Goal: Task Accomplishment & Management: Manage account settings

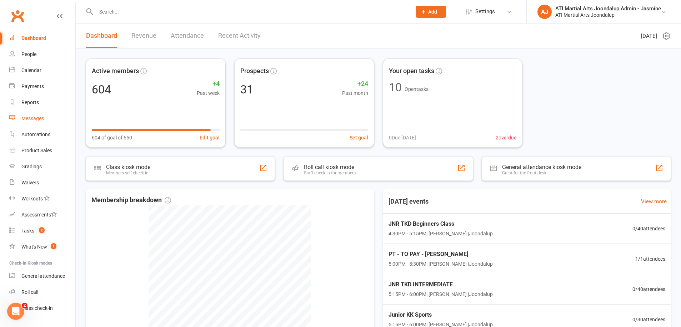
click at [29, 116] on div "Messages" at bounding box center [32, 119] width 22 height 6
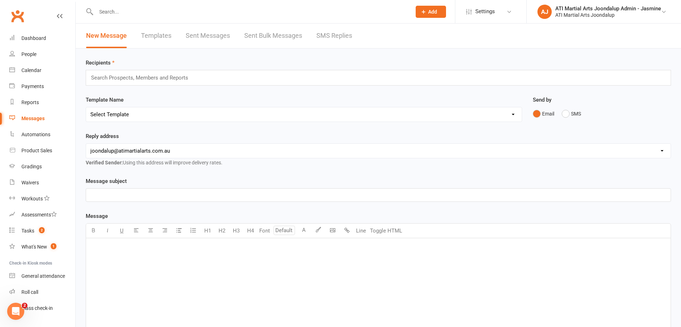
click at [330, 31] on link "SMS Replies" at bounding box center [334, 36] width 36 height 25
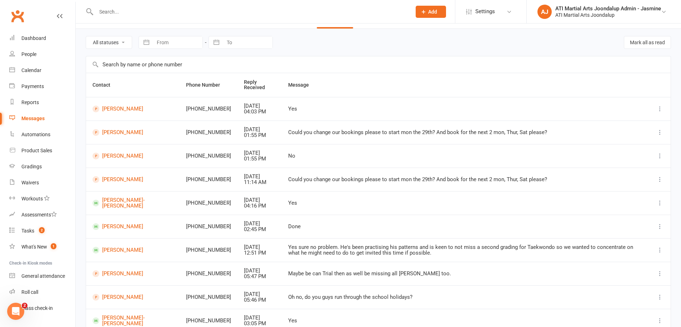
scroll to position [24, 0]
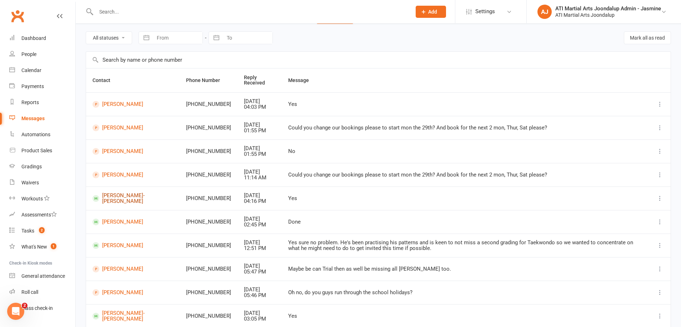
click at [125, 201] on link "Lucinda Thai-Le Tran" at bounding box center [132, 199] width 81 height 12
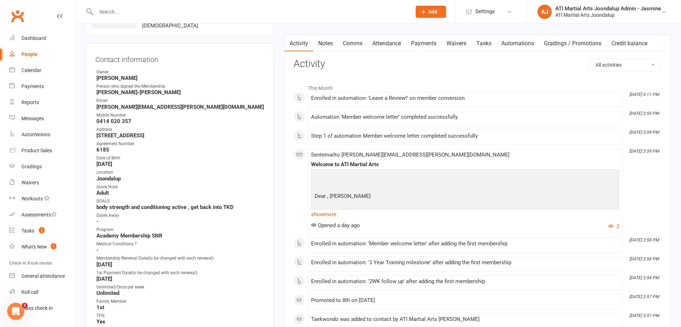
click at [333, 217] on link "show more" at bounding box center [465, 214] width 308 height 10
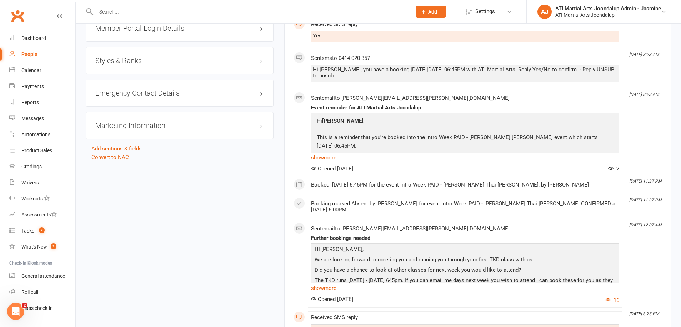
scroll to position [890, 0]
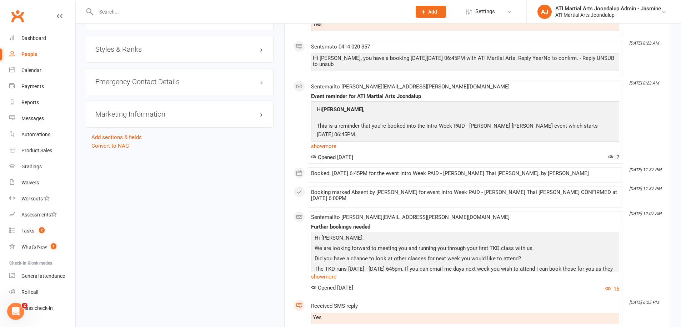
drag, startPoint x: 324, startPoint y: 276, endPoint x: 315, endPoint y: 273, distance: 9.5
click at [324, 276] on link "show more" at bounding box center [465, 277] width 308 height 10
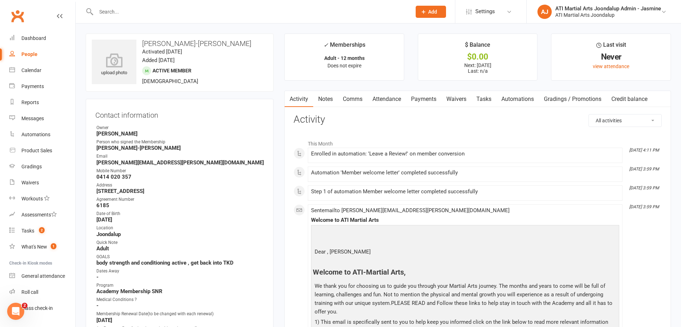
scroll to position [0, 0]
click at [45, 71] on link "Calendar" at bounding box center [42, 70] width 66 height 16
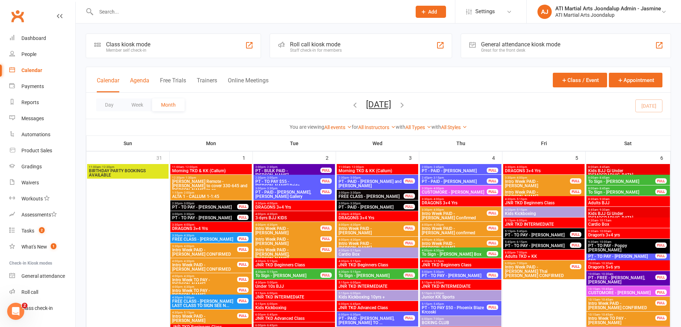
click at [138, 79] on button "Agenda" at bounding box center [139, 84] width 19 height 15
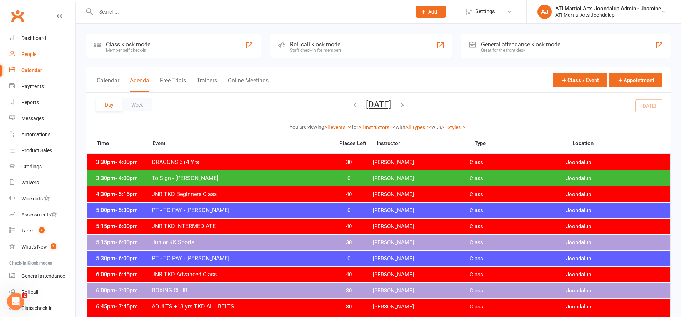
click at [36, 55] on div "People" at bounding box center [28, 54] width 15 height 6
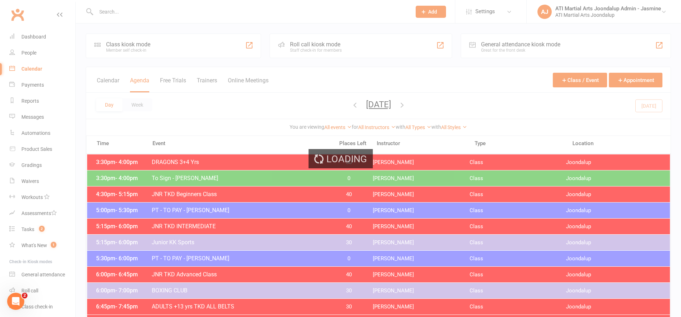
select select "100"
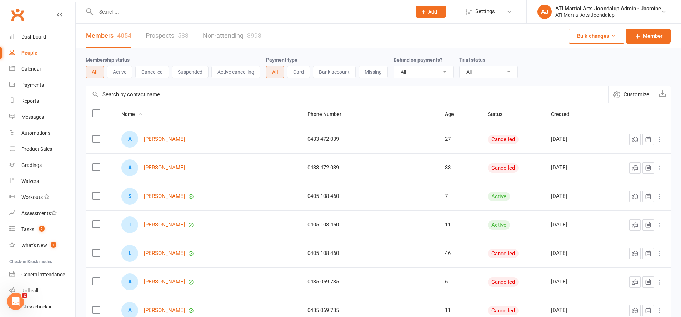
click at [170, 37] on link "Prospects 583" at bounding box center [167, 36] width 43 height 25
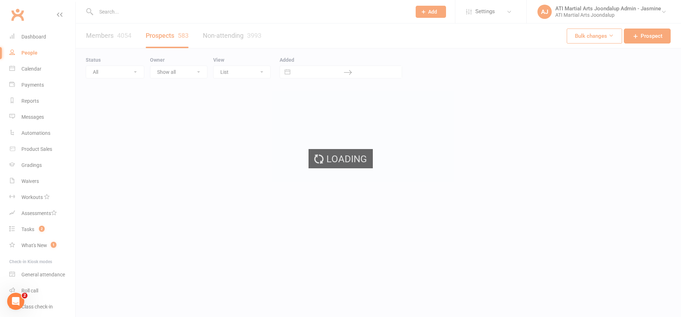
select select "100"
click at [118, 71] on div "Loading" at bounding box center [340, 158] width 681 height 317
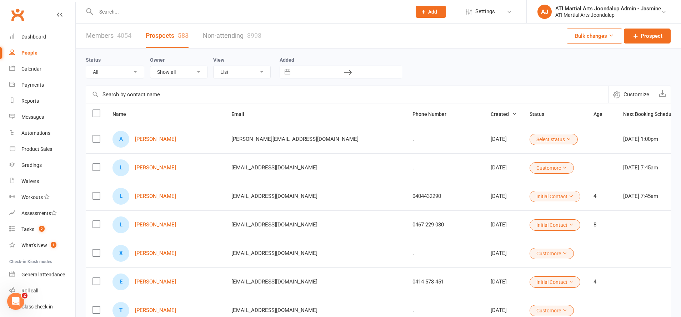
click at [125, 73] on select "All (No status set) (Invalid status) Initial Contact Not interested Customore C…" at bounding box center [115, 72] width 58 height 12
select select "Initial Contact"
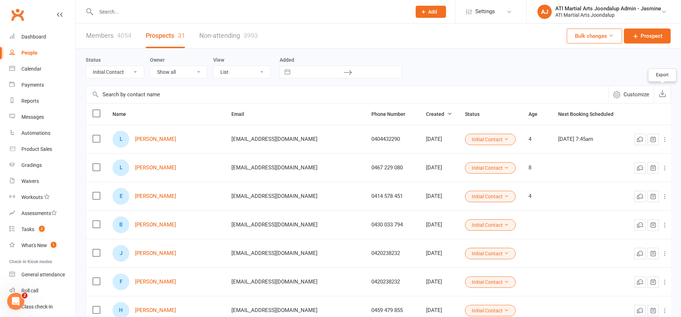
click at [665, 96] on icon "button" at bounding box center [661, 93] width 7 height 7
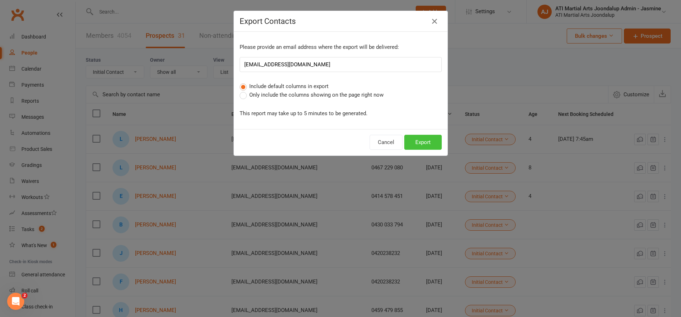
click at [425, 140] on button "Export" at bounding box center [422, 142] width 37 height 15
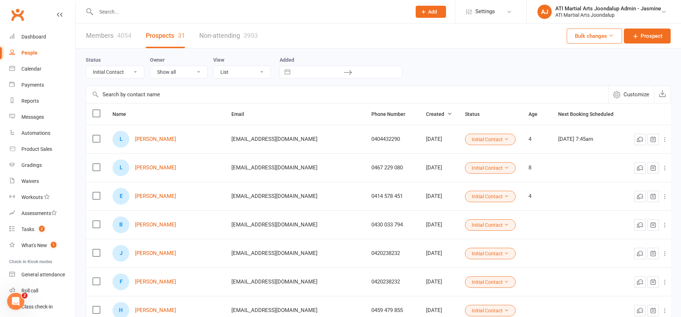
click at [423, 14] on icon at bounding box center [423, 12] width 6 height 6
click at [414, 35] on link "Prospect" at bounding box center [423, 32] width 64 height 16
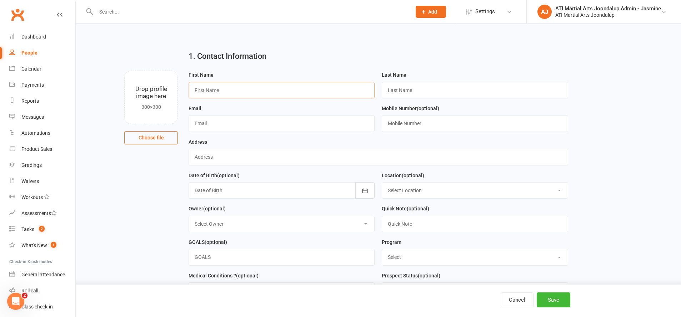
drag, startPoint x: 294, startPoint y: 90, endPoint x: 297, endPoint y: 86, distance: 4.5
type input "J"
type input "j"
type input "Jessica"
type input "Rogers"
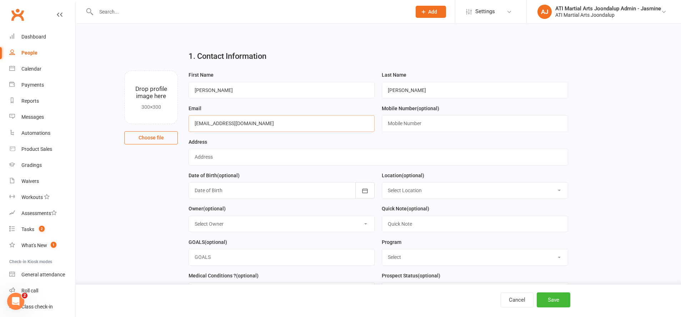
type input "[EMAIL_ADDRESS][DOMAIN_NAME]"
type input "."
click at [436, 219] on input "text" at bounding box center [475, 224] width 186 height 16
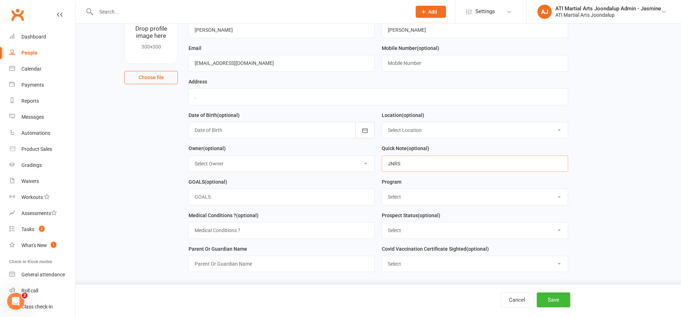
scroll to position [61, 0]
type input "JNRS"
select select "Academy Membership JNR"
select select "Customore"
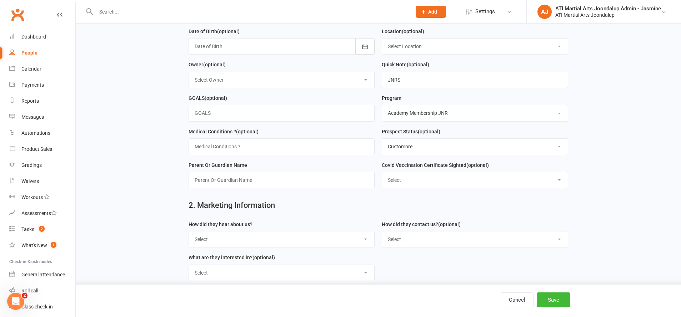
scroll to position [154, 0]
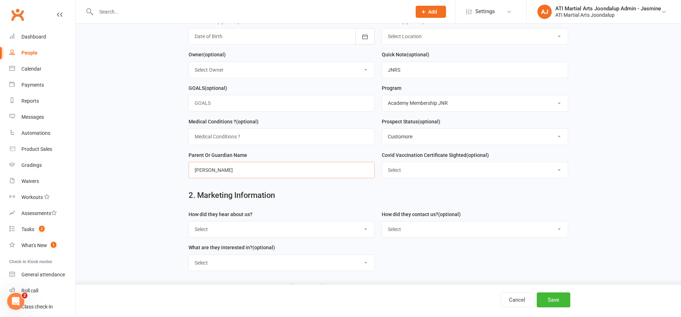
type input "Lucy"
select select "Customore"
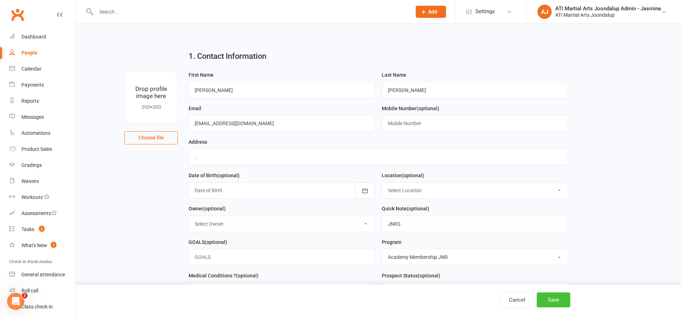
scroll to position [0, 0]
click at [547, 300] on button "Save" at bounding box center [553, 300] width 34 height 15
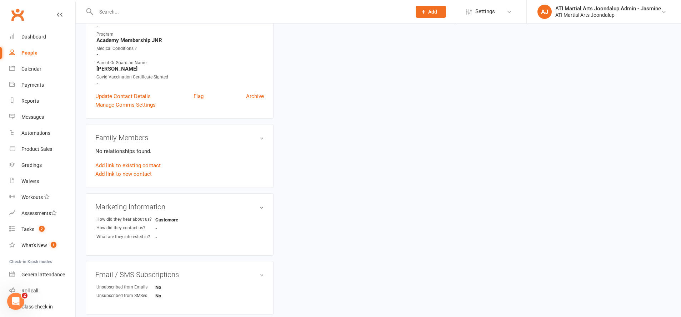
scroll to position [201, 0]
click at [134, 175] on link "Add link to new contact" at bounding box center [123, 173] width 56 height 9
click at [153, 167] on button "Member" at bounding box center [131, 166] width 45 height 11
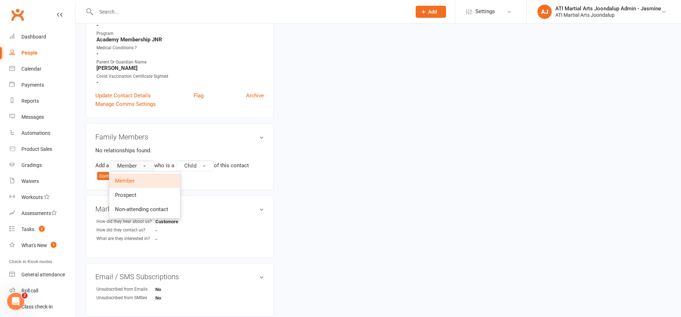
scroll to position [203, 0]
click at [152, 196] on link "Prospect" at bounding box center [144, 194] width 71 height 14
click at [202, 162] on button "Child" at bounding box center [197, 164] width 38 height 11
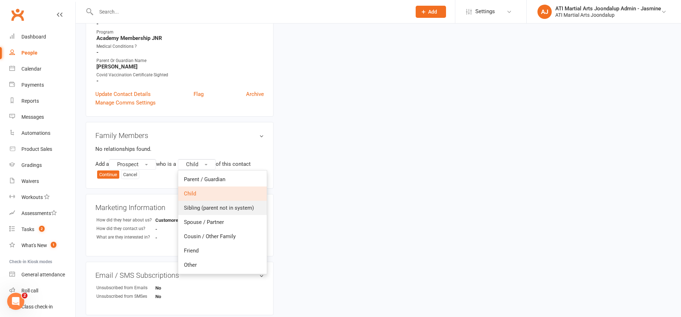
click at [236, 210] on span "Sibling (parent not in system)" at bounding box center [219, 208] width 70 height 6
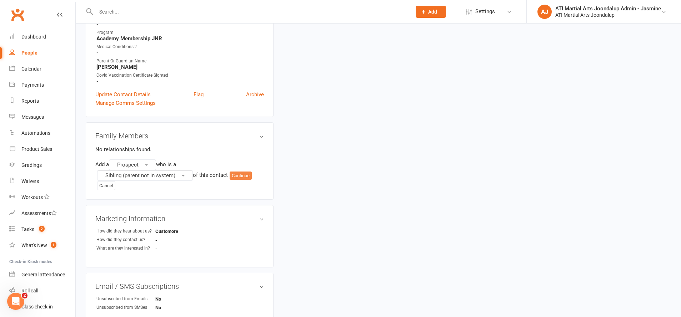
click at [248, 175] on button "Continue" at bounding box center [240, 176] width 22 height 9
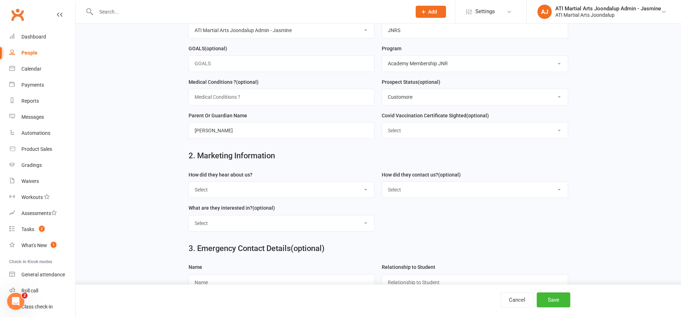
scroll to position [195, 0]
type input "Samuel"
select select "Customore"
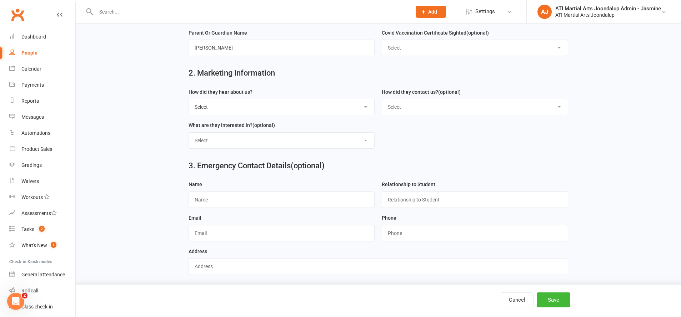
scroll to position [276, 0]
click at [562, 299] on button "Save" at bounding box center [553, 300] width 34 height 15
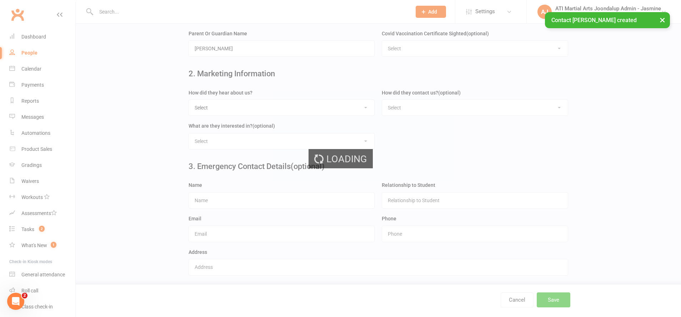
scroll to position [0, 0]
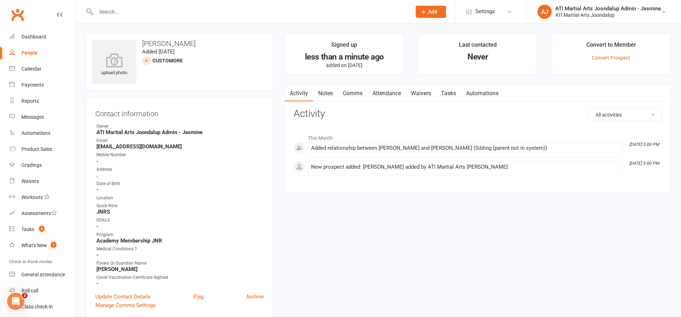
click at [376, 91] on link "Attendance" at bounding box center [386, 93] width 39 height 16
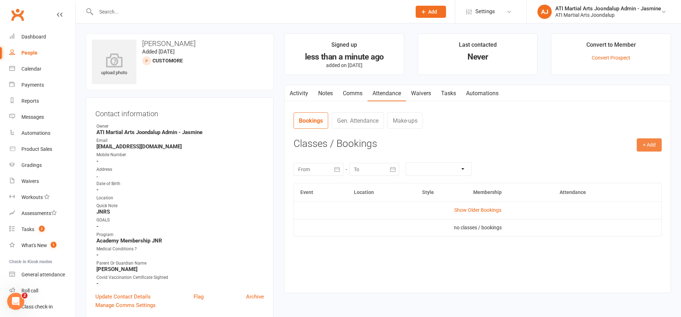
click at [646, 145] on button "+ Add" at bounding box center [648, 144] width 25 height 13
click at [624, 173] on link "Add Appointment" at bounding box center [625, 175] width 71 height 14
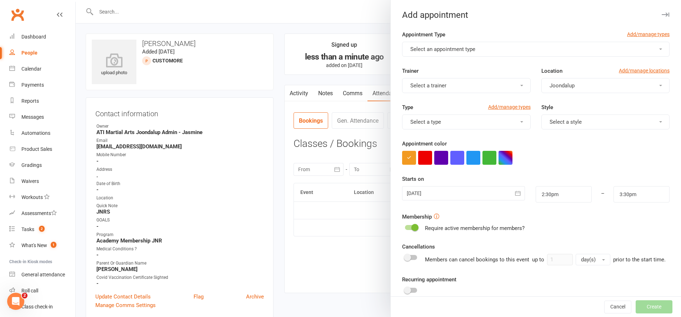
click at [431, 45] on button "Select an appointment type" at bounding box center [535, 49] width 267 height 15
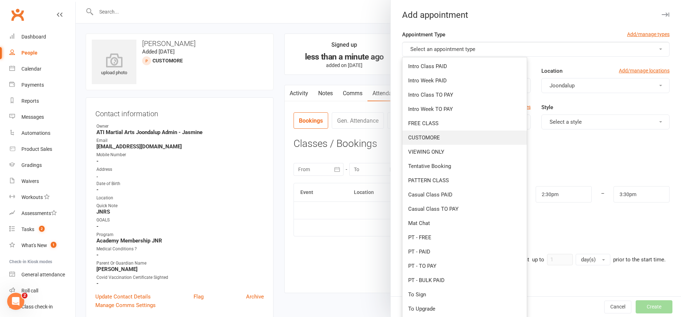
click at [440, 135] on link "CUSTOMORE" at bounding box center [464, 138] width 124 height 14
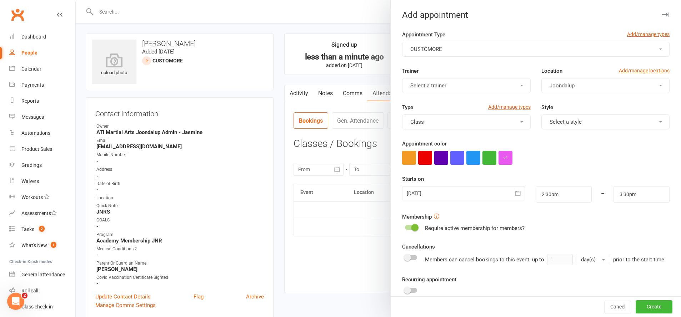
click at [507, 196] on div at bounding box center [463, 193] width 123 height 14
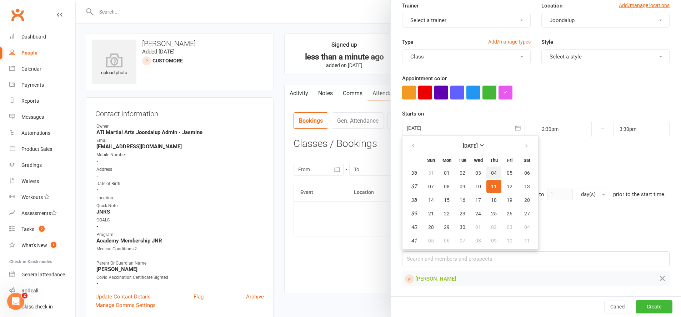
scroll to position [65, 0]
click at [553, 130] on input "2:30pm" at bounding box center [563, 129] width 56 height 16
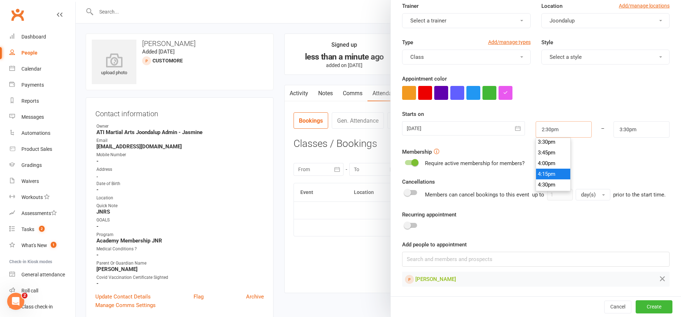
scroll to position [666, 0]
type input "4:30pm"
drag, startPoint x: 555, startPoint y: 185, endPoint x: 560, endPoint y: 182, distance: 5.4
click at [555, 184] on li "4:30pm" at bounding box center [553, 184] width 34 height 11
click at [626, 132] on input "5:30pm" at bounding box center [641, 129] width 56 height 16
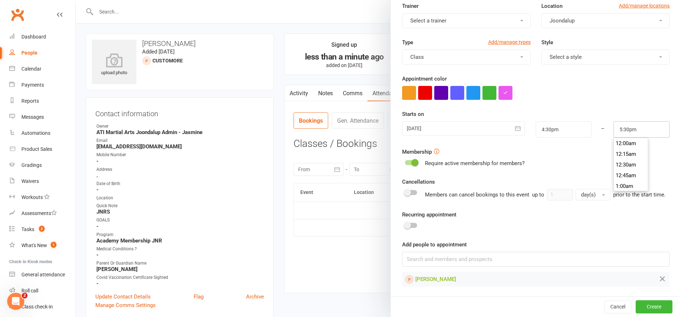
scroll to position [739, 0]
type input "5:15pm"
drag, startPoint x: 627, startPoint y: 144, endPoint x: 620, endPoint y: 144, distance: 6.4
click at [626, 143] on li "5:15pm" at bounding box center [631, 143] width 34 height 11
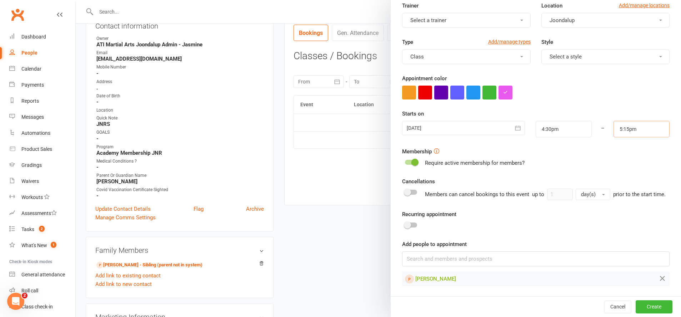
scroll to position [65, 0]
drag, startPoint x: 541, startPoint y: 259, endPoint x: 544, endPoint y: 255, distance: 4.6
click at [541, 258] on input at bounding box center [535, 259] width 267 height 15
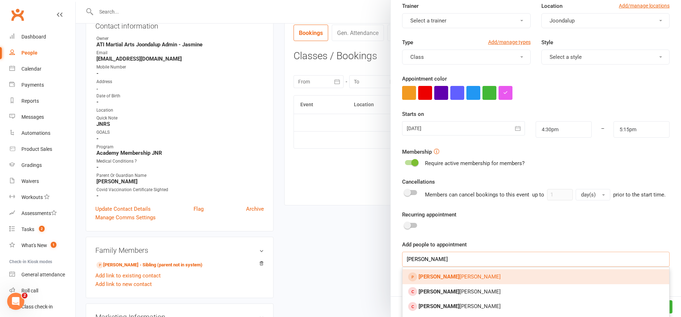
type input "Jessica"
click at [471, 275] on link "Jessica Rogers" at bounding box center [535, 276] width 267 height 15
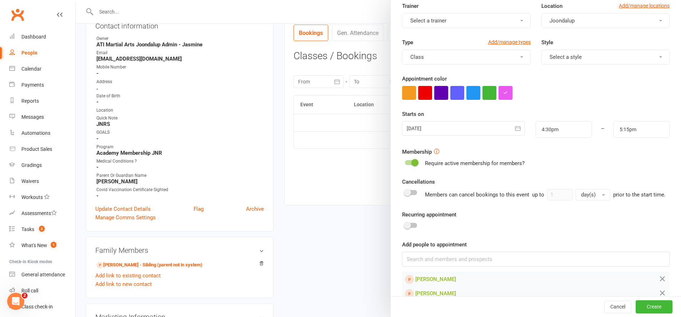
click at [653, 308] on button "Create" at bounding box center [653, 307] width 37 height 13
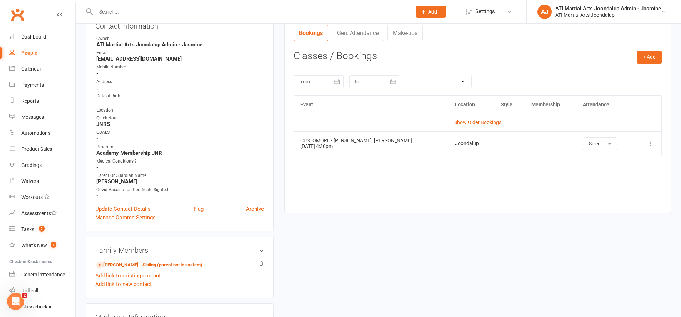
click at [33, 69] on div "Calendar" at bounding box center [31, 69] width 20 height 6
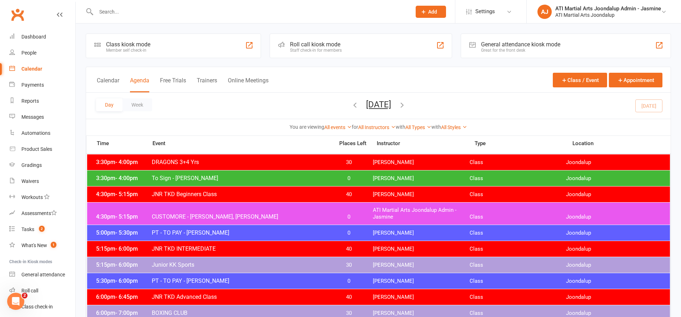
click at [453, 72] on div "Calendar Agenda Free Trials Trainers Online Meetings Class / Event Appointment" at bounding box center [378, 80] width 584 height 26
click at [461, 76] on div "Calendar Agenda Free Trials Trainers Online Meetings Class / Event Appointment" at bounding box center [378, 80] width 584 height 26
click at [474, 84] on div "Calendar Agenda Free Trials Trainers Online Meetings Class / Event Appointment" at bounding box center [378, 80] width 584 height 26
drag, startPoint x: 496, startPoint y: 88, endPoint x: 495, endPoint y: 94, distance: 5.7
click at [496, 88] on div "Calendar Agenda Free Trials Trainers Online Meetings Class / Event Appointment" at bounding box center [378, 80] width 584 height 26
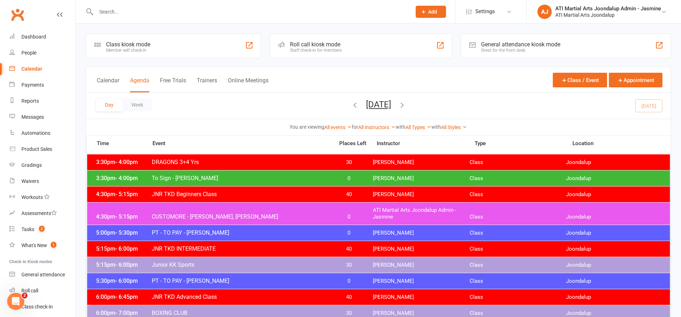
click at [495, 105] on div "Day Week Thursday, Sep 11, 2025 September 2025 Sun Mon Tue Wed Thu Fri Sat 31 0…" at bounding box center [378, 106] width 584 height 26
click at [451, 77] on div "Calendar Agenda Free Trials Trainers Online Meetings Class / Event Appointment" at bounding box center [378, 80] width 584 height 26
click at [31, 53] on div "People" at bounding box center [28, 53] width 15 height 6
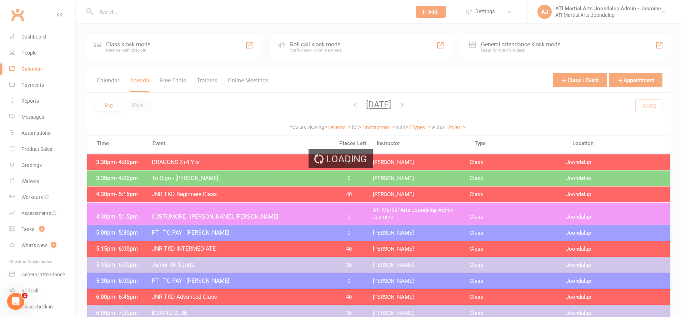
select select "100"
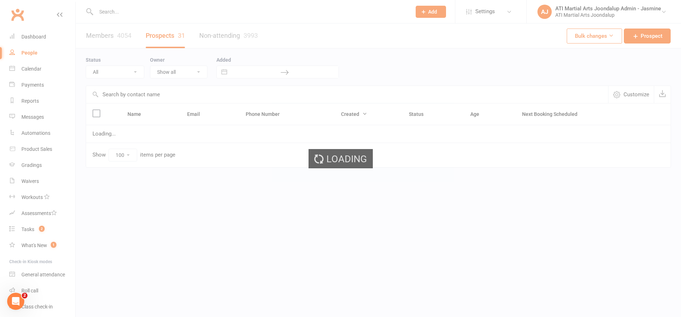
select select "Initial Contact"
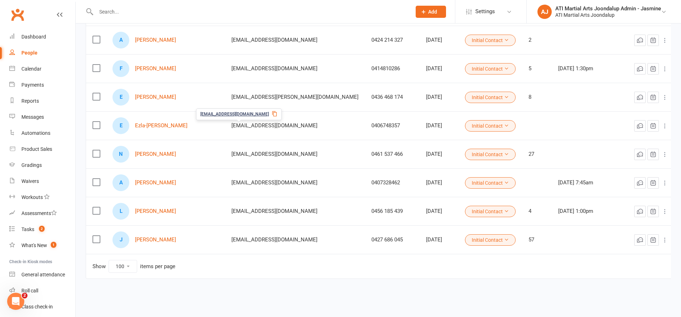
scroll to position [756, 0]
click at [160, 238] on link "Janelle Nell-watkins" at bounding box center [155, 240] width 41 height 6
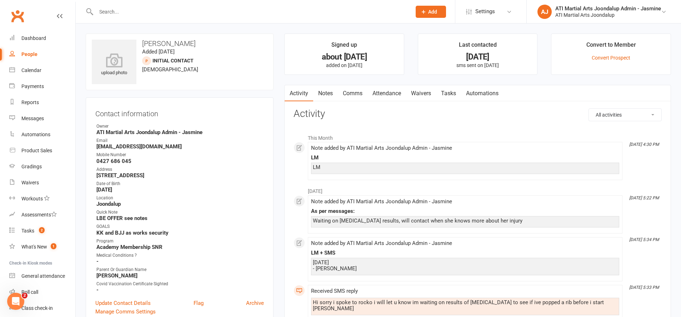
click at [36, 57] on link "People" at bounding box center [42, 54] width 66 height 16
select select "100"
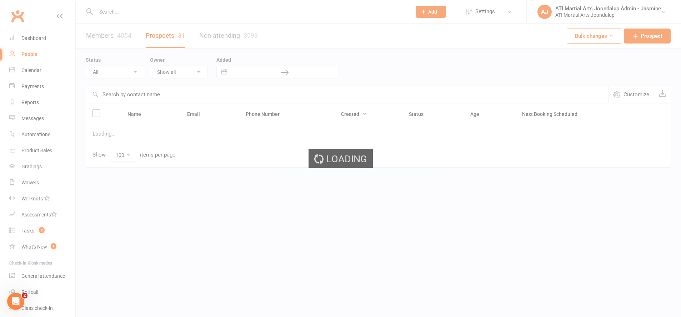
scroll to position [0, 0]
select select "Initial Contact"
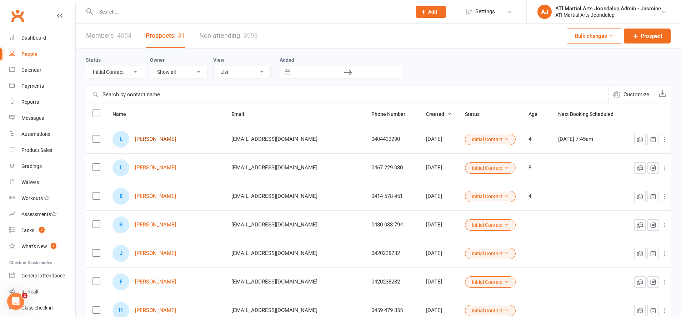
click at [158, 139] on link "Levi Watson" at bounding box center [155, 139] width 41 height 6
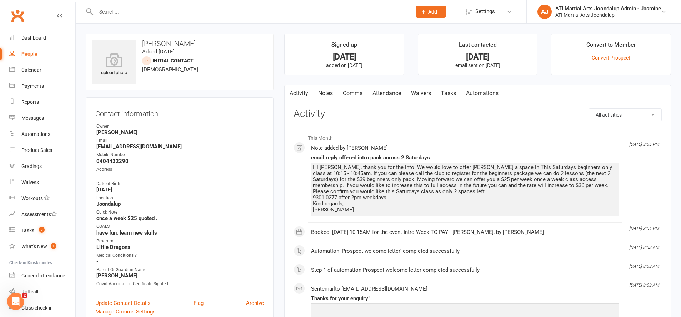
click at [41, 51] on link "People" at bounding box center [42, 54] width 66 height 16
select select "100"
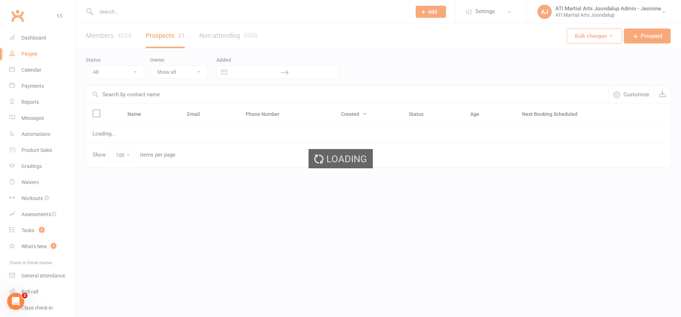
select select "Initial Contact"
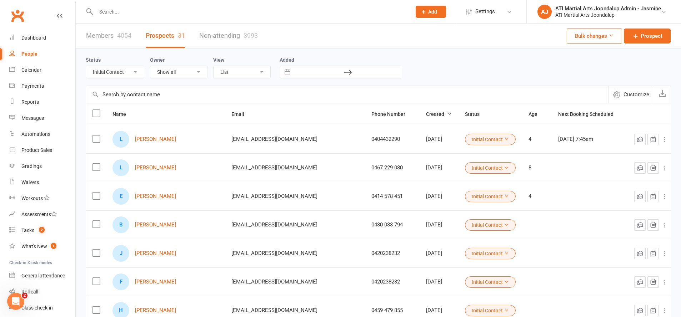
click at [426, 111] on button "Created" at bounding box center [439, 114] width 26 height 9
click at [171, 169] on link "Lewis Greenwood" at bounding box center [155, 168] width 41 height 6
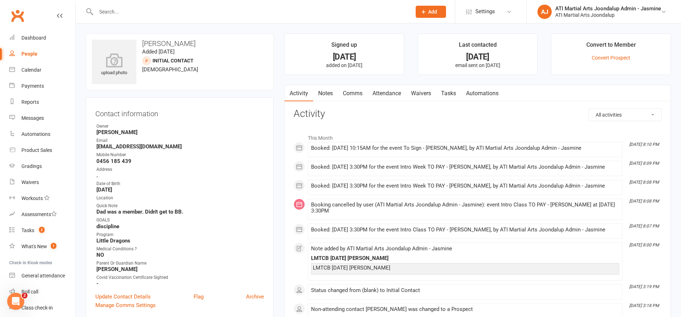
click at [388, 91] on link "Attendance" at bounding box center [386, 93] width 39 height 16
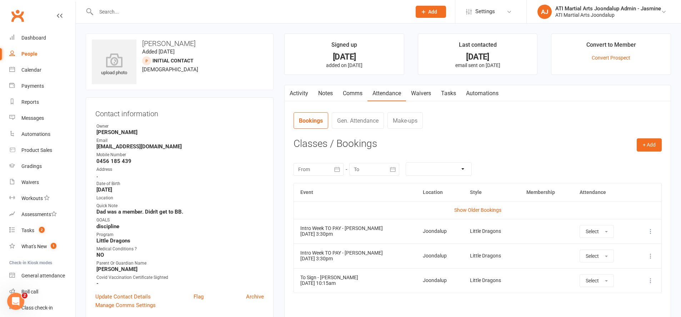
click at [302, 91] on link "Activity" at bounding box center [298, 93] width 29 height 16
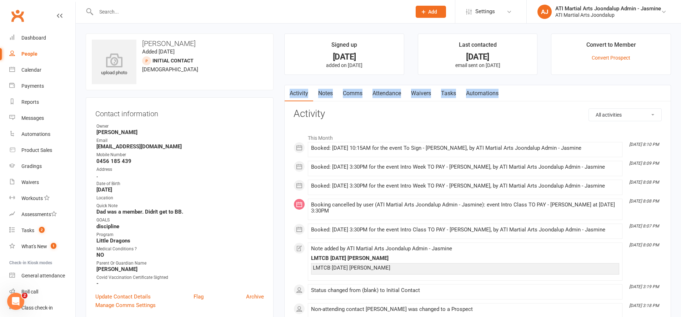
click at [328, 92] on link "Notes" at bounding box center [325, 93] width 25 height 16
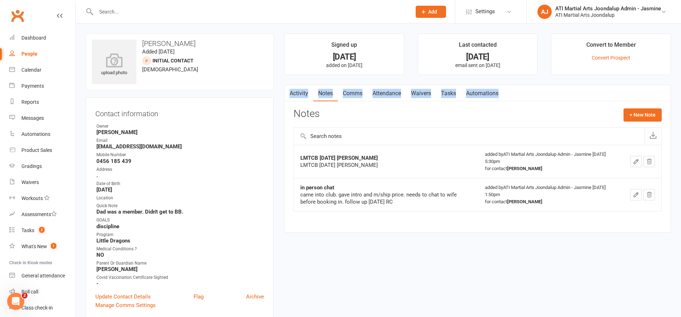
click at [354, 96] on link "Comms" at bounding box center [353, 93] width 30 height 16
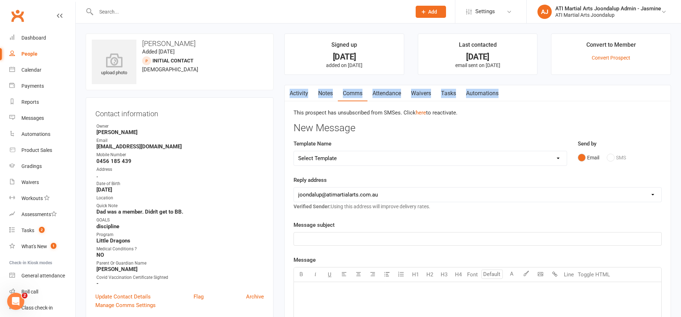
click at [396, 96] on link "Attendance" at bounding box center [386, 93] width 39 height 16
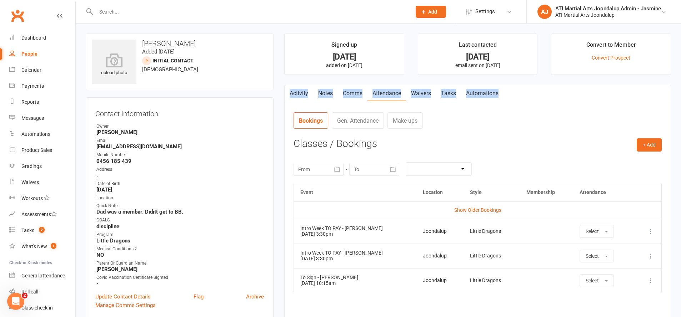
click at [29, 56] on div "People" at bounding box center [29, 54] width 16 height 6
select select "100"
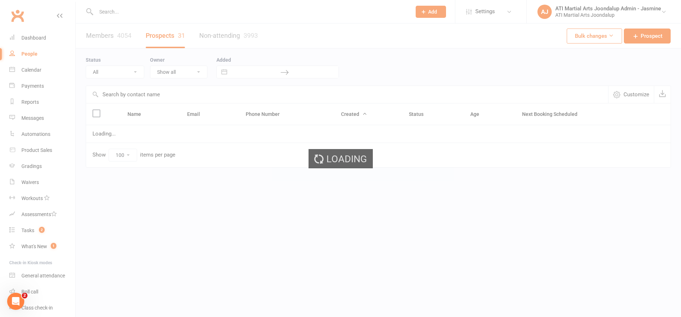
select select "Initial Contact"
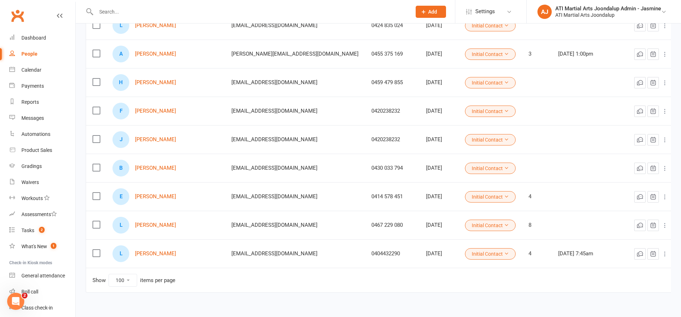
scroll to position [743, 0]
click at [155, 168] on link "Briar Bennett" at bounding box center [155, 167] width 41 height 6
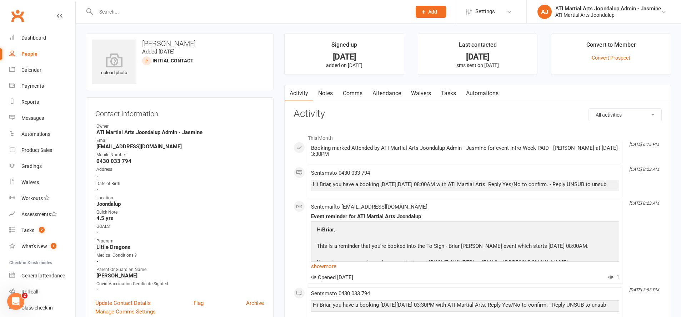
click at [333, 94] on link "Notes" at bounding box center [325, 93] width 25 height 16
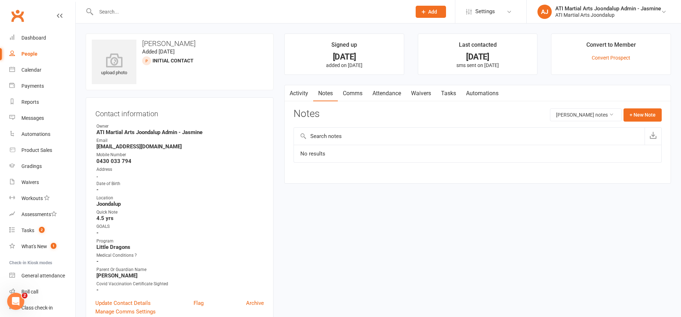
click at [382, 91] on link "Attendance" at bounding box center [386, 93] width 39 height 16
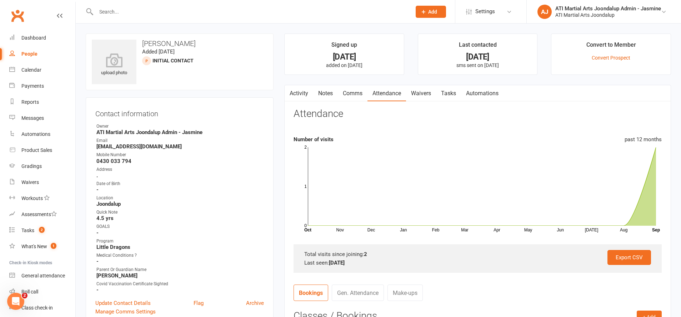
click at [322, 90] on link "Notes" at bounding box center [325, 93] width 25 height 16
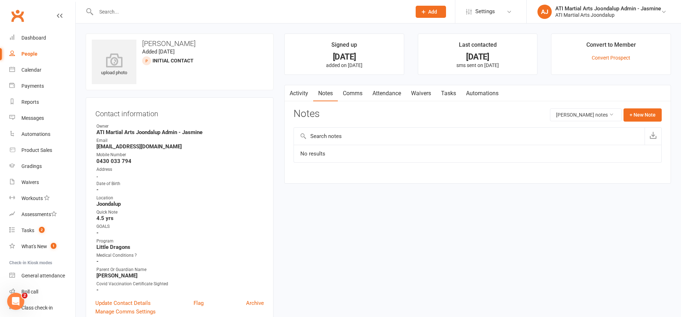
click at [302, 96] on link "Activity" at bounding box center [298, 93] width 29 height 16
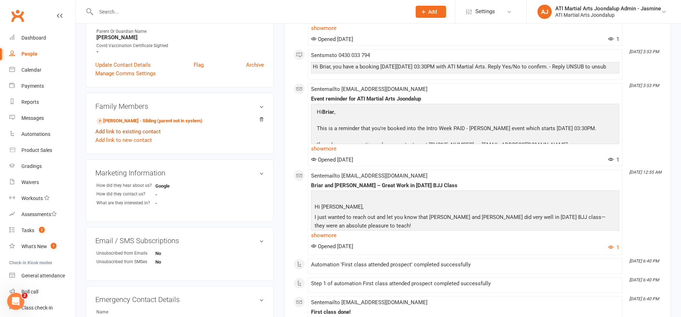
scroll to position [239, 0]
click at [131, 121] on link "Jovi Bennett - Sibling (parent not in system)" at bounding box center [149, 119] width 106 height 7
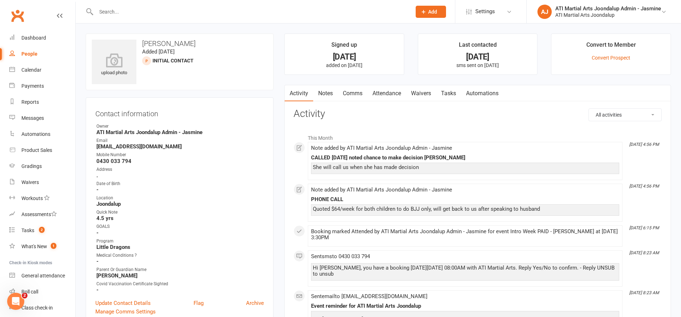
click at [266, 14] on input "text" at bounding box center [250, 12] width 312 height 10
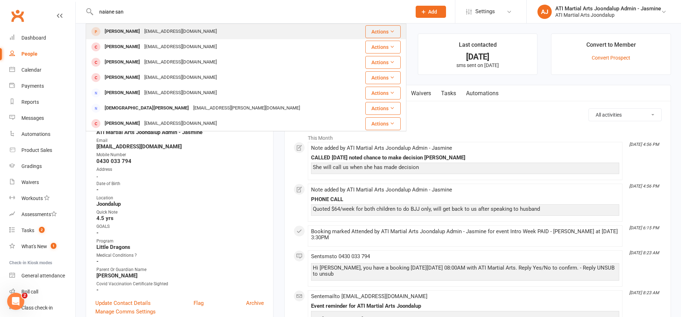
type input "naiane san"
click at [200, 33] on div "naianesantosccb@gmail.com" at bounding box center [180, 31] width 77 height 10
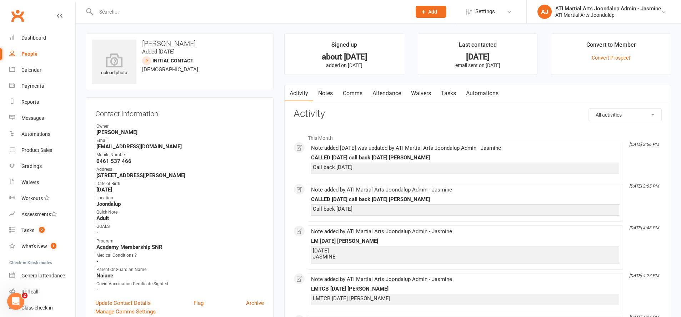
click at [318, 10] on input "text" at bounding box center [250, 12] width 312 height 10
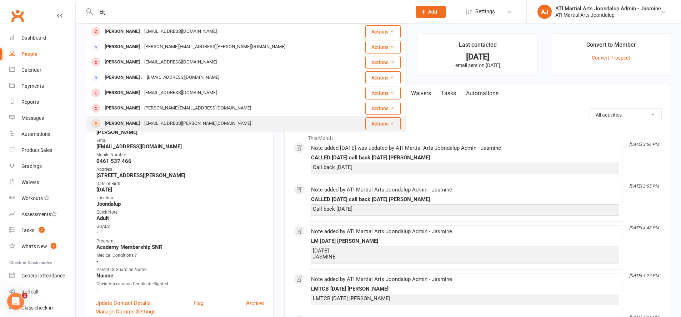
type input "Elij"
click at [277, 116] on div "Elijah Maassen elsjem@hoban.com.au" at bounding box center [219, 123] width 266 height 15
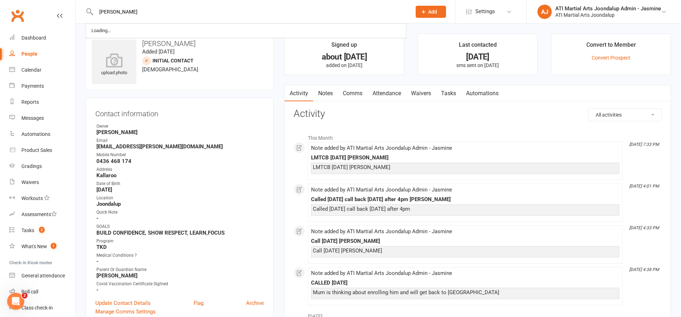
type input "axel tre"
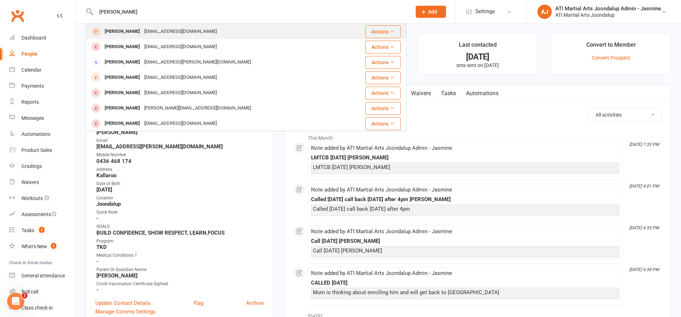
scroll to position [2, 0]
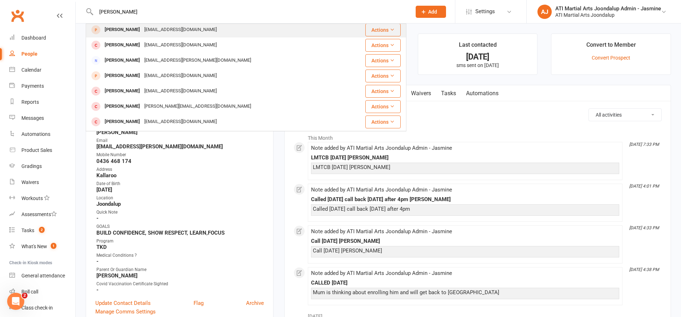
click at [220, 31] on div "Axel Treadgold shonapeta@gmail.com" at bounding box center [215, 29] width 258 height 15
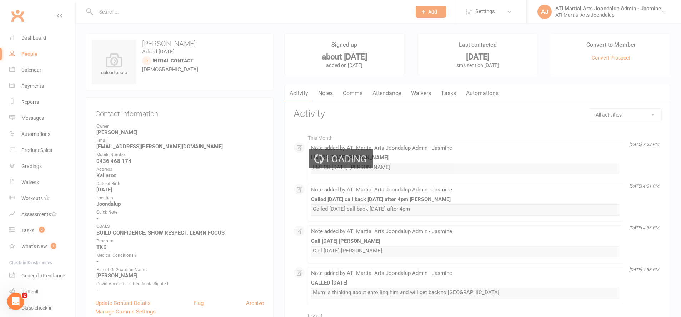
scroll to position [0, 0]
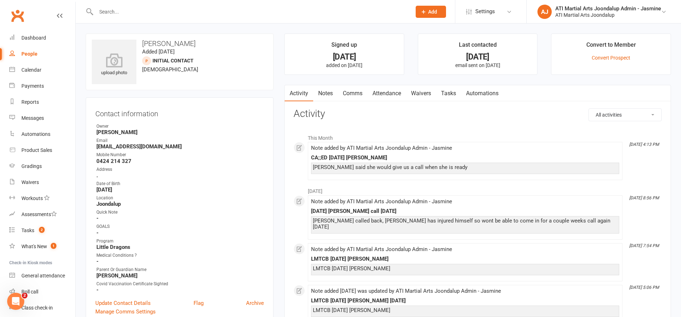
click at [27, 54] on div "People" at bounding box center [29, 54] width 16 height 6
select select "100"
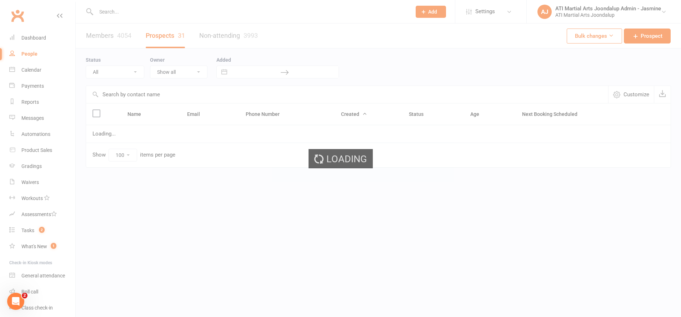
select select "Initial Contact"
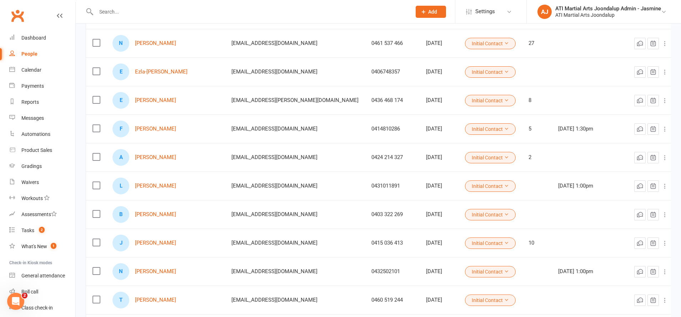
scroll to position [192, 0]
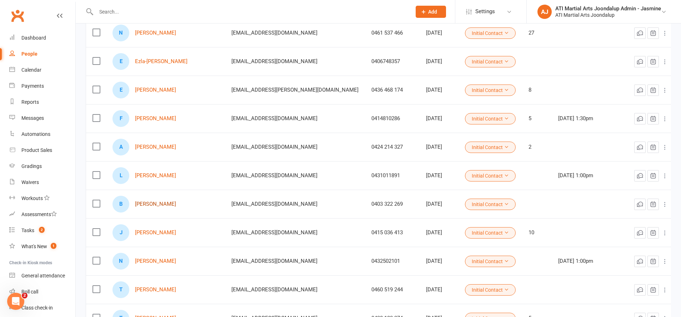
click at [155, 202] on link "Bree Gould" at bounding box center [155, 204] width 41 height 6
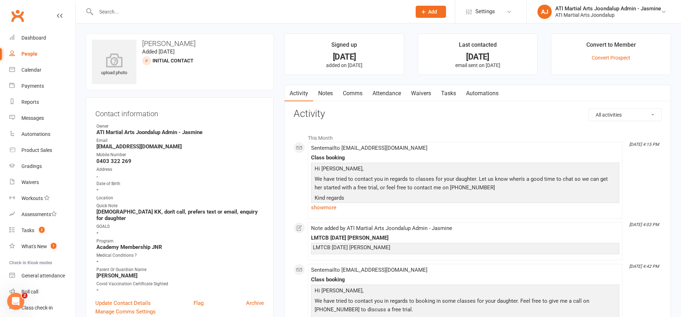
click at [334, 10] on input "text" at bounding box center [250, 12] width 312 height 10
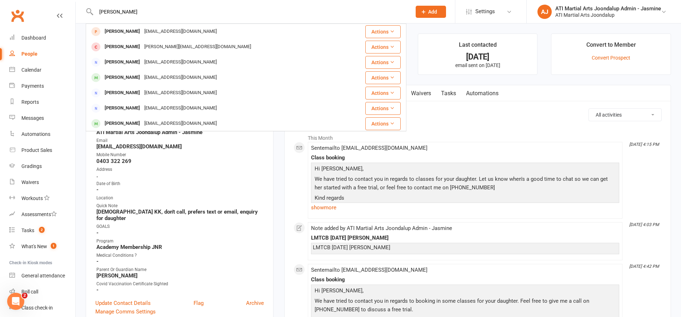
type input "jonan ives"
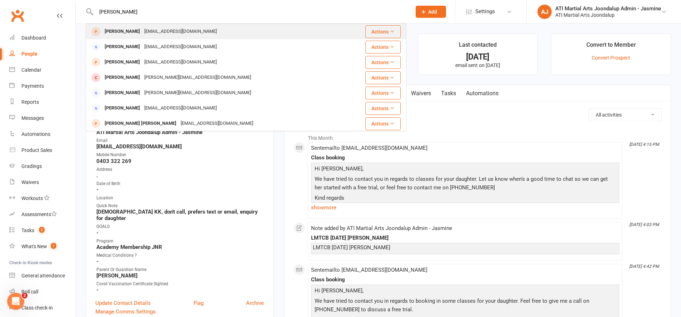
click at [291, 30] on div "Jonan Ives jessicahallas@msn.com" at bounding box center [222, 31] width 272 height 15
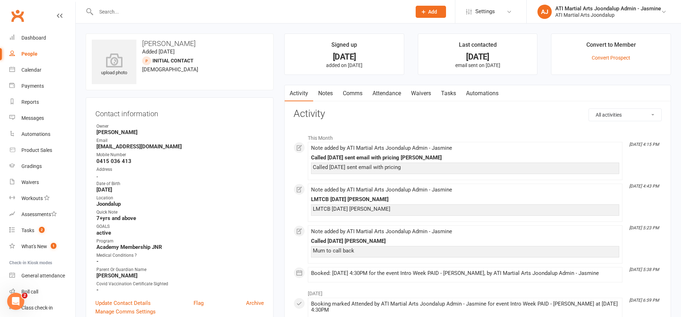
click at [230, 10] on input "text" at bounding box center [250, 12] width 312 height 10
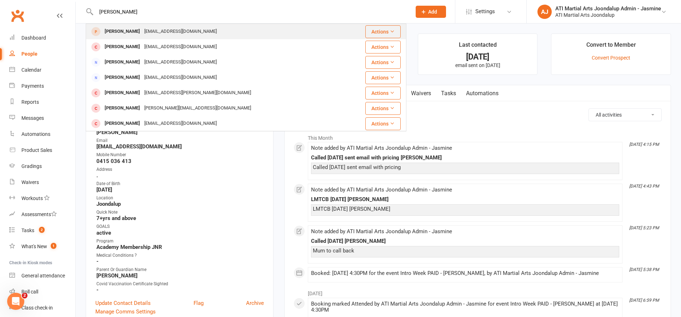
type input "tara"
click at [226, 34] on div "Tara Gilboy taragilboy@gmail.com" at bounding box center [225, 31] width 278 height 15
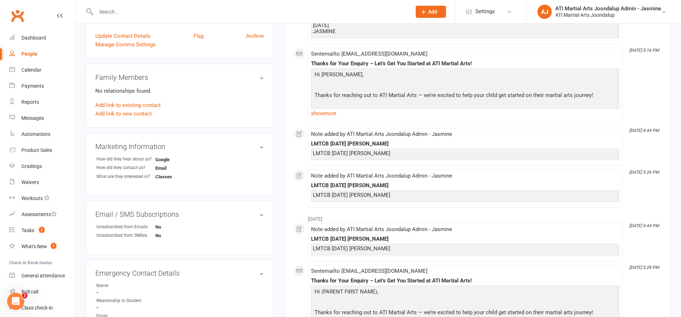
scroll to position [268, 0]
click at [323, 111] on link "show more" at bounding box center [465, 113] width 308 height 10
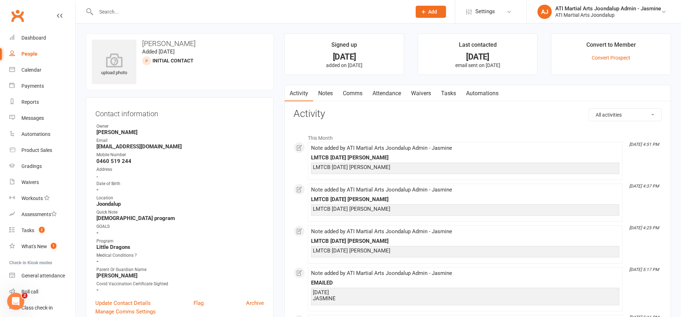
scroll to position [0, 0]
click at [214, 5] on div at bounding box center [246, 11] width 320 height 23
click at [216, 9] on input "text" at bounding box center [250, 12] width 312 height 10
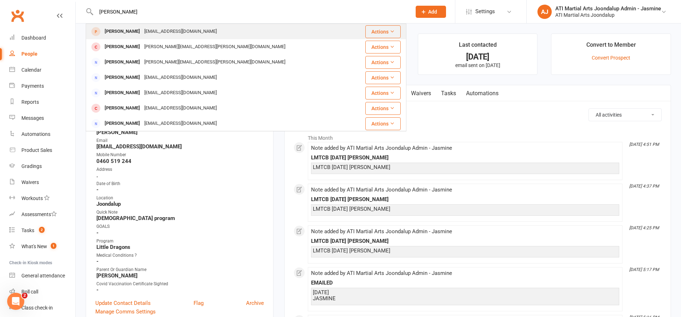
type input "Tommy Harrison"
click at [212, 27] on div "Lukeharrison@hgelectrical.com.au" at bounding box center [180, 31] width 77 height 10
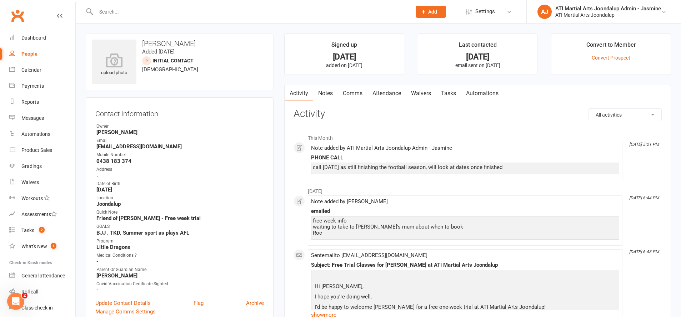
click at [296, 11] on input "text" at bounding box center [250, 12] width 312 height 10
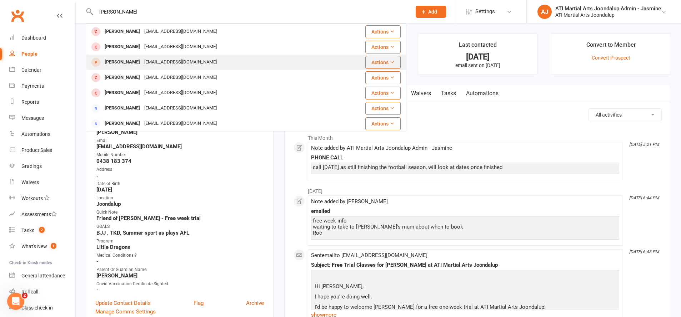
type input "lina hogan"
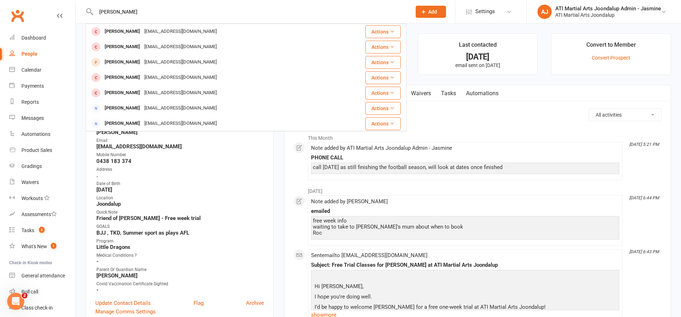
click at [262, 59] on div "Lina Hogen-Esch yasuko_n2005@yahoo.com" at bounding box center [219, 62] width 266 height 15
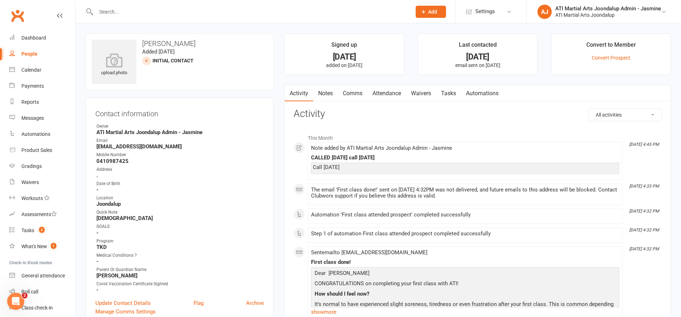
click at [238, 13] on input "text" at bounding box center [250, 12] width 312 height 10
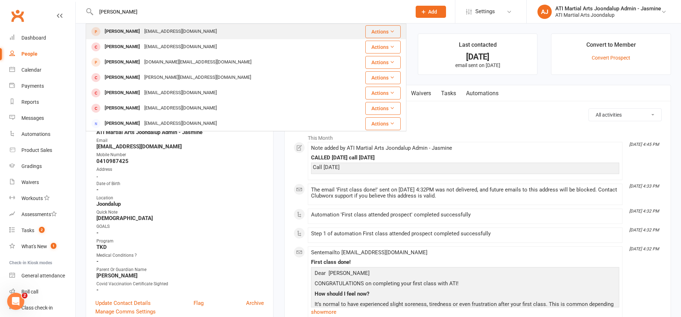
type input "Joseph parke"
click at [161, 30] on div "a.m.b.s.i.223@gmail.com" at bounding box center [180, 31] width 77 height 10
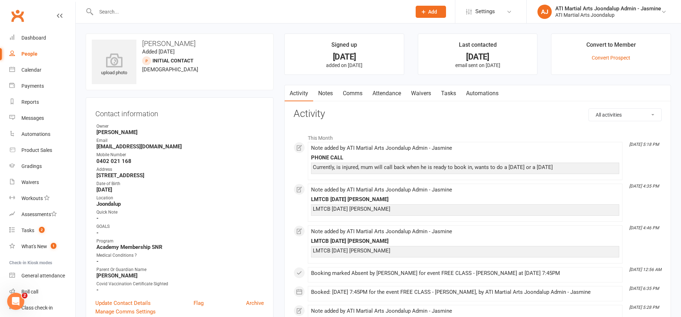
click at [240, 13] on input "text" at bounding box center [250, 12] width 312 height 10
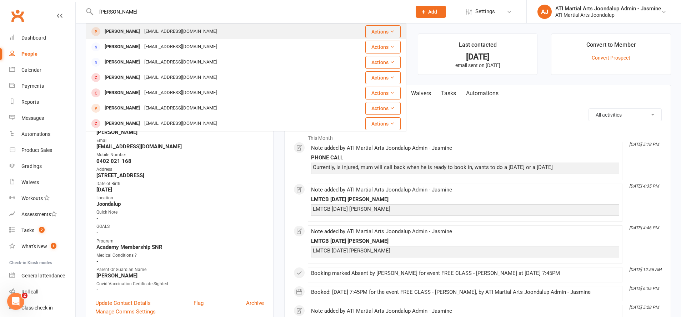
type input "James Murray"
click at [224, 30] on div "James Murray jg19_20@hotmail.com" at bounding box center [219, 31] width 266 height 15
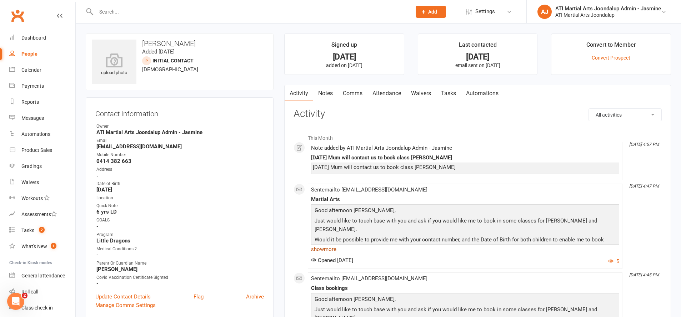
click at [333, 246] on link "show more" at bounding box center [465, 249] width 308 height 10
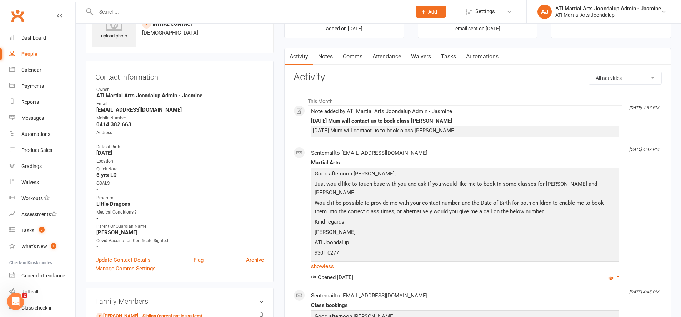
scroll to position [38, 0]
click at [299, 7] on input "text" at bounding box center [250, 12] width 312 height 10
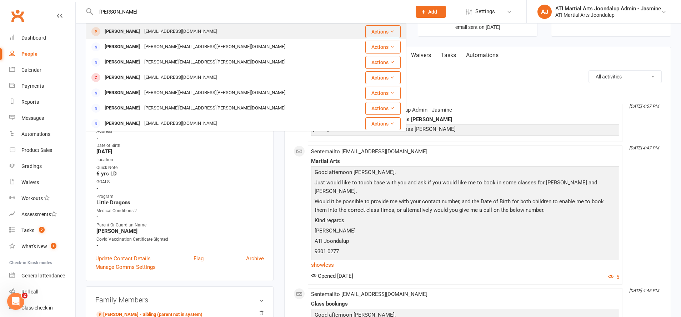
type input "Logan diffey"
click at [297, 26] on div "Logan Diffey uchilasocksy@gmail.com" at bounding box center [219, 31] width 266 height 15
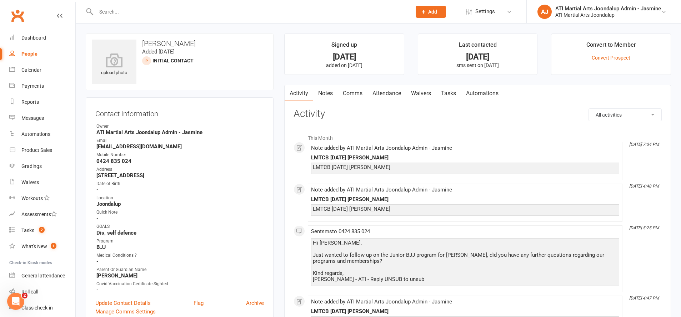
click at [361, 10] on input "text" at bounding box center [250, 12] width 312 height 10
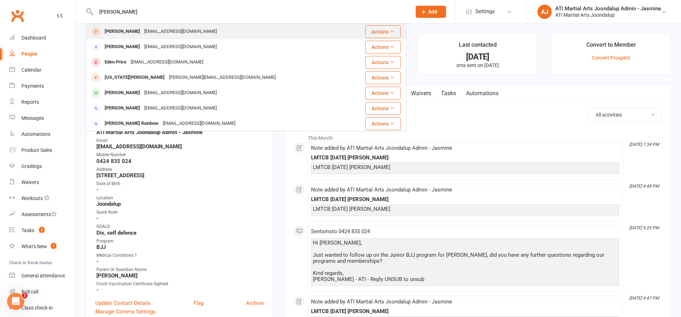
type input "Hollie rance"
click at [297, 25] on div "Hollie Rance hollz04@hotmail.com" at bounding box center [219, 31] width 266 height 15
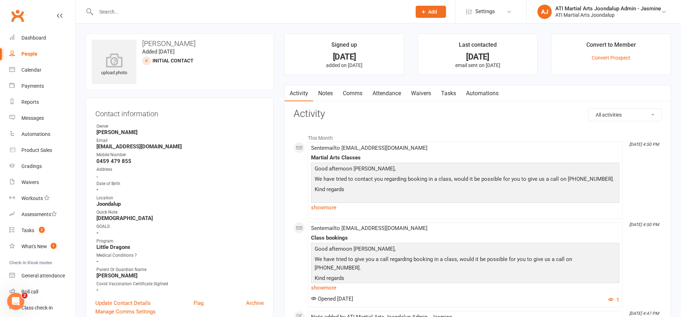
click at [322, 7] on input "text" at bounding box center [250, 12] width 312 height 10
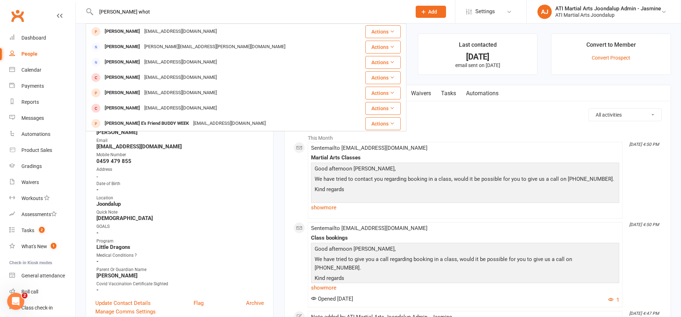
type input "Freddy what"
drag, startPoint x: 322, startPoint y: 7, endPoint x: 297, endPoint y: 31, distance: 34.1
click at [297, 31] on div "Freddy Whitman jwhitman1990@hotmail.com" at bounding box center [219, 31] width 266 height 15
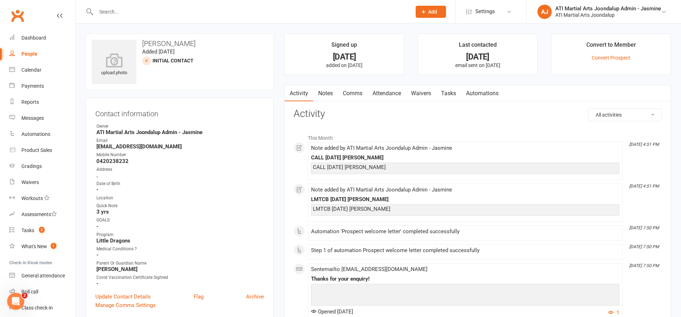
click at [261, 14] on input "text" at bounding box center [250, 12] width 312 height 10
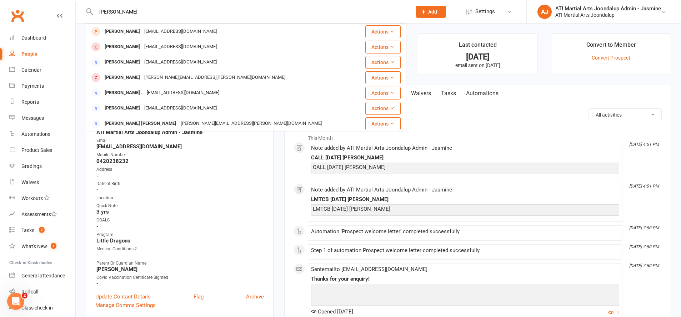
type input "Elias Brooke"
drag, startPoint x: 263, startPoint y: 14, endPoint x: 252, endPoint y: 32, distance: 21.1
click at [252, 30] on div "Elias Brookes joshbroox16@gmail.com" at bounding box center [222, 31] width 273 height 15
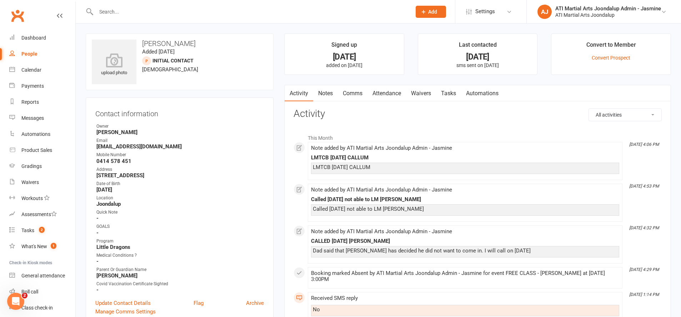
click at [244, 11] on input "text" at bounding box center [250, 12] width 312 height 10
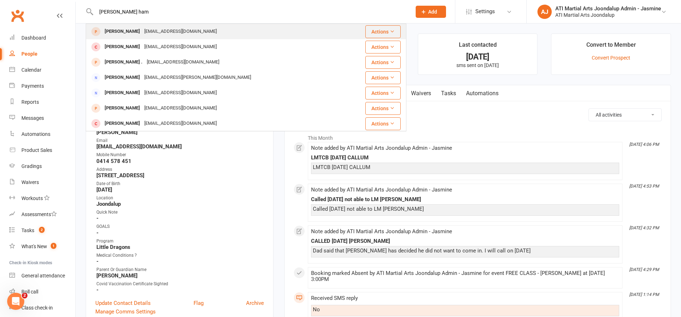
type input "Leo green ham"
click at [239, 26] on div "Leo Greenham haydengreenham@gmail.com" at bounding box center [214, 31] width 257 height 15
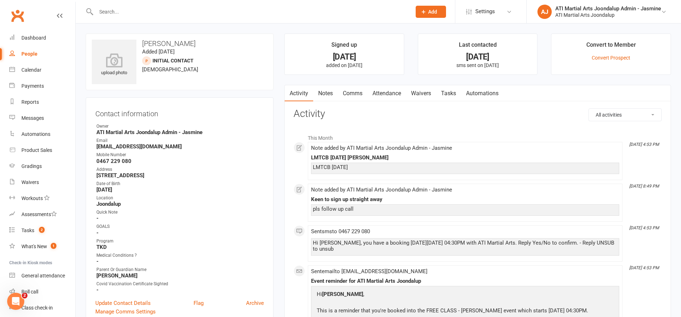
click at [287, 13] on input "text" at bounding box center [250, 12] width 312 height 10
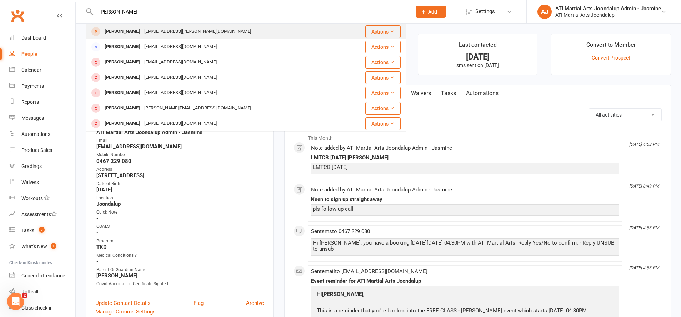
type input "Elijah maass"
click at [286, 30] on div "Elijah Maassen elsjem@hoban.com.au" at bounding box center [222, 31] width 273 height 15
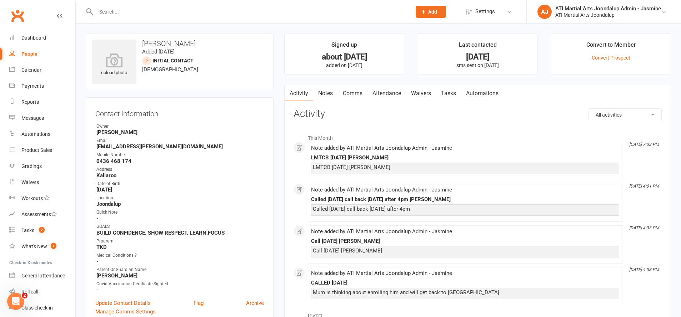
click at [284, 14] on input "text" at bounding box center [250, 12] width 312 height 10
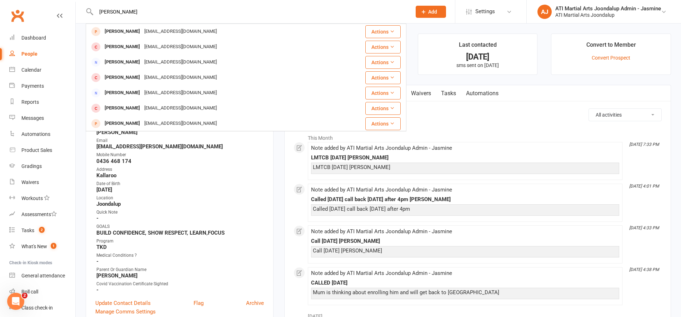
type input "Bree gould"
click at [274, 31] on div "Bree Gould breegould@hotmail.com" at bounding box center [219, 31] width 266 height 15
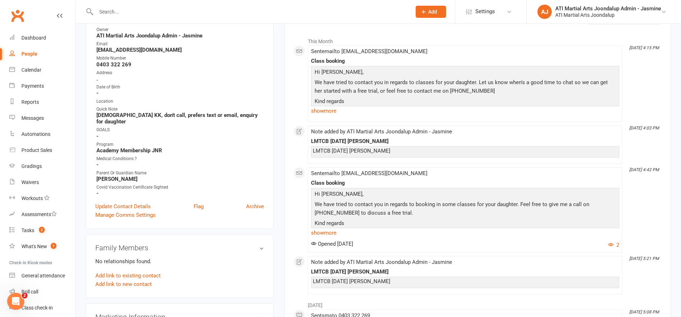
scroll to position [106, 0]
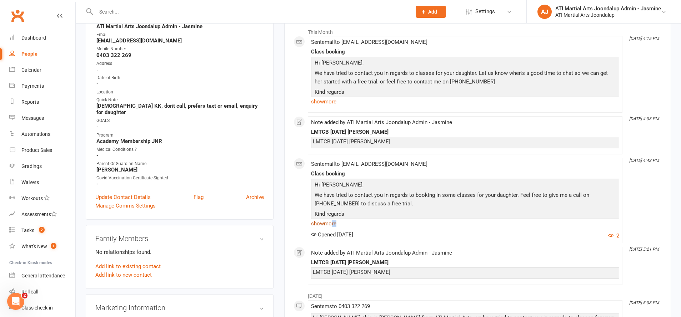
click at [332, 226] on link "show more" at bounding box center [465, 224] width 308 height 10
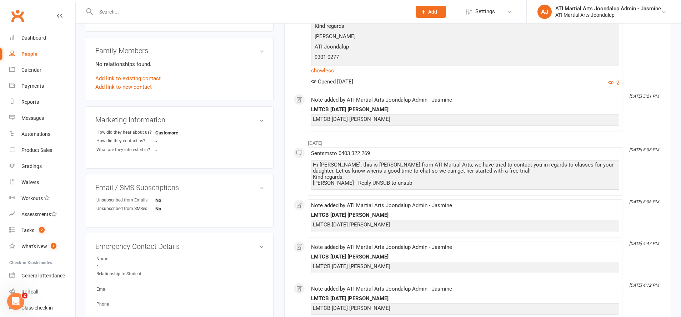
scroll to position [297, 0]
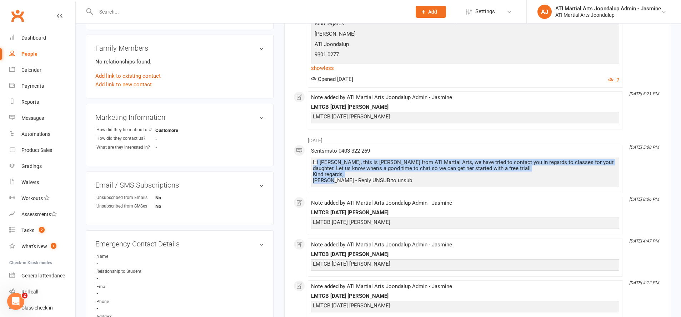
drag, startPoint x: 329, startPoint y: 162, endPoint x: 333, endPoint y: 180, distance: 18.8
click at [333, 180] on div "Hi Bree, this is Jasmine from ATI Martial Arts, we have tried to contact you in…" at bounding box center [465, 172] width 304 height 24
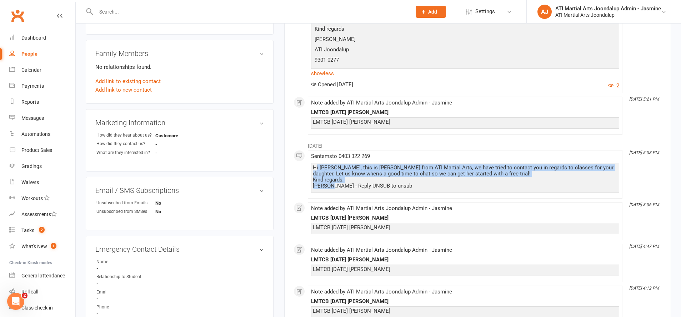
scroll to position [292, 0]
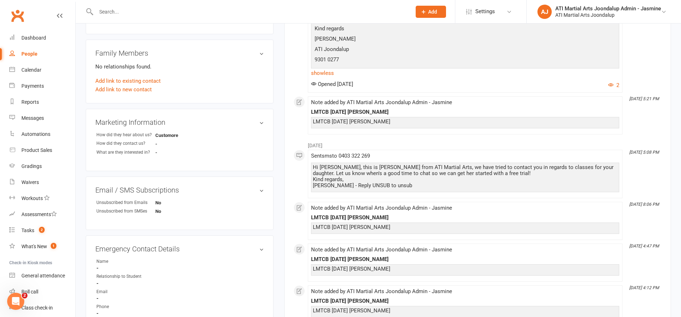
click at [378, 170] on div "Hi Bree, this is Jasmine from ATI Martial Arts, we have tried to contact you in…" at bounding box center [465, 177] width 304 height 24
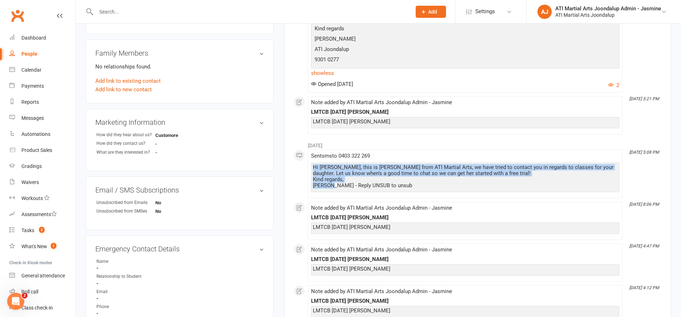
drag, startPoint x: 313, startPoint y: 165, endPoint x: 332, endPoint y: 181, distance: 25.1
click at [333, 185] on div "Hi Bree, this is Jasmine from ATI Martial Arts, we have tried to contact you in…" at bounding box center [465, 177] width 304 height 24
copy div "Hi Bree, this is Jasmine from ATI Martial Arts, we have tried to contact you in…"
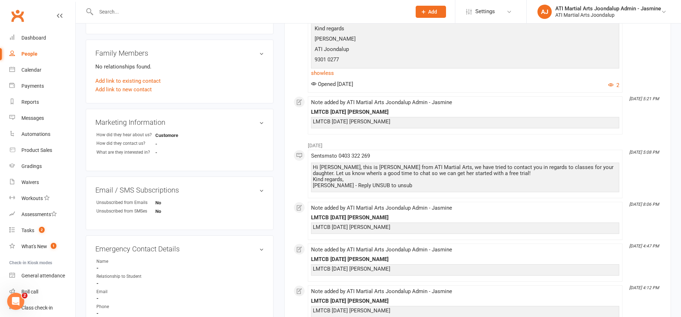
click at [372, 137] on ul "This Month Sep 9, 4:15 PM Sent email to breegould@hotmail.com Class booking Hi …" at bounding box center [477, 220] width 368 height 762
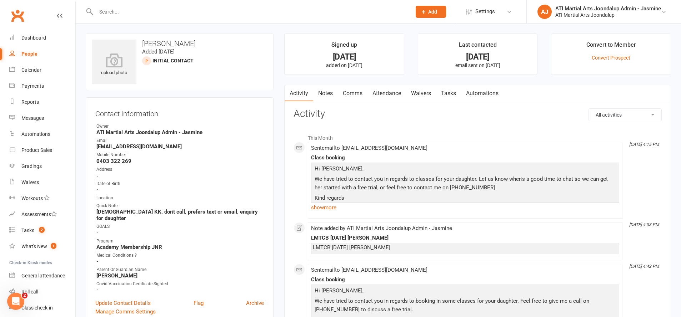
scroll to position [0, 0]
click at [361, 91] on link "Comms" at bounding box center [353, 93] width 30 height 16
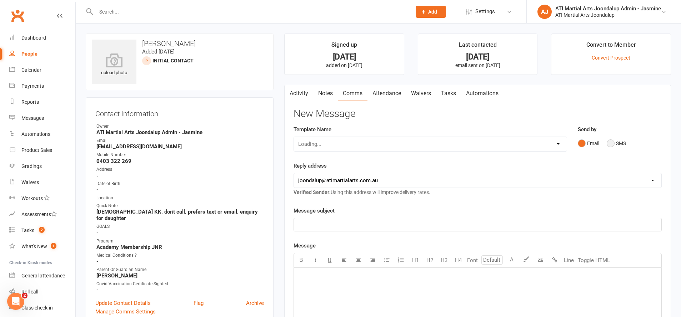
click at [607, 141] on button "SMS" at bounding box center [615, 144] width 19 height 14
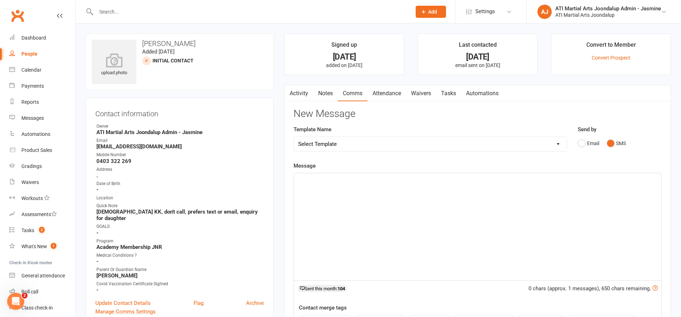
click at [412, 180] on p "﻿" at bounding box center [477, 180] width 359 height 9
click at [412, 179] on p "﻿" at bounding box center [477, 180] width 359 height 9
paste div
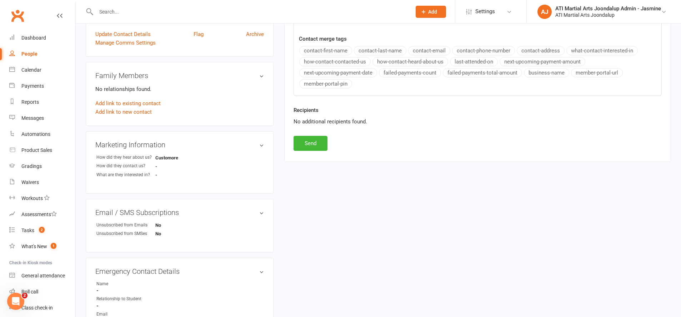
scroll to position [270, 0]
click at [323, 143] on button "Send" at bounding box center [310, 142] width 34 height 15
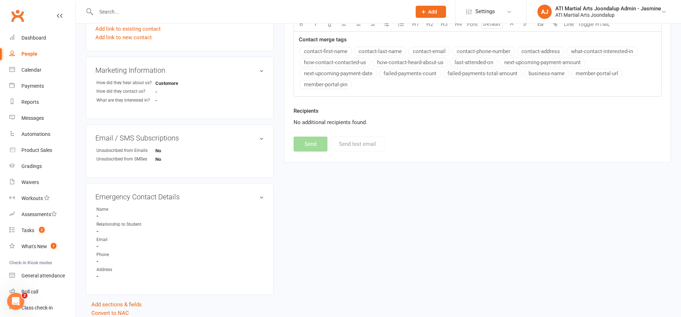
scroll to position [35, 0]
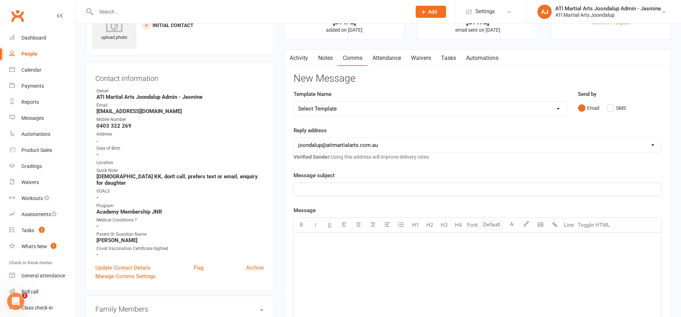
click at [311, 9] on input "text" at bounding box center [250, 12] width 312 height 10
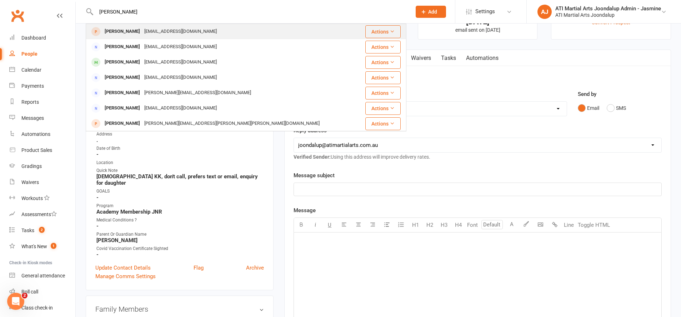
type input "jonan ives"
click at [263, 24] on div "Jonan Ives jessicahallas@msn.com" at bounding box center [222, 31] width 272 height 15
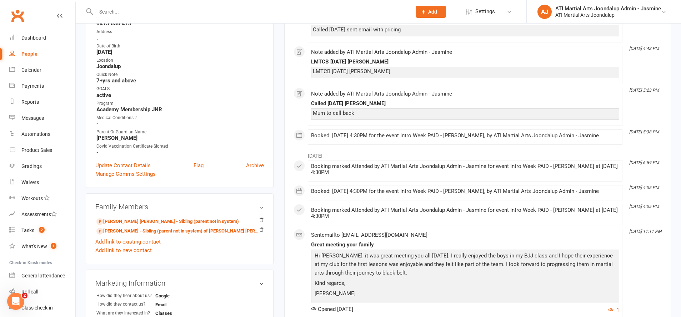
scroll to position [138, 0]
click at [133, 221] on link "Hansen Ives - Sibling (parent not in system)" at bounding box center [167, 221] width 142 height 7
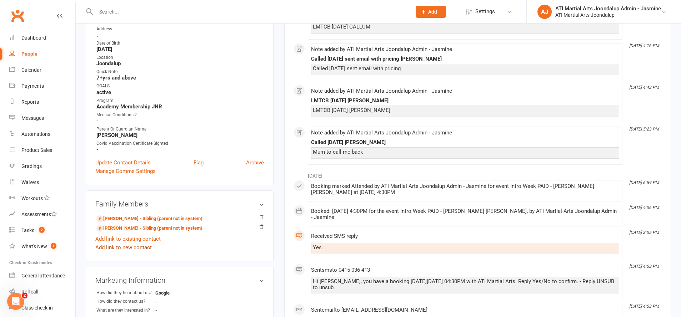
scroll to position [143, 0]
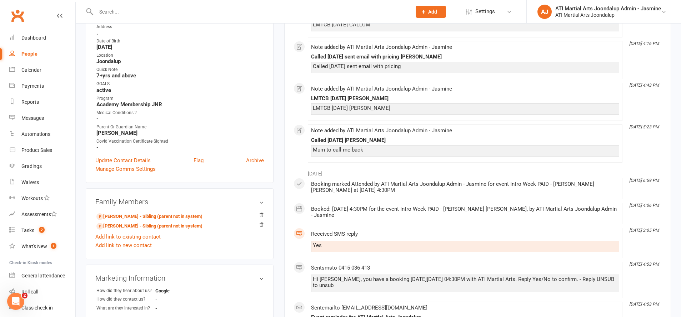
click at [136, 226] on link "Tobin Ives - Sibling (parent not in system)" at bounding box center [149, 226] width 106 height 7
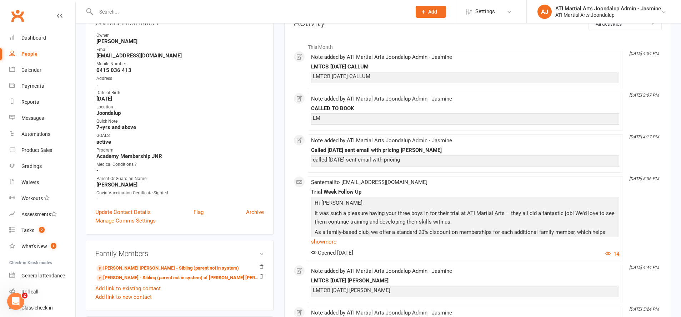
scroll to position [96, 0]
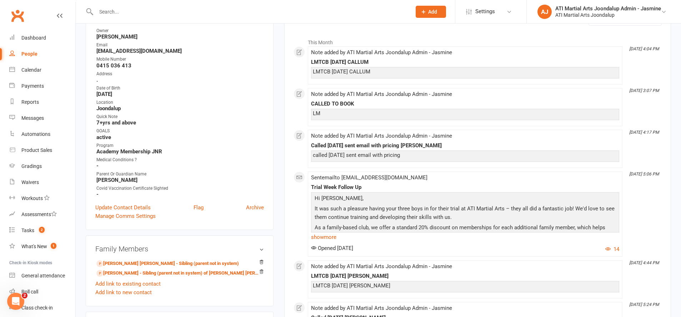
click at [330, 237] on link "show more" at bounding box center [465, 237] width 308 height 10
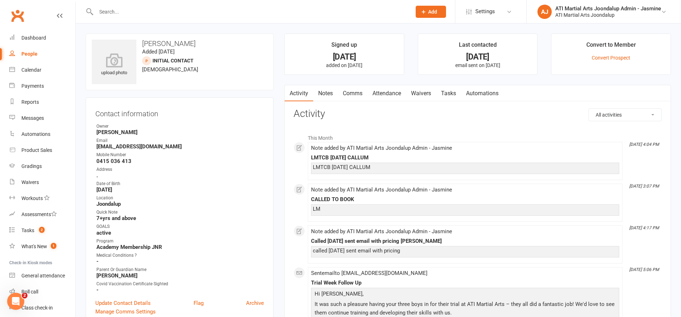
scroll to position [0, 0]
drag, startPoint x: 349, startPoint y: 95, endPoint x: 346, endPoint y: 94, distance: 3.7
click at [346, 94] on link "Comms" at bounding box center [353, 93] width 30 height 16
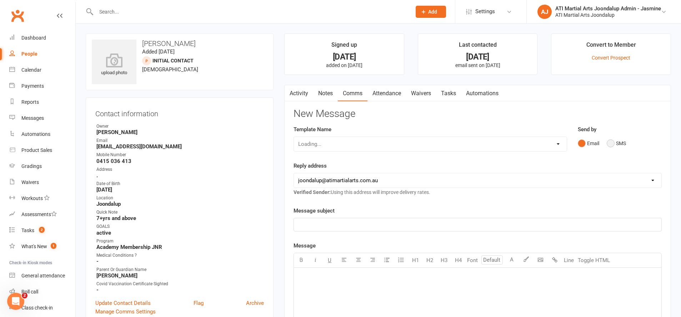
click at [617, 143] on button "SMS" at bounding box center [615, 144] width 19 height 14
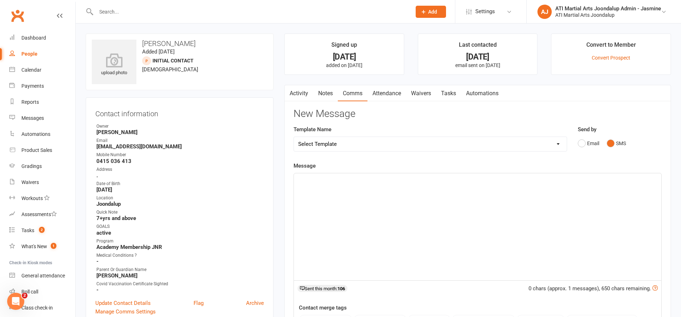
click at [590, 186] on div "﻿" at bounding box center [477, 226] width 367 height 107
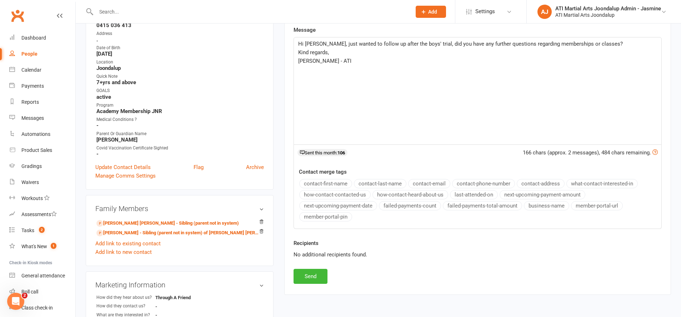
scroll to position [150, 0]
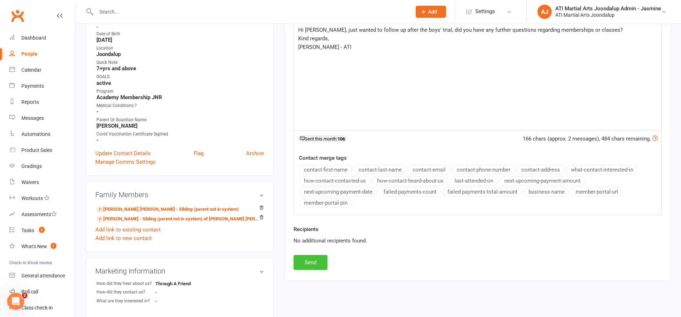
click at [301, 259] on button "Send" at bounding box center [310, 262] width 34 height 15
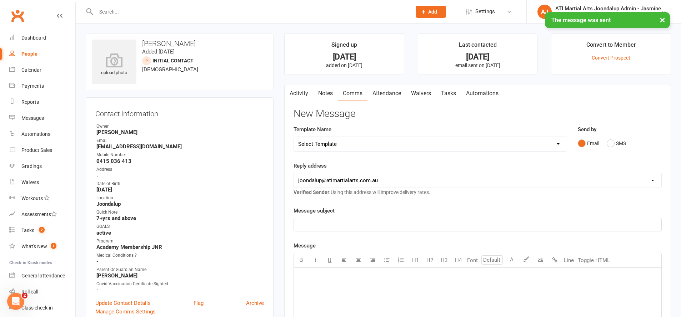
scroll to position [0, 0]
click at [333, 97] on link "Notes" at bounding box center [325, 93] width 25 height 16
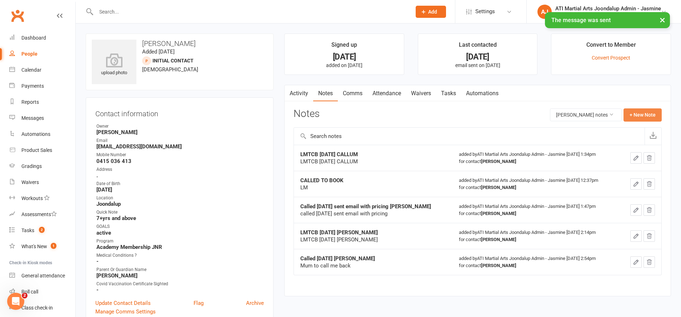
click at [633, 115] on button "+ New Note" at bounding box center [642, 114] width 38 height 13
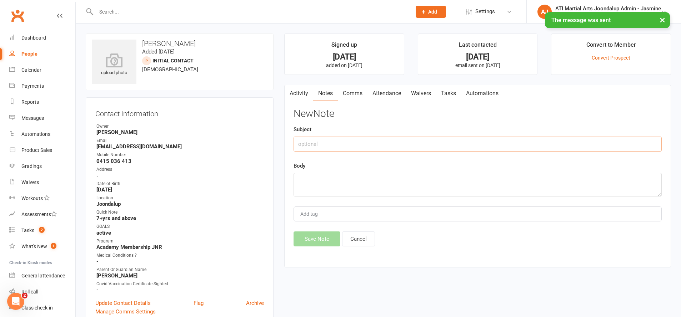
click at [538, 146] on input "text" at bounding box center [477, 144] width 368 height 15
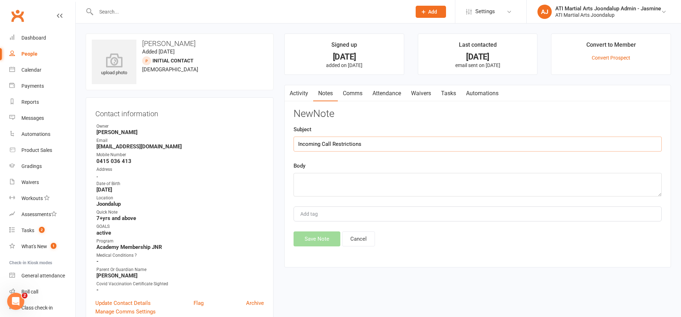
type input "Incoming Call Restrictions"
click at [469, 178] on textarea at bounding box center [477, 185] width 368 height 24
type textarea "Cannot call, sent sms"
drag, startPoint x: 312, startPoint y: 237, endPoint x: 306, endPoint y: 239, distance: 6.2
click at [311, 237] on button "Save Note" at bounding box center [316, 239] width 47 height 15
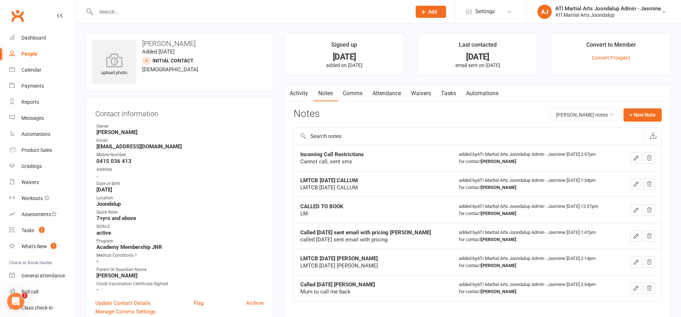
click at [288, 10] on input "text" at bounding box center [250, 12] width 312 height 10
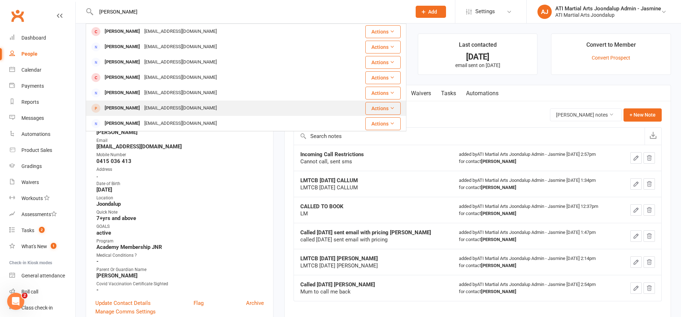
type input "Elias"
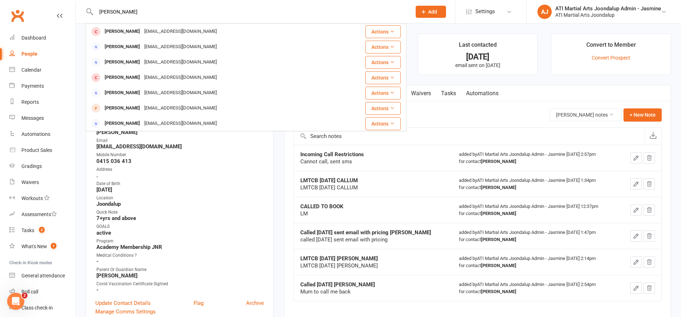
click at [276, 106] on div "Elias Brookes joshbroox16@gmail.com" at bounding box center [219, 108] width 266 height 15
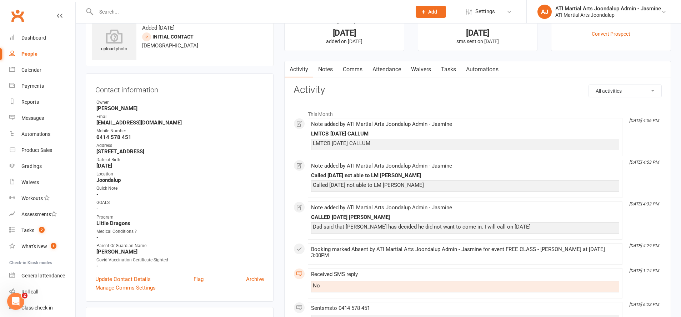
scroll to position [17, 0]
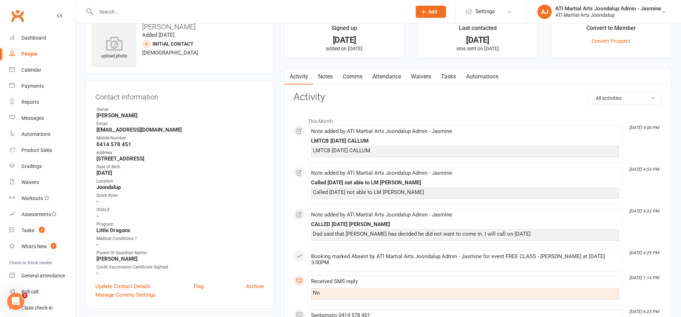
click at [209, 12] on input "text" at bounding box center [250, 12] width 312 height 10
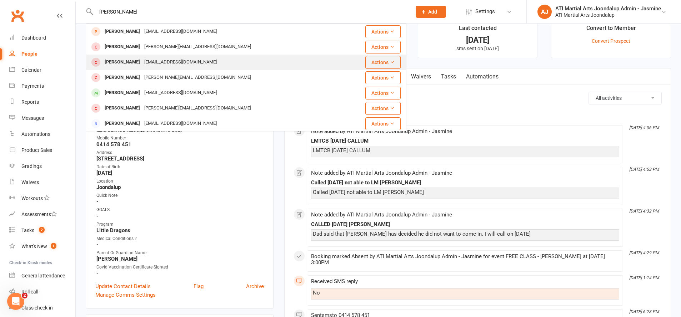
type input "Brandon Greenwood"
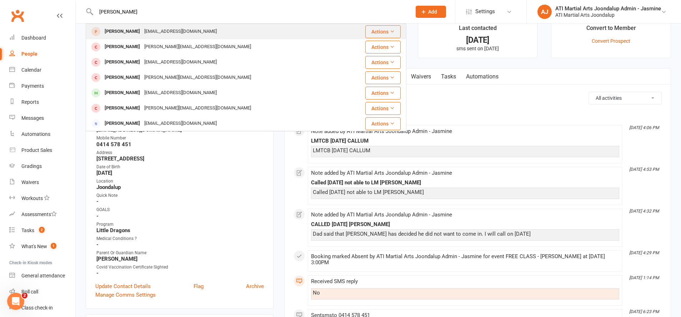
drag, startPoint x: 208, startPoint y: 56, endPoint x: 216, endPoint y: 32, distance: 25.1
click at [216, 32] on div "Lewis Greenwood b.greenwood95@outlook.com" at bounding box center [216, 31] width 260 height 15
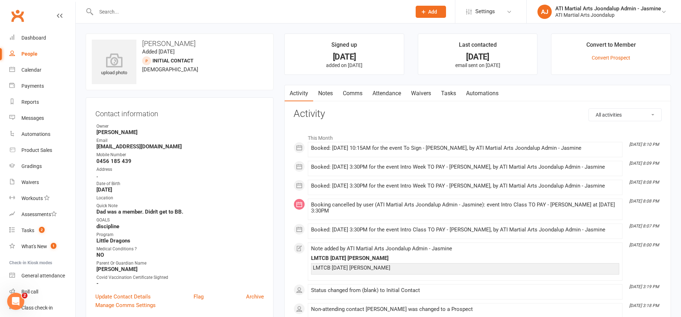
scroll to position [0, 0]
click at [228, 14] on input "text" at bounding box center [250, 12] width 312 height 10
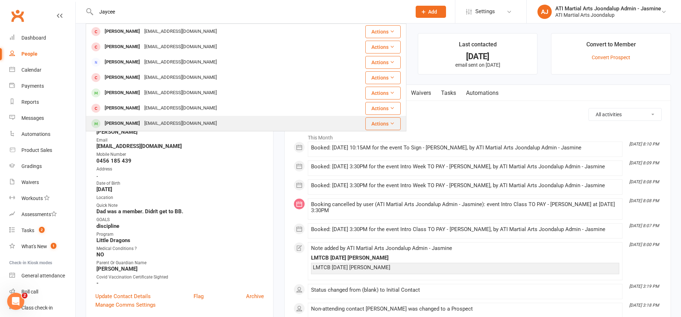
type input "Jaycee"
click at [182, 117] on div "Jaecee Echon cheechon_qfi_dvi@yahoo.com" at bounding box center [219, 123] width 266 height 15
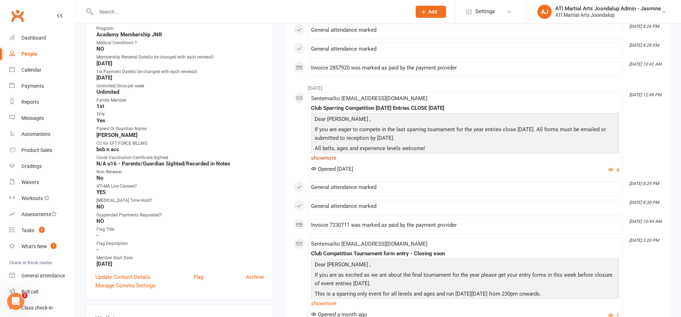
scroll to position [257, 0]
click at [328, 156] on link "show more" at bounding box center [465, 158] width 308 height 10
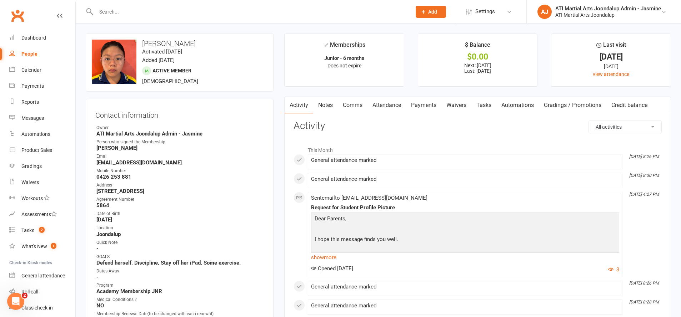
scroll to position [0, 0]
click at [333, 104] on link "Notes" at bounding box center [325, 105] width 25 height 16
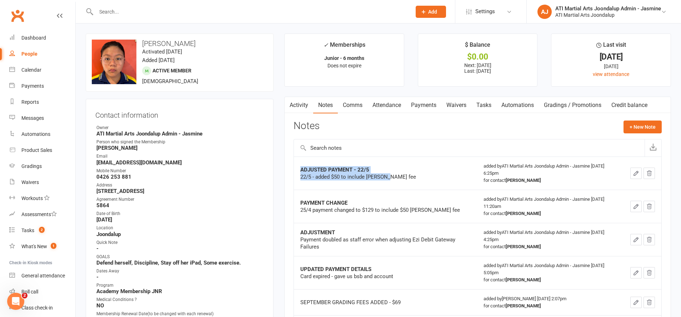
drag, startPoint x: 299, startPoint y: 167, endPoint x: 395, endPoint y: 181, distance: 96.6
click at [395, 181] on td "ADJUSTED PAYMENT - 22/5 22/5 - added $50 to include rego fee" at bounding box center [385, 173] width 183 height 33
click at [397, 178] on div "22/5 - added $50 to include rego fee" at bounding box center [385, 176] width 170 height 7
drag, startPoint x: 395, startPoint y: 177, endPoint x: 299, endPoint y: 165, distance: 96.9
click at [299, 165] on td "ADJUSTED PAYMENT - 22/5 22/5 - added $50 to include rego fee" at bounding box center [385, 173] width 183 height 33
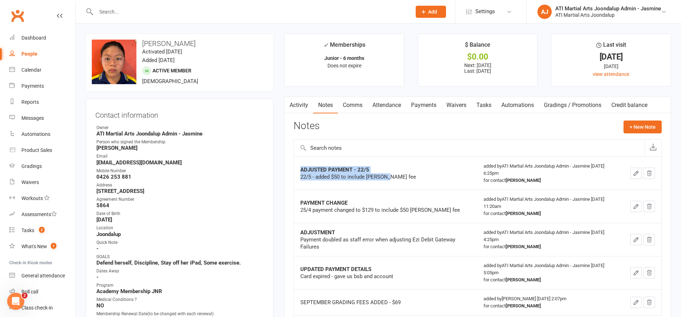
click at [320, 163] on td "ADJUSTED PAYMENT - 22/5 22/5 - added $50 to include rego fee" at bounding box center [385, 173] width 183 height 33
drag, startPoint x: 300, startPoint y: 169, endPoint x: 381, endPoint y: 181, distance: 82.2
click at [384, 182] on td "ADJUSTED PAYMENT - 22/5 22/5 - added $50 to include rego fee" at bounding box center [385, 173] width 183 height 33
click at [383, 177] on div "22/5 - added $50 to include rego fee" at bounding box center [385, 176] width 170 height 7
drag, startPoint x: 389, startPoint y: 175, endPoint x: 296, endPoint y: 145, distance: 98.0
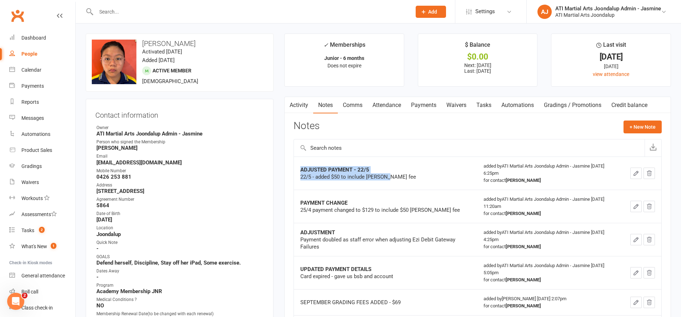
click at [298, 161] on td "ADJUSTED PAYMENT - 22/5 22/5 - added $50 to include rego fee" at bounding box center [385, 173] width 183 height 33
drag, startPoint x: 320, startPoint y: 123, endPoint x: 291, endPoint y: 123, distance: 29.3
click at [354, 104] on link "Comms" at bounding box center [353, 105] width 30 height 16
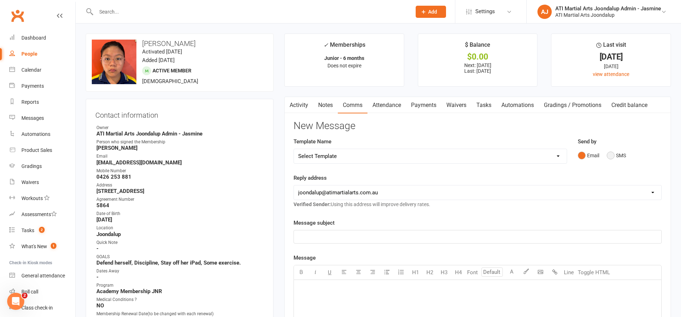
click at [616, 153] on button "SMS" at bounding box center [615, 156] width 19 height 14
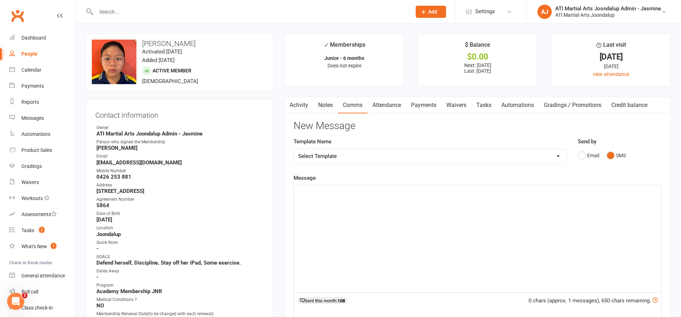
click at [517, 211] on div "﻿" at bounding box center [477, 239] width 367 height 107
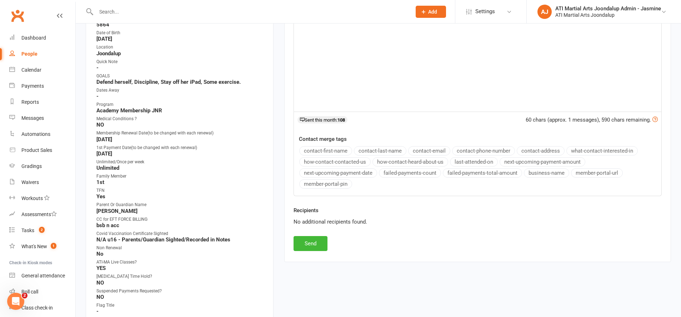
scroll to position [227, 0]
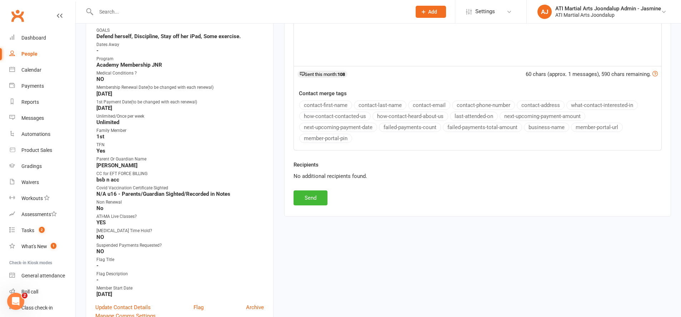
click at [315, 196] on button "Send" at bounding box center [310, 198] width 34 height 15
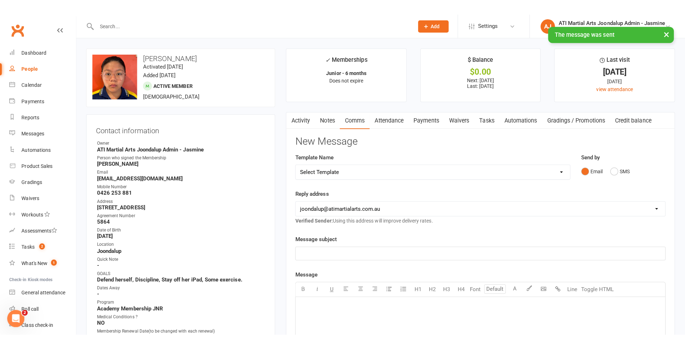
scroll to position [0, 0]
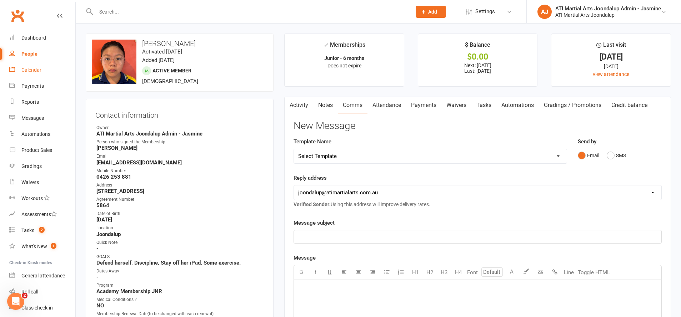
click at [35, 74] on link "Calendar" at bounding box center [42, 70] width 66 height 16
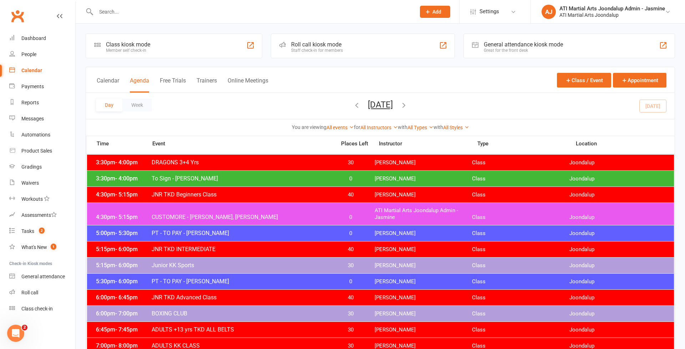
click at [58, 19] on link at bounding box center [60, 22] width 6 height 21
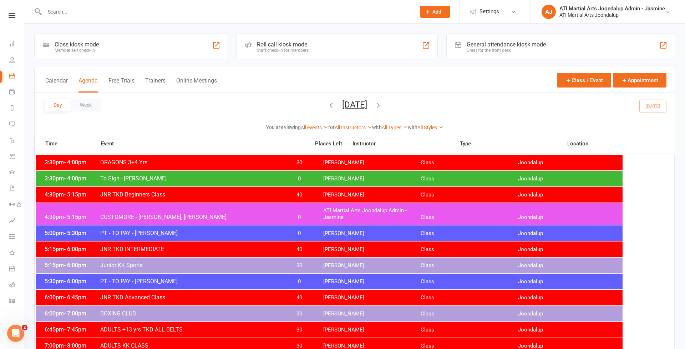
click at [148, 177] on span "To Sign - Levi Biggar" at bounding box center [190, 178] width 181 height 7
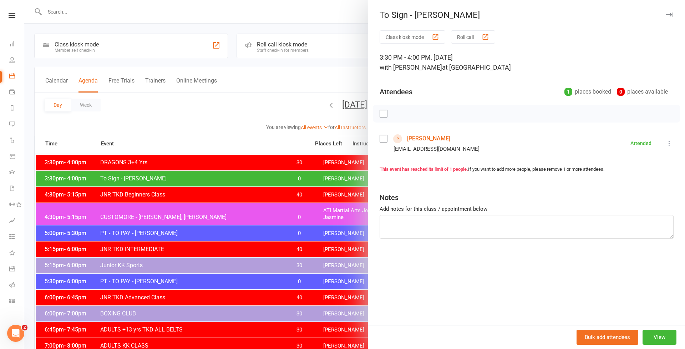
click at [422, 137] on link "Levi Biggar" at bounding box center [428, 138] width 43 height 11
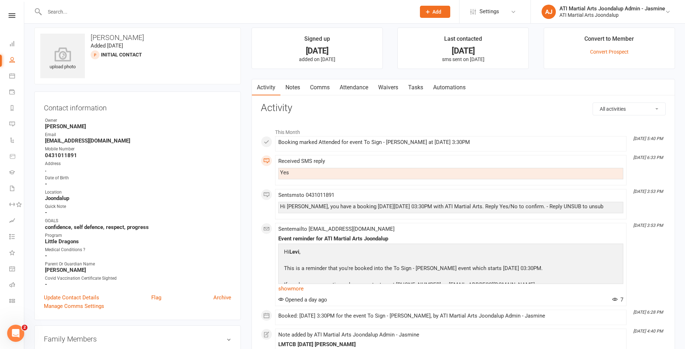
scroll to position [3, 0]
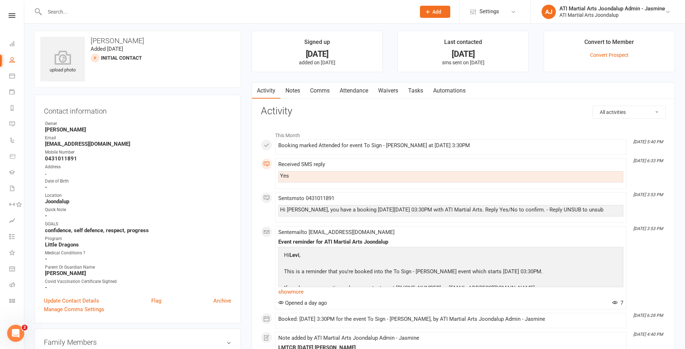
click at [16, 17] on link at bounding box center [12, 15] width 24 height 5
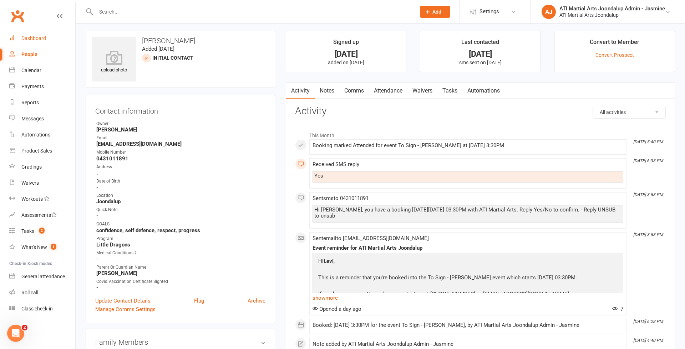
click at [41, 39] on div "Dashboard" at bounding box center [33, 38] width 25 height 6
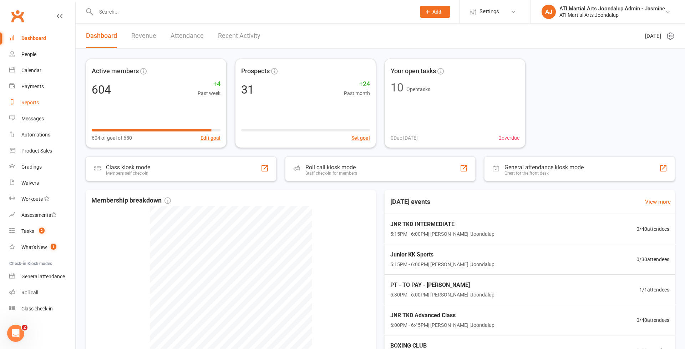
drag, startPoint x: 31, startPoint y: 102, endPoint x: 35, endPoint y: 97, distance: 5.9
click at [32, 100] on div "Reports" at bounding box center [29, 103] width 17 height 6
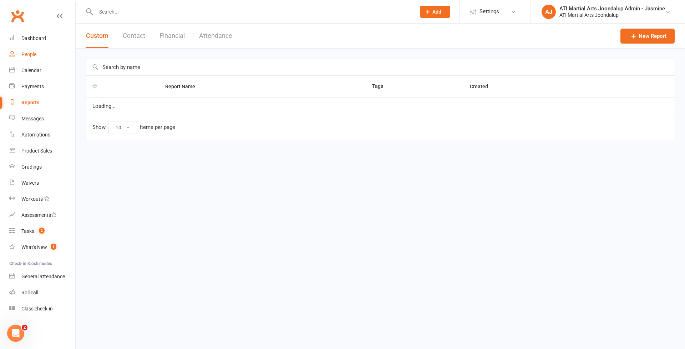
select select "100"
click at [59, 17] on icon at bounding box center [60, 16] width 6 height 6
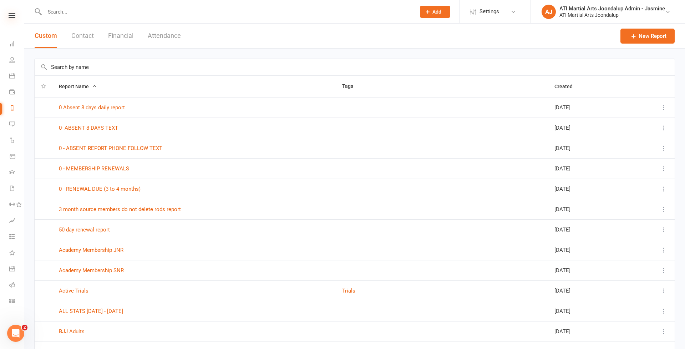
click at [15, 15] on icon at bounding box center [12, 15] width 7 height 5
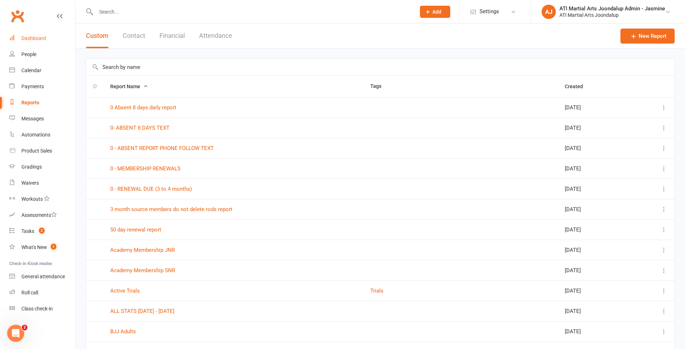
click at [37, 42] on link "Dashboard" at bounding box center [42, 38] width 66 height 16
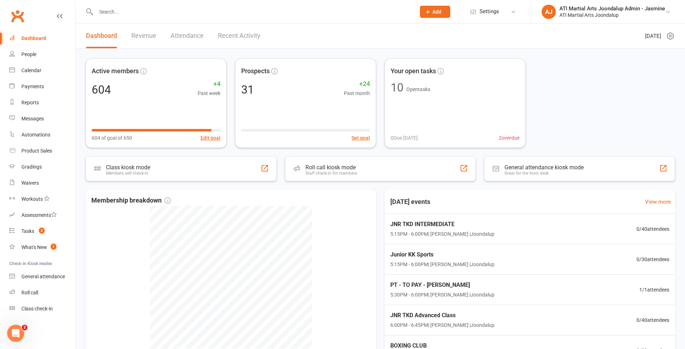
click at [59, 17] on icon at bounding box center [60, 16] width 6 height 6
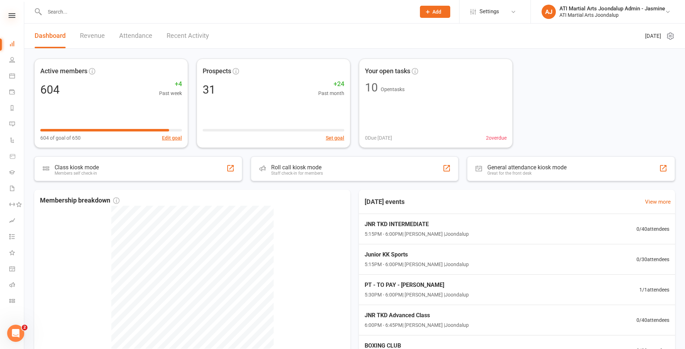
click at [9, 14] on icon at bounding box center [12, 15] width 7 height 5
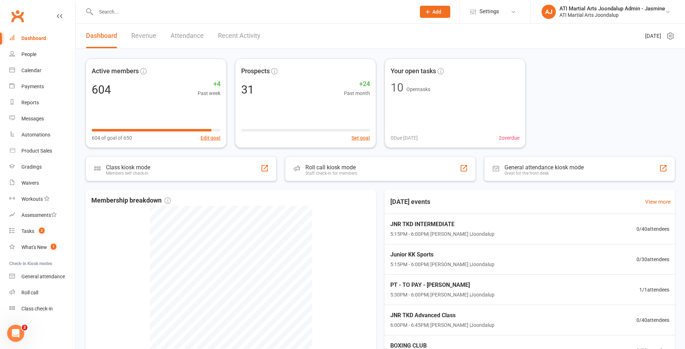
click at [22, 18] on link "Clubworx" at bounding box center [18, 16] width 18 height 18
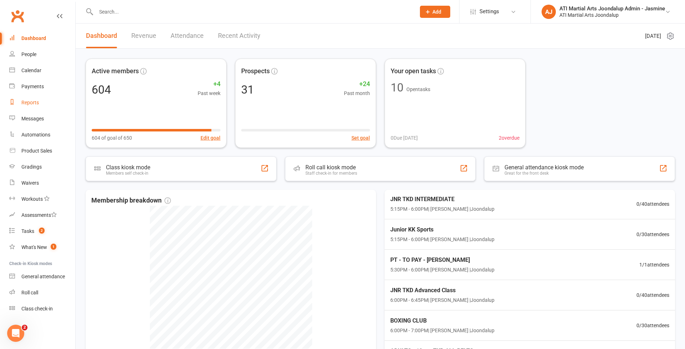
click at [34, 104] on div "Reports" at bounding box center [29, 103] width 17 height 6
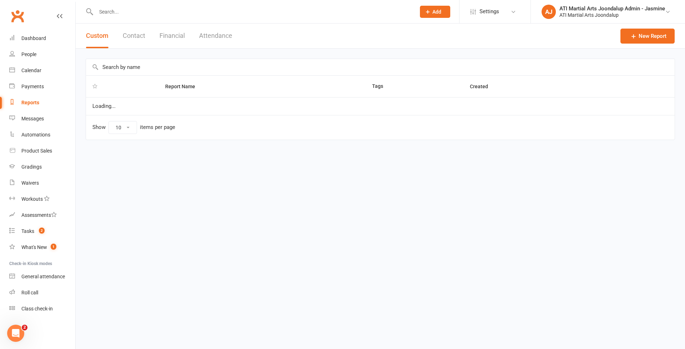
select select "100"
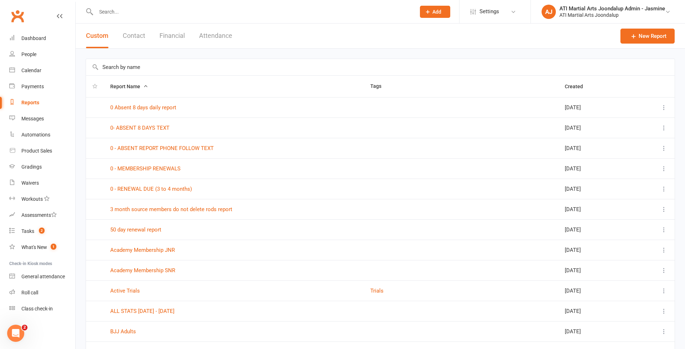
click at [62, 16] on icon at bounding box center [60, 16] width 6 height 6
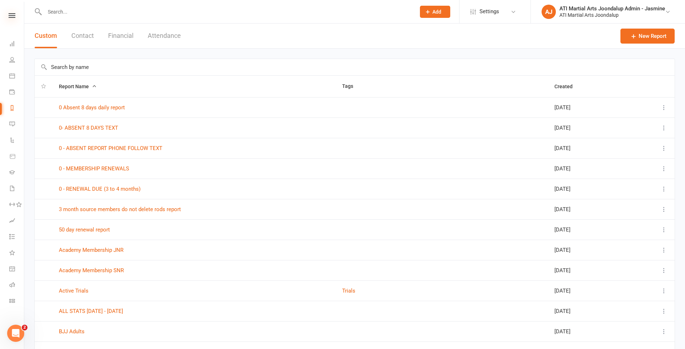
click at [13, 15] on icon at bounding box center [12, 15] width 7 height 5
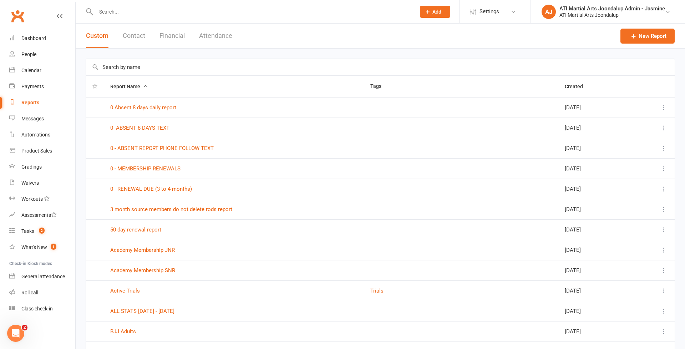
drag, startPoint x: 29, startPoint y: 71, endPoint x: 35, endPoint y: 67, distance: 7.8
click at [30, 70] on div "Calendar" at bounding box center [31, 70] width 20 height 6
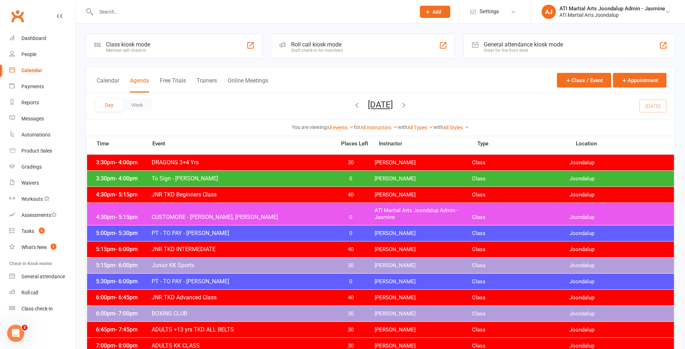
click at [187, 175] on span "To Sign - Levi Biggar" at bounding box center [241, 178] width 181 height 7
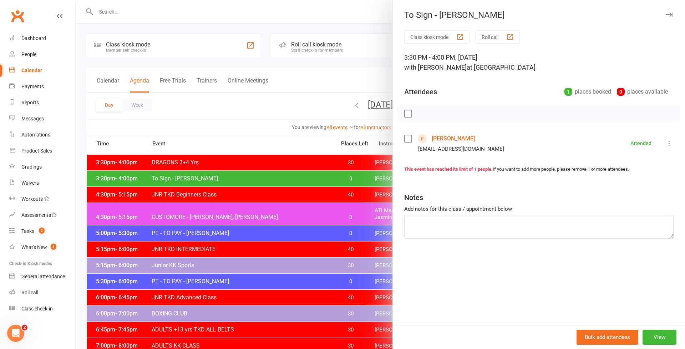
click at [445, 138] on link "Levi Biggar" at bounding box center [453, 138] width 43 height 11
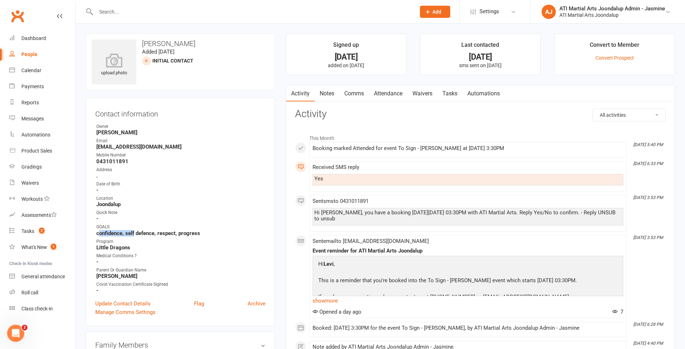
drag, startPoint x: 98, startPoint y: 233, endPoint x: 138, endPoint y: 232, distance: 40.0
click at [137, 232] on strong "confidence, self defence, respect, progress" at bounding box center [180, 233] width 169 height 6
drag, startPoint x: 145, startPoint y: 233, endPoint x: 158, endPoint y: 232, distance: 12.6
click at [147, 232] on strong "confidence, self defence, respect, progress" at bounding box center [180, 233] width 169 height 6
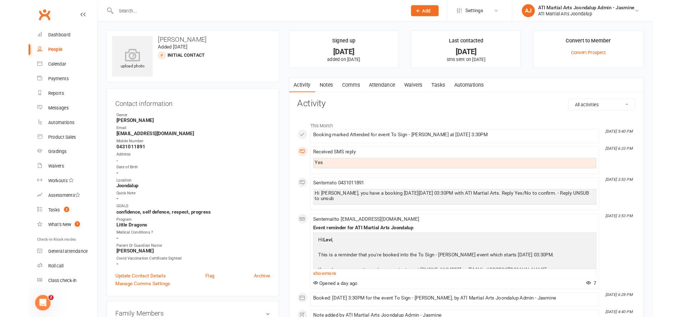
scroll to position [9, 0]
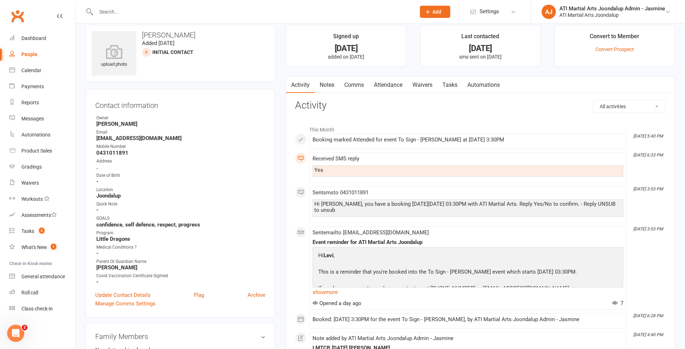
click at [246, 10] on input "text" at bounding box center [252, 12] width 317 height 10
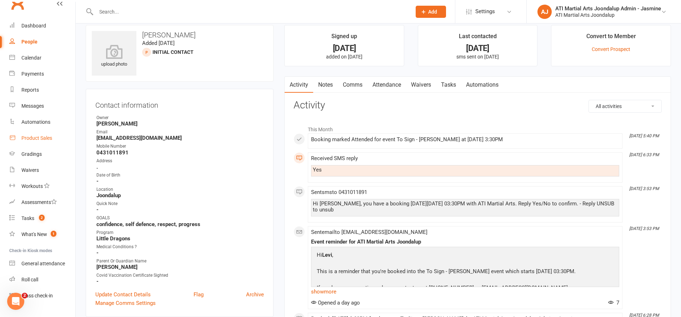
scroll to position [14, 0]
click at [39, 151] on div "Gradings" at bounding box center [31, 153] width 20 height 6
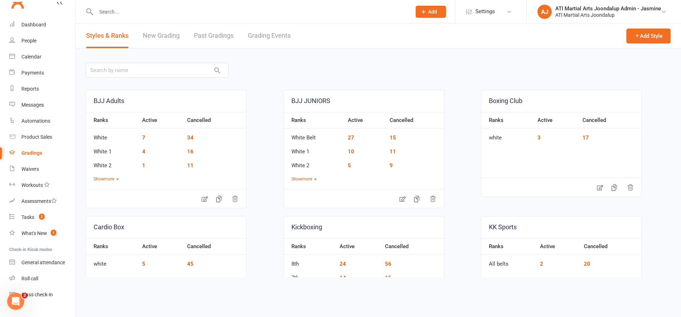
click at [266, 35] on link "Grading Events" at bounding box center [269, 36] width 43 height 25
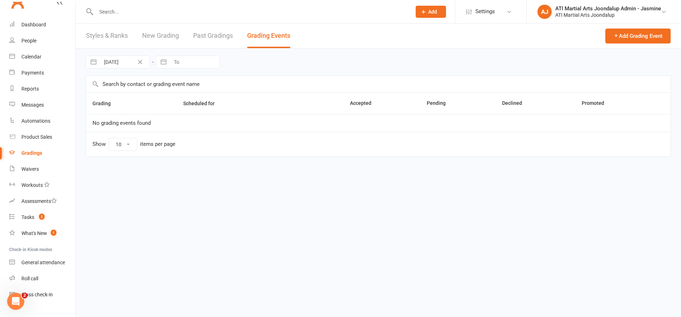
select select "50"
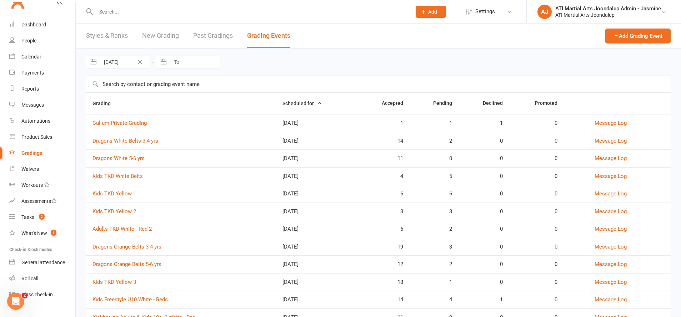
click at [120, 123] on link "Callum Private Grading" at bounding box center [119, 123] width 54 height 6
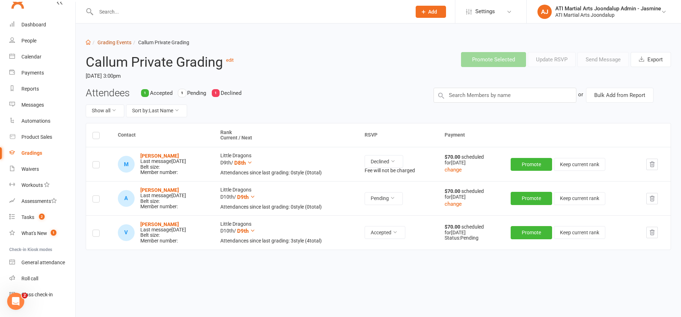
click at [102, 43] on link "Grading Events" at bounding box center [114, 43] width 34 height 6
select select "50"
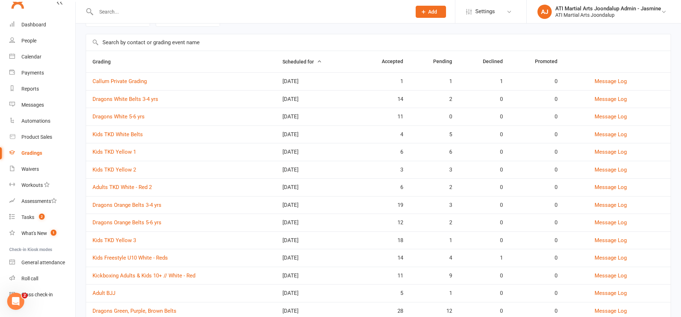
scroll to position [43, 0]
click at [131, 205] on link "Dragons Orange Belts 3-4 yrs" at bounding box center [126, 204] width 69 height 6
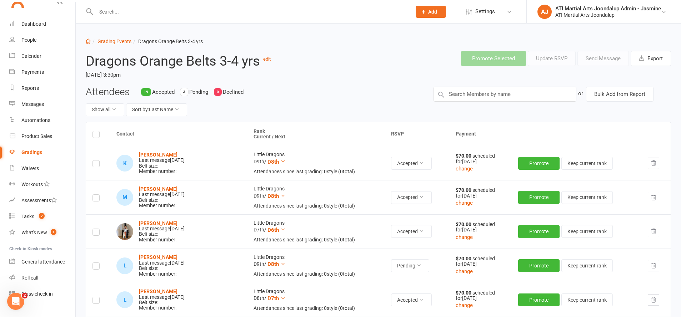
scroll to position [7, 0]
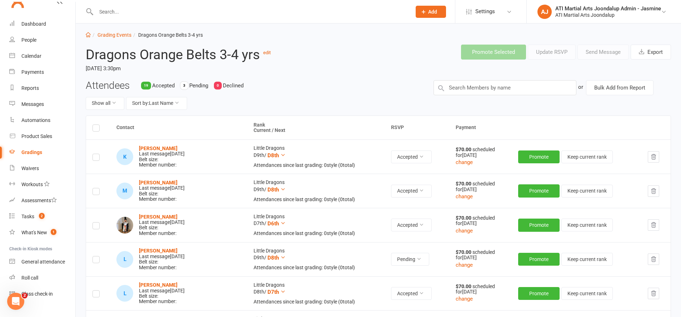
click at [133, 16] on input "text" at bounding box center [250, 12] width 312 height 10
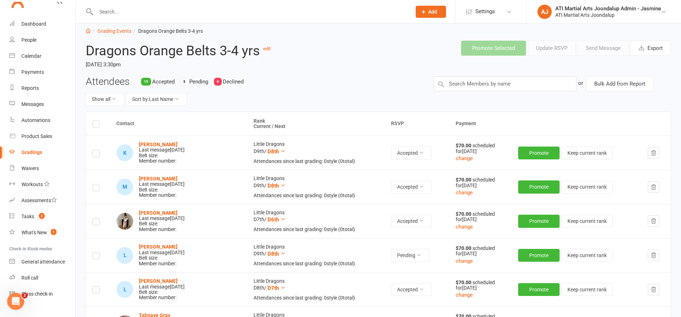
scroll to position [16, 0]
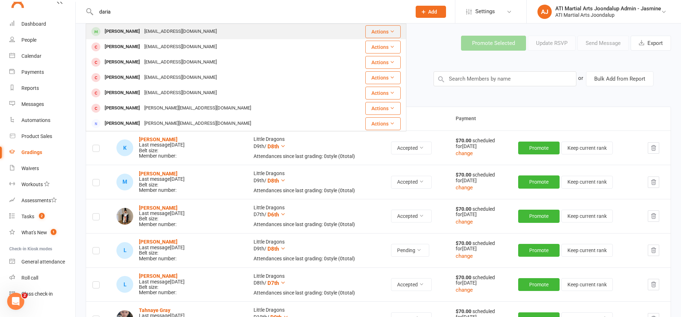
type input "daria"
click at [200, 30] on div "Daria Langiu lidia_langiu@hotmail.com" at bounding box center [219, 31] width 266 height 15
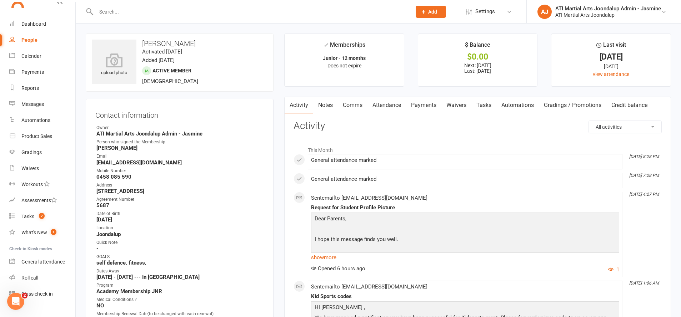
click at [324, 104] on link "Notes" at bounding box center [325, 105] width 25 height 16
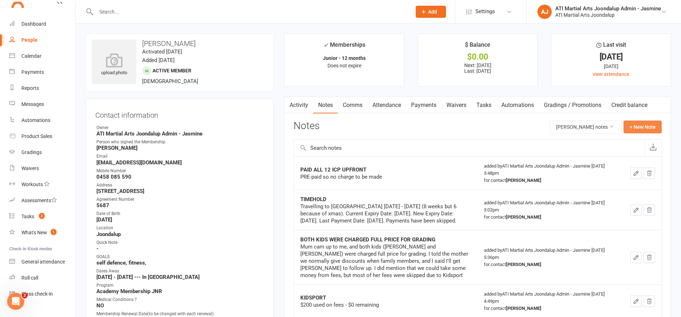
click at [633, 124] on button "+ New Note" at bounding box center [642, 127] width 38 height 13
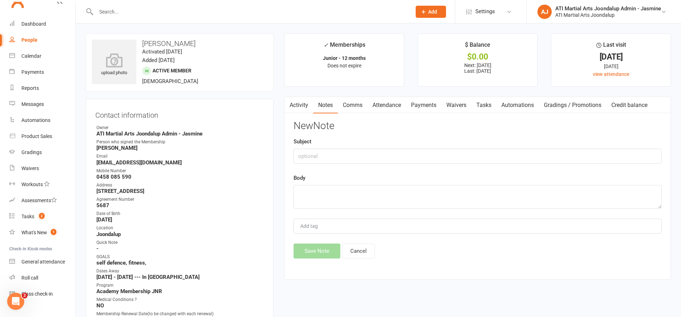
click at [303, 110] on link "Activity" at bounding box center [298, 105] width 29 height 16
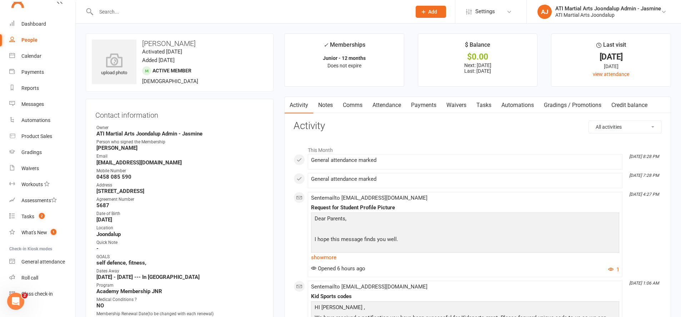
click at [322, 104] on link "Notes" at bounding box center [325, 105] width 25 height 16
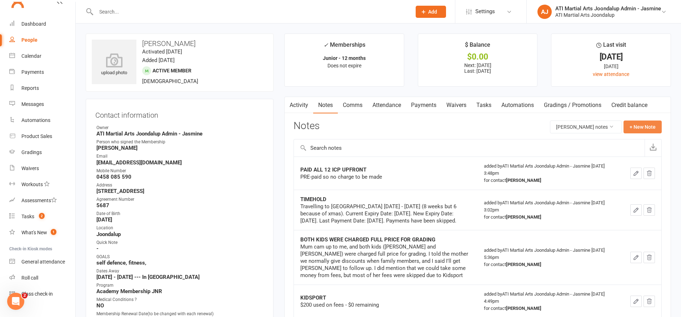
click at [640, 123] on button "+ New Note" at bounding box center [642, 127] width 38 height 13
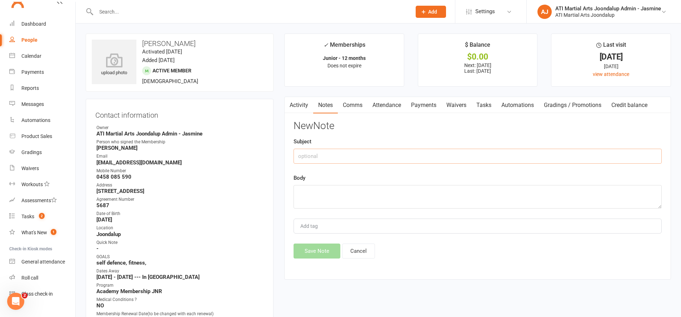
click at [495, 150] on input "text" at bounding box center [477, 156] width 368 height 15
type input "KIDSPORT"
click at [457, 191] on textarea at bounding box center [477, 197] width 368 height 24
type textarea "CODE: YZVVHE AMOUNT: $300"
click at [324, 250] on button "Save Note" at bounding box center [316, 251] width 47 height 15
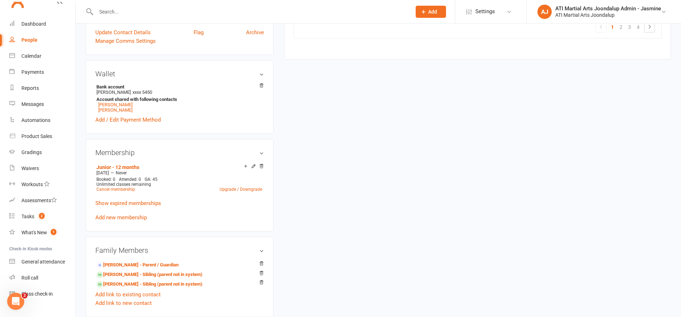
scroll to position [505, 0]
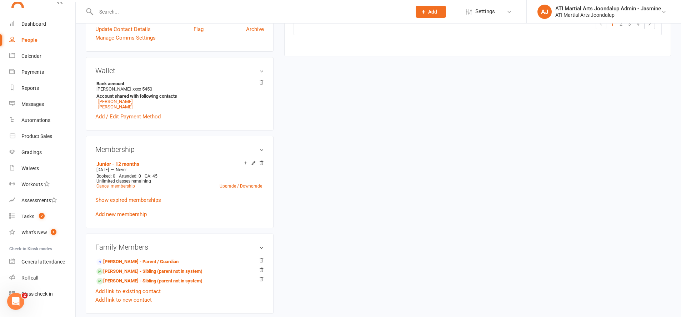
click at [150, 269] on link "Elena Langiu - Sibling (parent not in system)" at bounding box center [149, 271] width 106 height 7
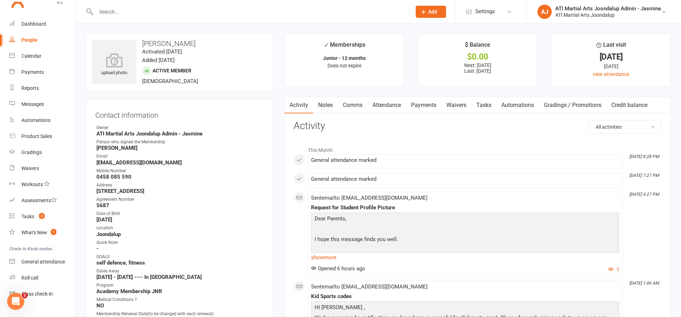
click at [333, 103] on link "Notes" at bounding box center [325, 105] width 25 height 16
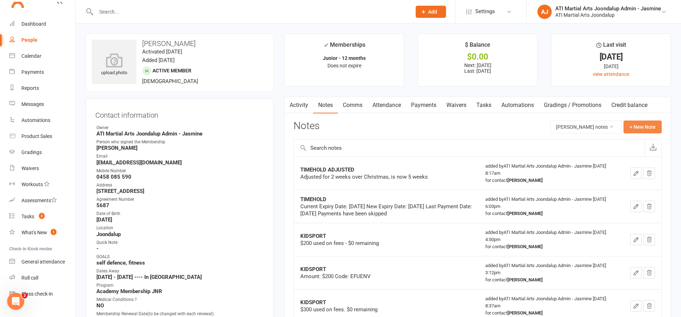
click at [643, 126] on button "+ New Note" at bounding box center [642, 127] width 38 height 13
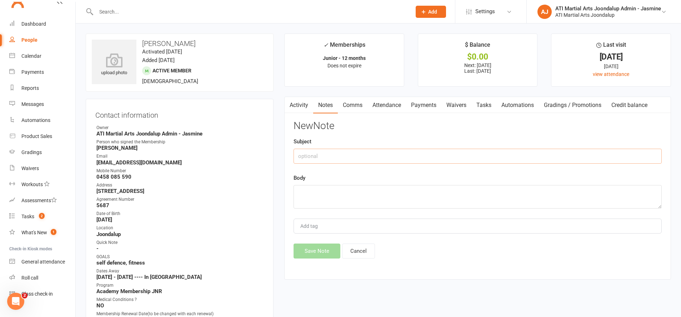
click at [452, 149] on input "text" at bounding box center [477, 156] width 368 height 15
type input "KIDSPORT"
click at [426, 186] on textarea at bounding box center [477, 197] width 368 height 24
type textarea "CODE: ZGCC7S AMOUNT: $300"
click at [332, 248] on button "Save Note" at bounding box center [316, 251] width 47 height 15
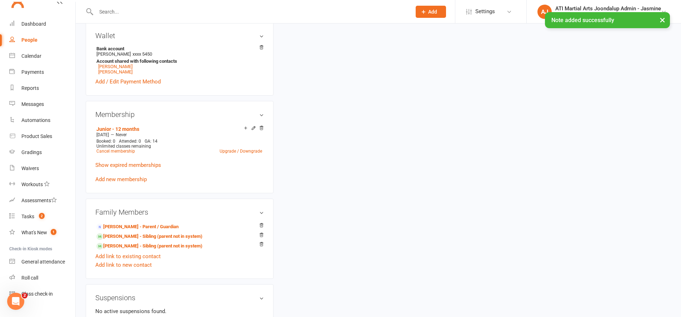
scroll to position [552, 0]
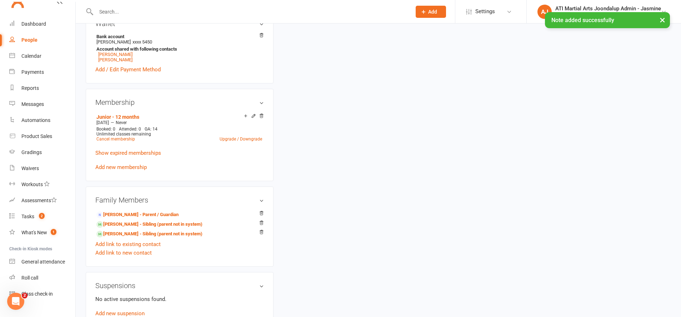
click at [167, 231] on link "Victor Langiu - Sibling (parent not in system)" at bounding box center [149, 234] width 106 height 7
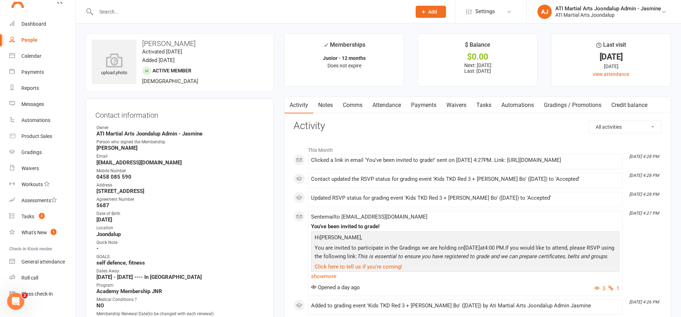
click at [330, 104] on link "Notes" at bounding box center [325, 105] width 25 height 16
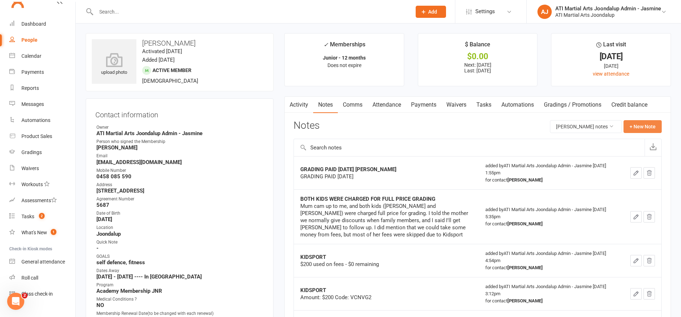
drag, startPoint x: 648, startPoint y: 124, endPoint x: 654, endPoint y: 122, distance: 5.5
click at [654, 122] on button "+ New Note" at bounding box center [642, 126] width 38 height 13
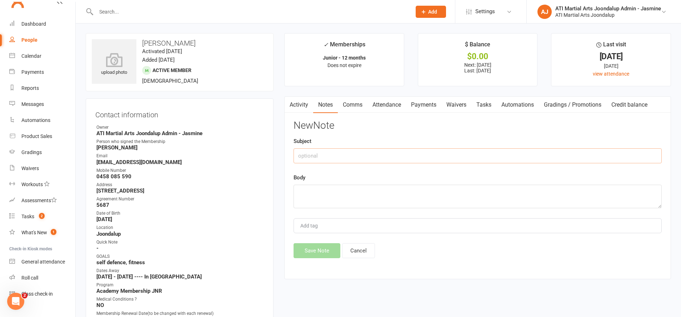
click at [497, 150] on input "text" at bounding box center [477, 155] width 368 height 15
type input "KIDSPORT"
click at [488, 191] on textarea at bounding box center [477, 197] width 368 height 24
type textarea "A"
type textarea "CODE: ANFF9P AMOUNT: $300"
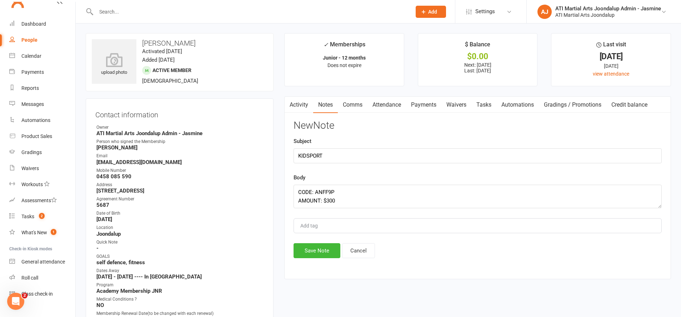
click at [314, 246] on button "Save Note" at bounding box center [316, 250] width 47 height 15
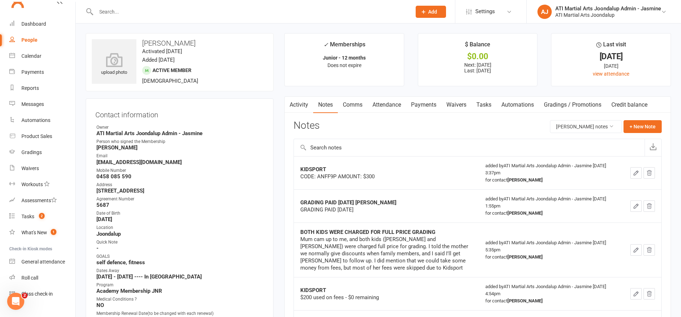
click at [182, 11] on input "text" at bounding box center [250, 12] width 312 height 10
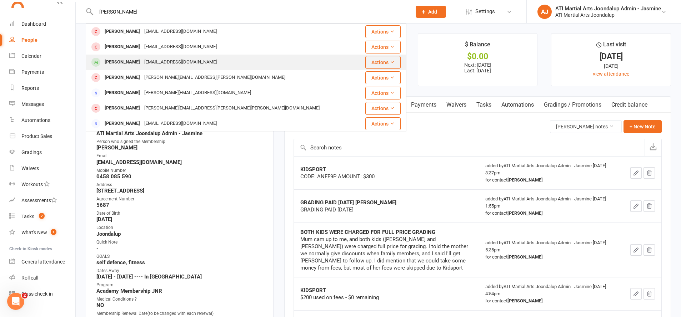
type input "Daniel n"
click at [191, 56] on div "Daniel Nauom rafiknauom@gmail.com" at bounding box center [222, 62] width 272 height 15
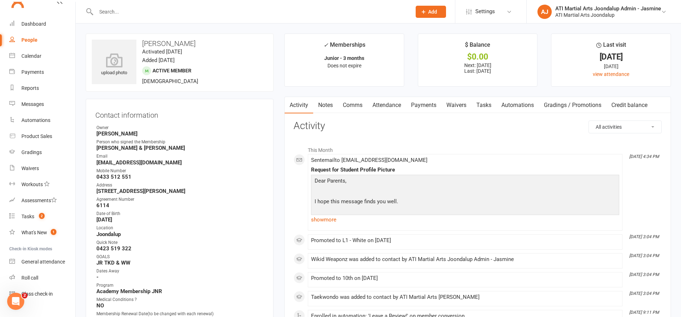
click at [329, 108] on link "Notes" at bounding box center [325, 105] width 25 height 16
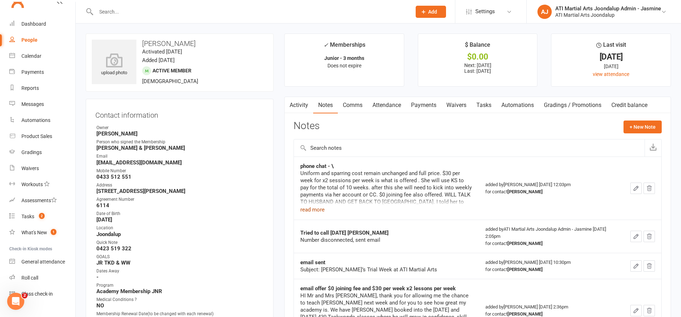
click at [323, 211] on button "read more" at bounding box center [312, 210] width 24 height 9
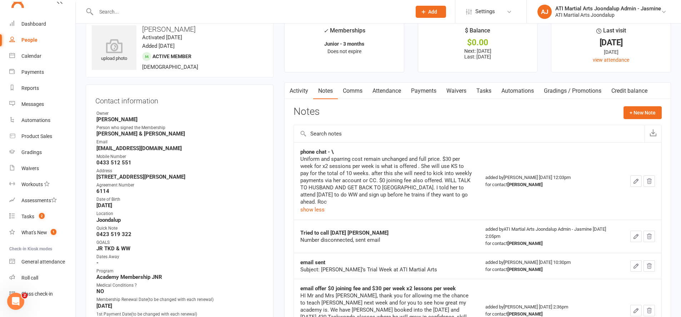
scroll to position [12, 0]
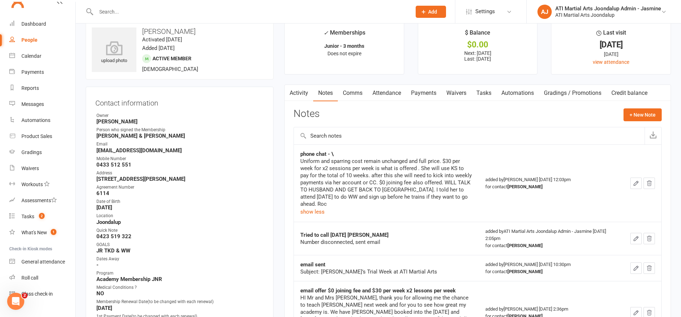
click at [350, 90] on link "Comms" at bounding box center [353, 93] width 30 height 16
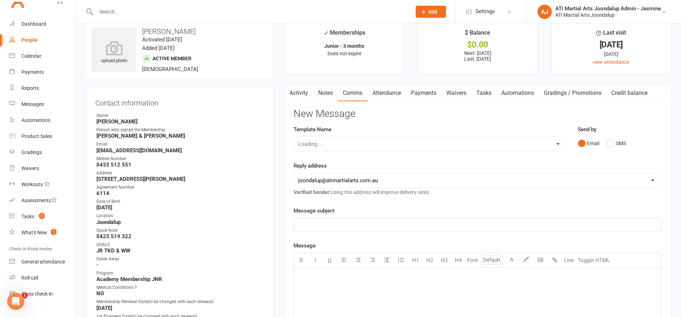
scroll to position [10, 0]
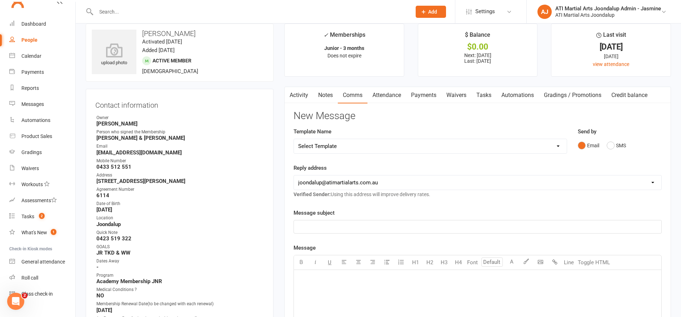
click at [419, 94] on link "Payments" at bounding box center [423, 95] width 35 height 16
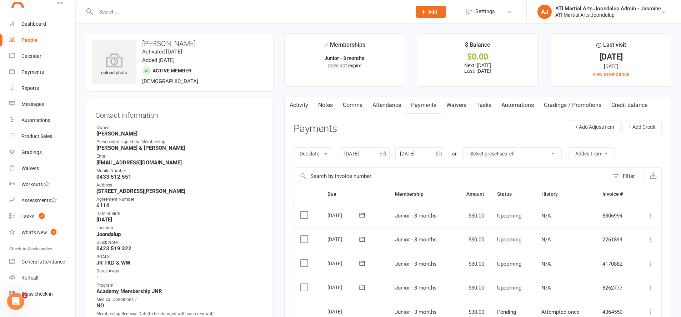
click at [364, 102] on link "Comms" at bounding box center [353, 105] width 30 height 16
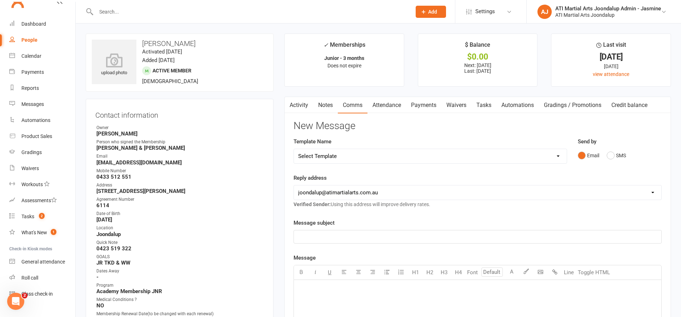
click at [387, 108] on link "Attendance" at bounding box center [386, 105] width 39 height 16
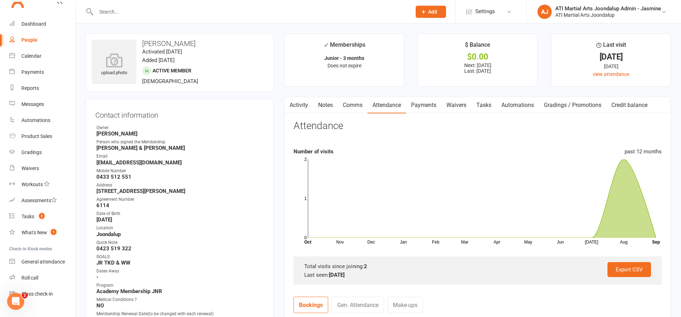
click at [205, 9] on input "text" at bounding box center [250, 12] width 312 height 10
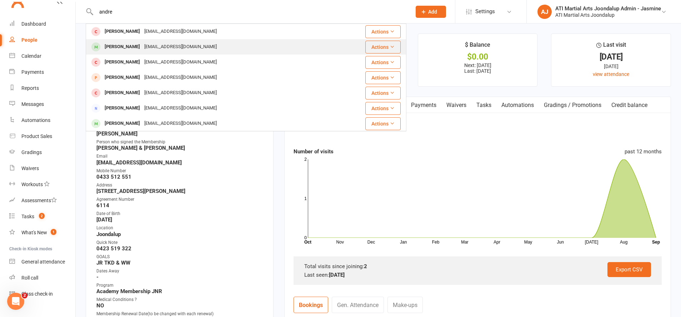
type input "andre"
click at [200, 40] on div "Andre Tahu dretahu8@gmail.com" at bounding box center [219, 47] width 266 height 15
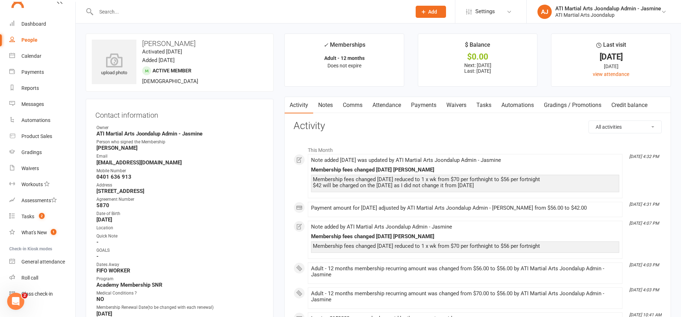
click at [168, 9] on input "text" at bounding box center [250, 12] width 312 height 10
type input "i"
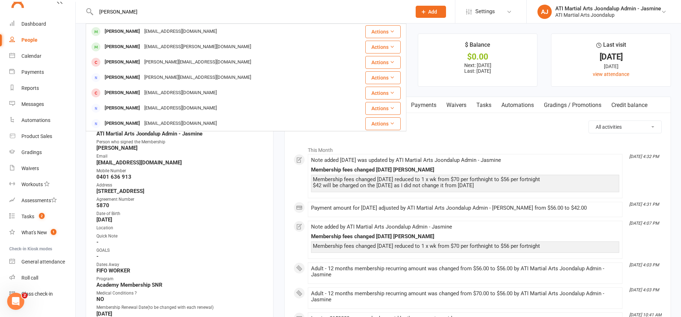
type input "Lyla soon"
drag, startPoint x: 168, startPoint y: 9, endPoint x: 142, endPoint y: 36, distance: 37.6
click at [142, 36] on div "neadcoyle@outlook.com" at bounding box center [180, 31] width 77 height 10
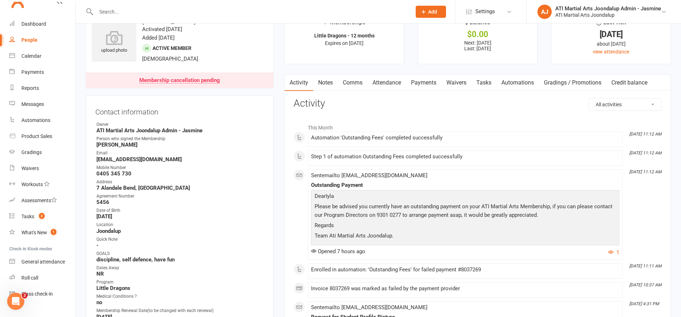
scroll to position [22, 0]
click at [436, 82] on link "Payments" at bounding box center [423, 83] width 35 height 16
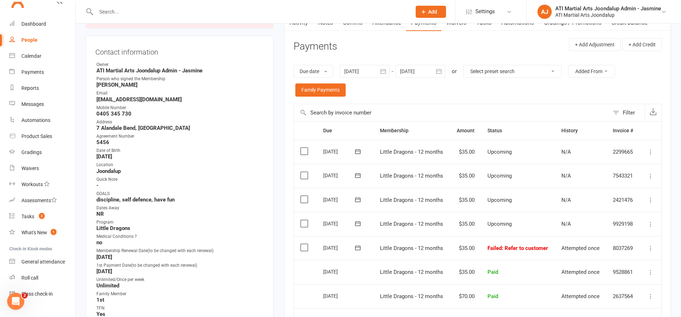
scroll to position [141, 0]
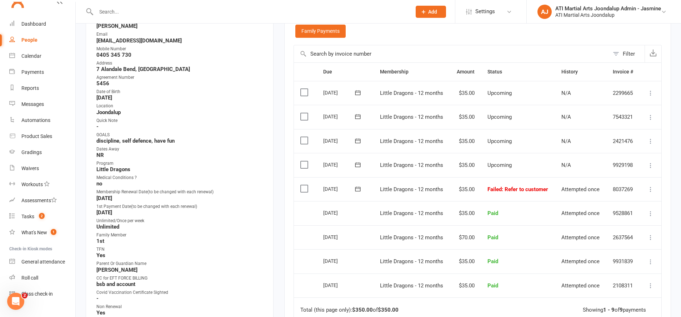
click at [304, 91] on label at bounding box center [305, 92] width 10 height 7
click at [304, 89] on input "checkbox" at bounding box center [302, 89] width 5 height 0
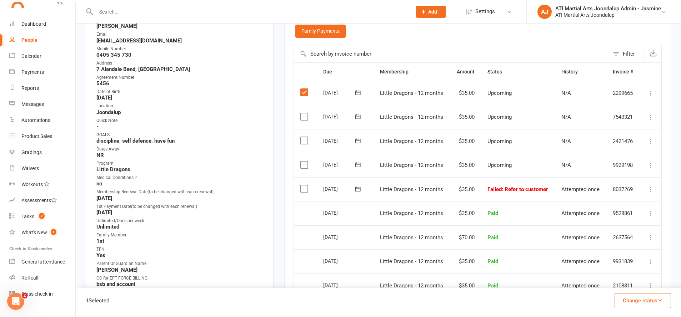
drag, startPoint x: 307, startPoint y: 93, endPoint x: 306, endPoint y: 96, distance: 3.6
click at [307, 92] on label at bounding box center [305, 92] width 10 height 7
click at [305, 89] on input "checkbox" at bounding box center [302, 89] width 5 height 0
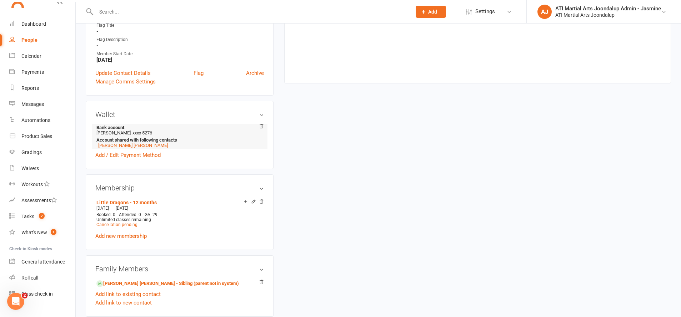
scroll to position [481, 0]
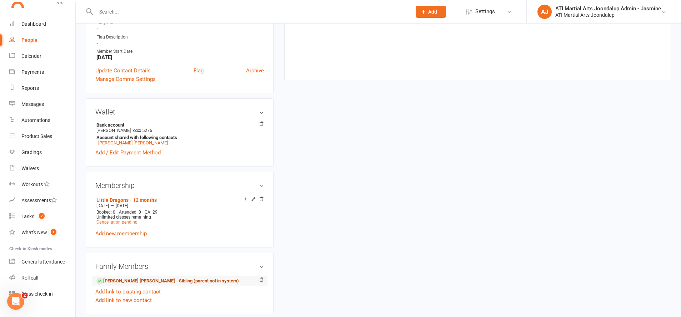
click at [183, 281] on link "Killian Rooney - Sibling (parent not in system)" at bounding box center [167, 281] width 142 height 7
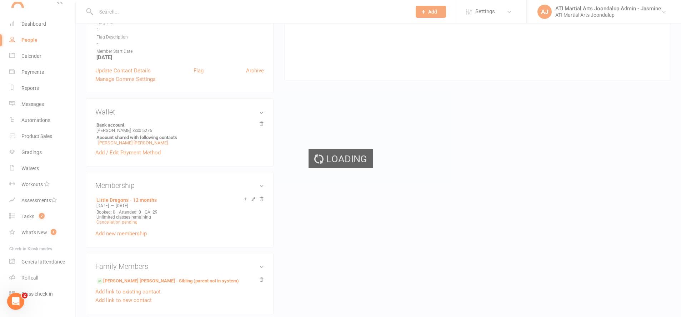
scroll to position [482, 0]
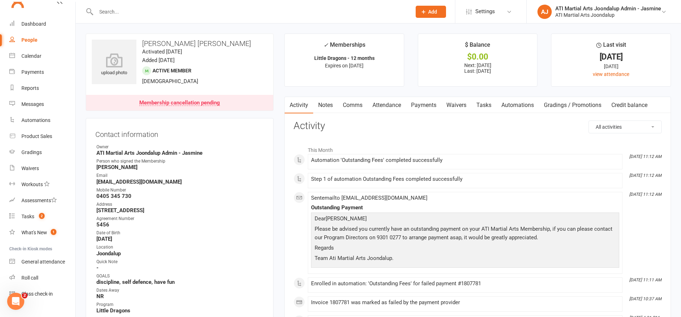
click at [419, 102] on link "Payments" at bounding box center [423, 105] width 35 height 16
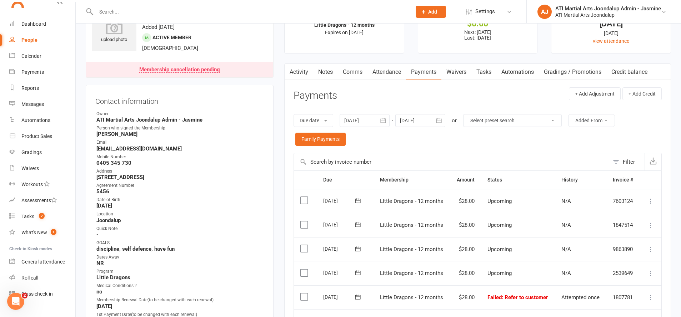
scroll to position [35, 0]
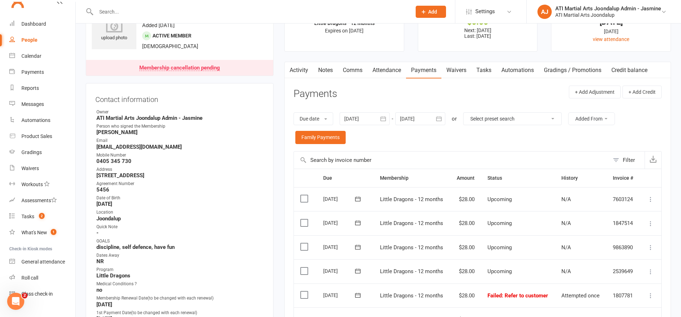
click at [236, 7] on input "text" at bounding box center [250, 12] width 312 height 10
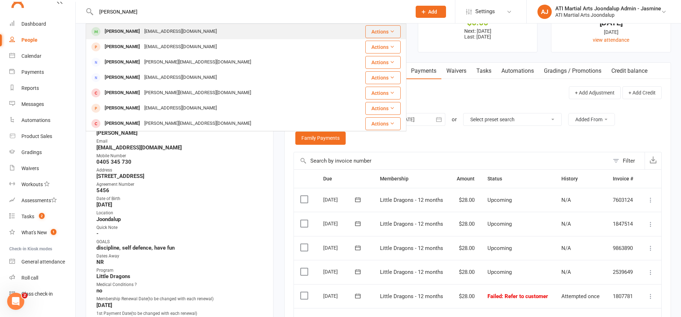
type input "Sophie kinner"
click at [226, 30] on div "Sophie Kinnell meganfiorentino82@hotmail.com" at bounding box center [214, 31] width 257 height 15
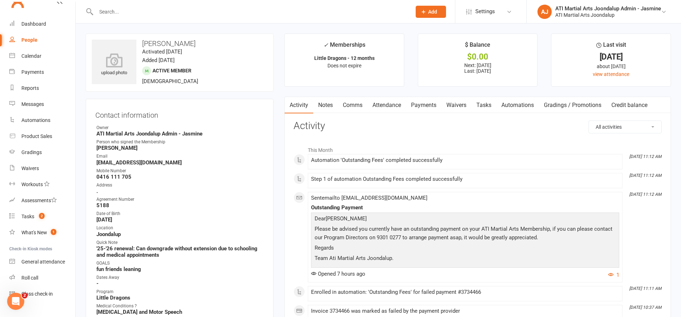
click at [421, 103] on link "Payments" at bounding box center [423, 105] width 35 height 16
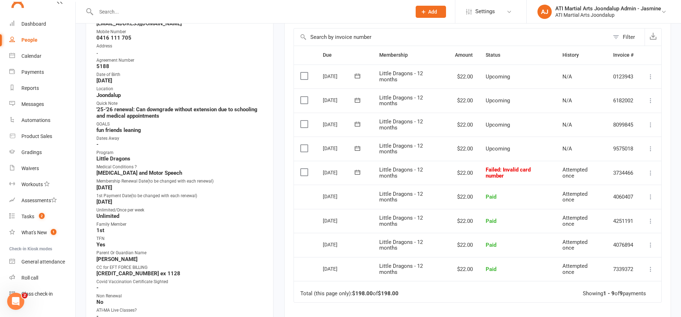
scroll to position [140, 0]
click at [364, 12] on input "text" at bounding box center [250, 12] width 312 height 10
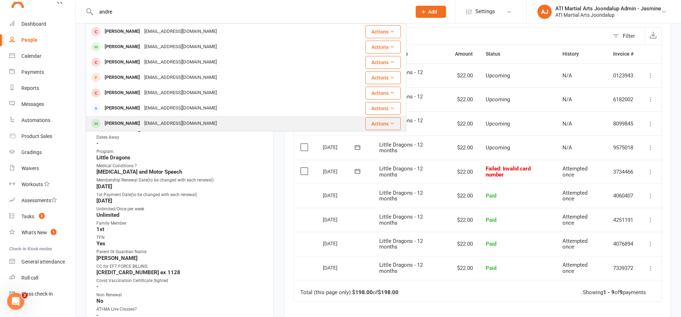
type input "andre"
click at [231, 120] on div "Andre Davey yoffside@hotmail.com" at bounding box center [219, 123] width 266 height 15
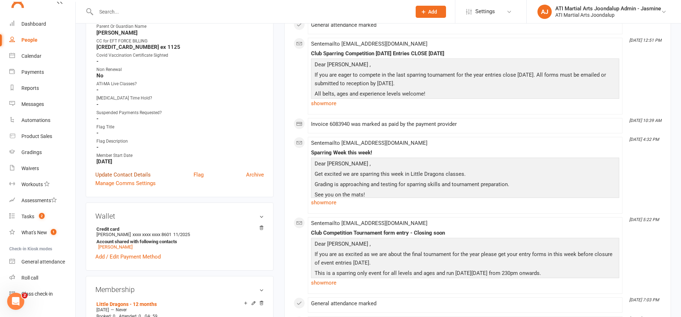
click at [130, 171] on link "Update Contact Details" at bounding box center [122, 175] width 55 height 9
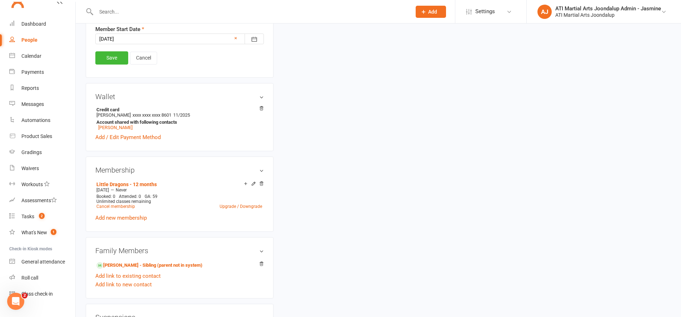
scroll to position [752, 0]
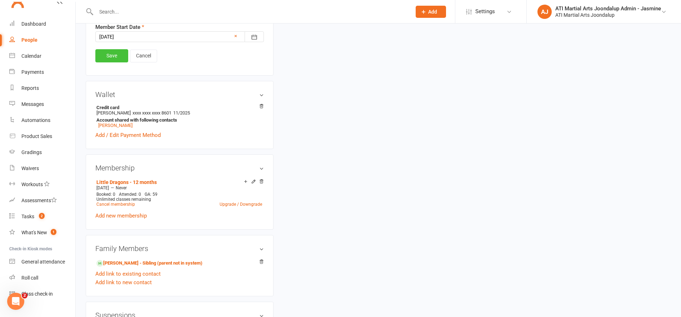
click at [116, 51] on link "Save" at bounding box center [111, 55] width 33 height 13
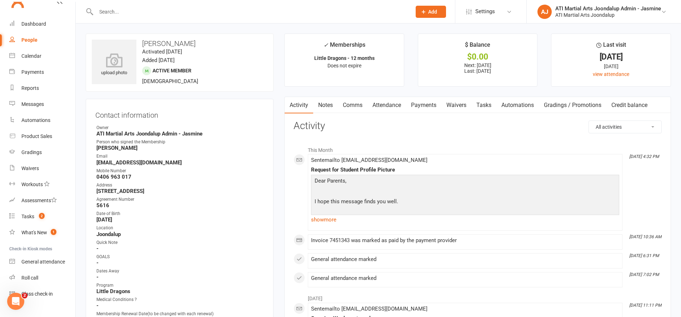
scroll to position [0, 0]
click at [332, 104] on link "Notes" at bounding box center [325, 105] width 25 height 16
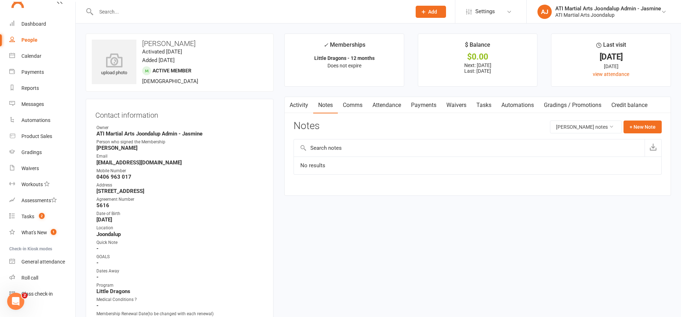
click at [426, 101] on link "Payments" at bounding box center [423, 105] width 35 height 16
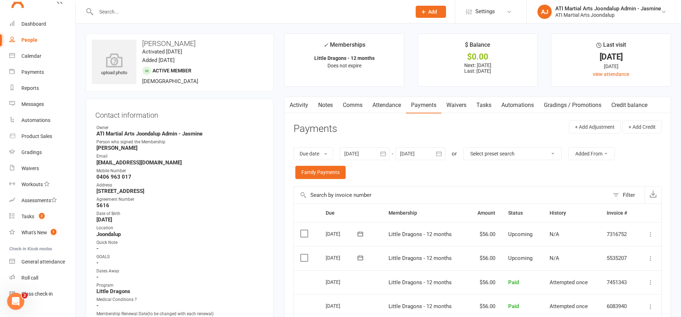
click at [323, 102] on link "Notes" at bounding box center [325, 105] width 25 height 16
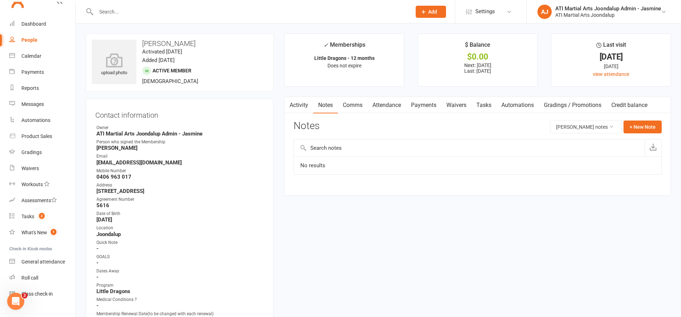
click at [354, 102] on link "Comms" at bounding box center [353, 105] width 30 height 16
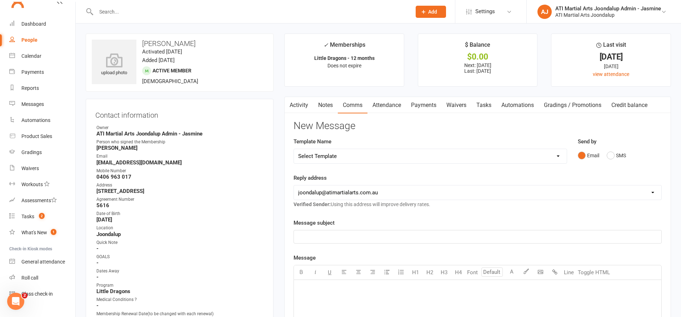
click at [344, 11] on input "text" at bounding box center [250, 12] width 312 height 10
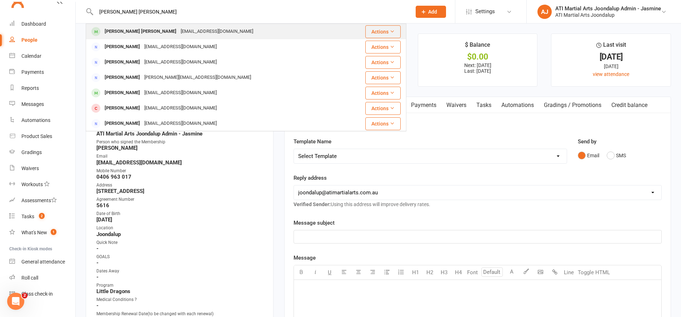
type input "killian Rooney"
click at [308, 28] on div "Killian Rooney neadcoyle@outlook.com" at bounding box center [219, 31] width 266 height 15
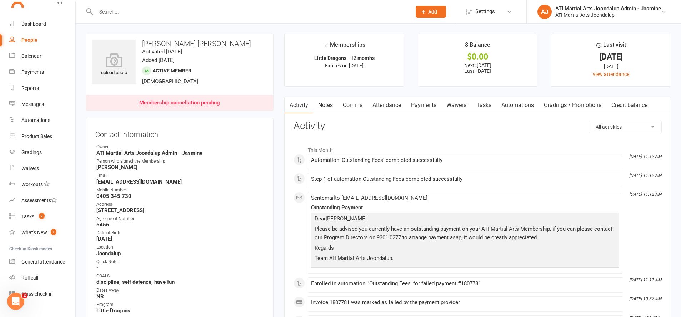
click at [416, 103] on link "Payments" at bounding box center [423, 105] width 35 height 16
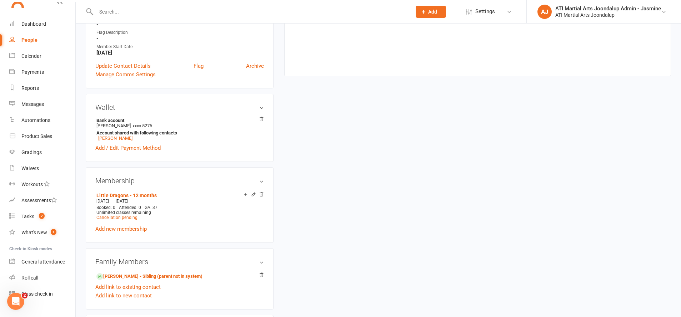
scroll to position [488, 0]
click at [168, 276] on link "Iyla Rooney - Sibling (parent not in system)" at bounding box center [149, 276] width 106 height 7
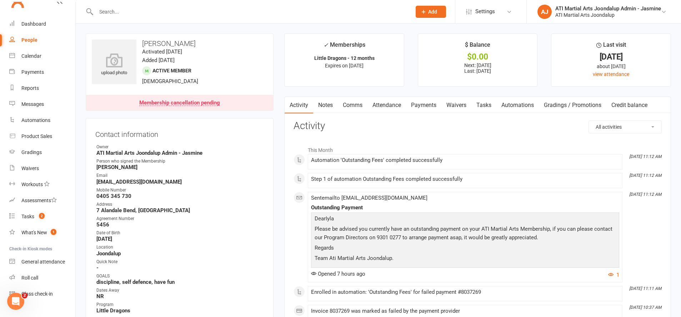
click at [423, 104] on link "Payments" at bounding box center [423, 105] width 35 height 16
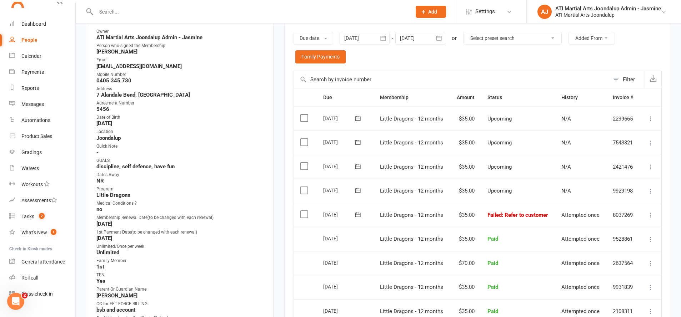
scroll to position [126, 0]
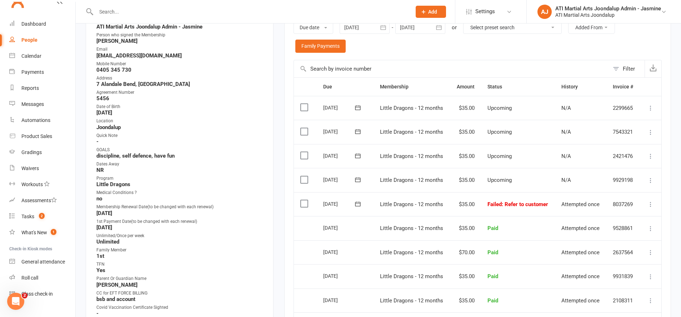
click at [301, 105] on label at bounding box center [305, 107] width 10 height 7
click at [301, 104] on input "checkbox" at bounding box center [302, 104] width 5 height 0
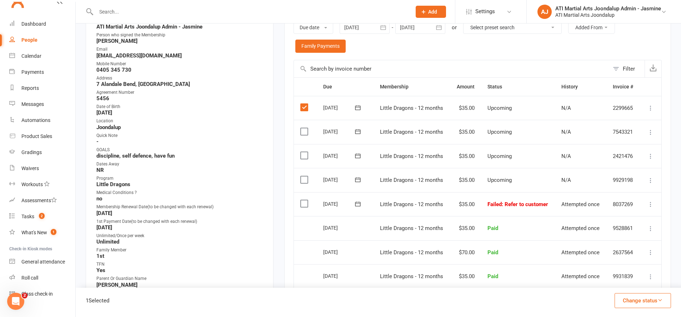
drag, startPoint x: 298, startPoint y: 129, endPoint x: 306, endPoint y: 126, distance: 8.9
click at [298, 129] on td "Select this" at bounding box center [305, 132] width 22 height 24
drag, startPoint x: 307, startPoint y: 126, endPoint x: 310, endPoint y: 131, distance: 5.4
click at [307, 128] on label at bounding box center [305, 131] width 10 height 7
click at [305, 128] on input "checkbox" at bounding box center [302, 128] width 5 height 0
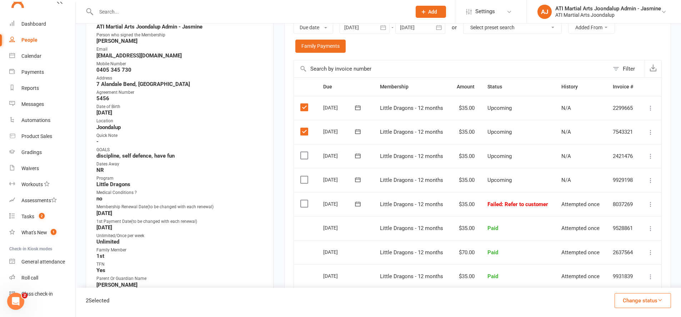
click at [309, 152] on label at bounding box center [305, 155] width 10 height 7
click at [305, 152] on input "checkbox" at bounding box center [302, 152] width 5 height 0
click at [306, 178] on td "Select this" at bounding box center [305, 180] width 22 height 24
drag, startPoint x: 304, startPoint y: 194, endPoint x: 304, endPoint y: 179, distance: 15.0
click at [304, 200] on label at bounding box center [305, 203] width 10 height 7
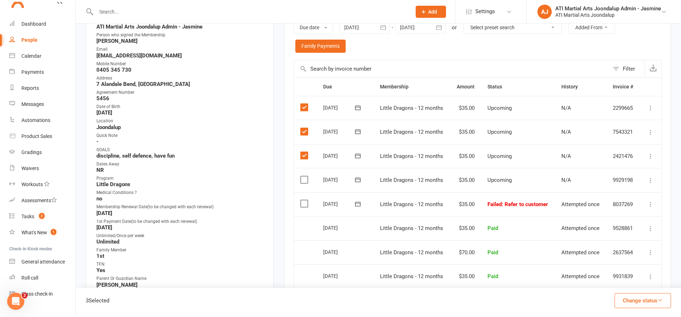
click at [304, 200] on input "checkbox" at bounding box center [302, 200] width 5 height 0
click at [302, 176] on label at bounding box center [305, 179] width 10 height 7
click at [302, 176] on input "checkbox" at bounding box center [302, 176] width 5 height 0
click at [302, 104] on label at bounding box center [305, 107] width 10 height 7
click at [302, 104] on input "checkbox" at bounding box center [302, 104] width 5 height 0
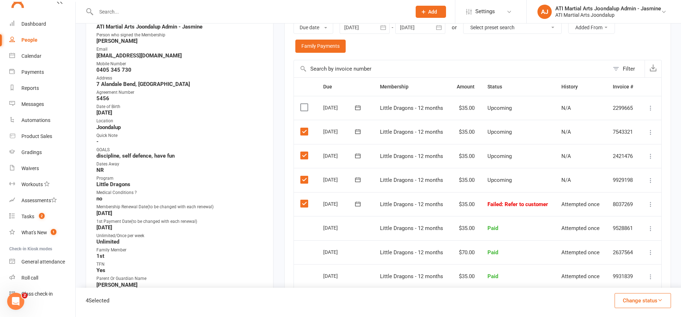
click at [303, 122] on td "Select this" at bounding box center [305, 132] width 22 height 24
click at [302, 128] on label at bounding box center [305, 131] width 10 height 7
click at [302, 128] on input "checkbox" at bounding box center [302, 128] width 5 height 0
click at [307, 152] on label at bounding box center [305, 155] width 10 height 7
click at [305, 152] on input "checkbox" at bounding box center [302, 152] width 5 height 0
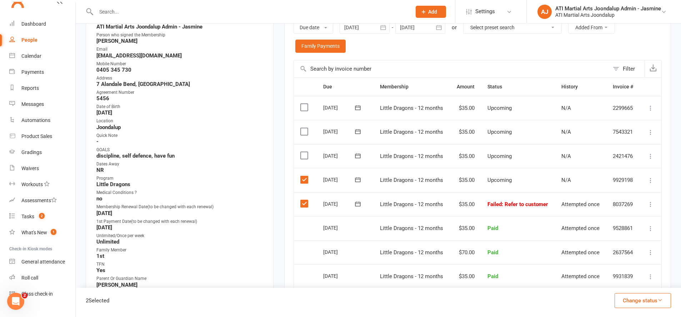
click at [304, 176] on label at bounding box center [305, 179] width 10 height 7
click at [304, 176] on input "checkbox" at bounding box center [302, 176] width 5 height 0
click at [306, 200] on label at bounding box center [305, 203] width 10 height 7
click at [305, 200] on input "checkbox" at bounding box center [302, 200] width 5 height 0
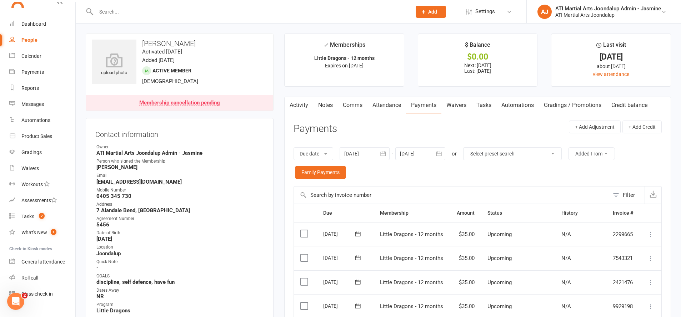
scroll to position [0, 0]
click at [356, 108] on link "Comms" at bounding box center [353, 105] width 30 height 16
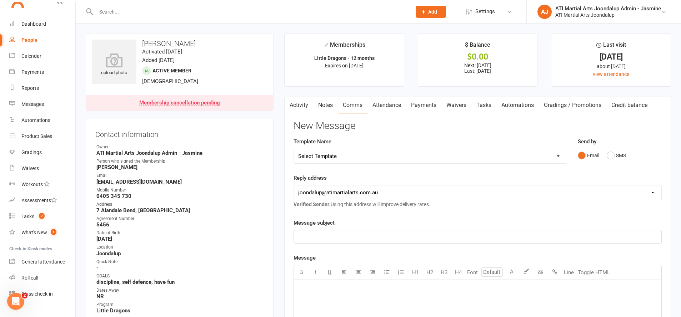
click at [444, 233] on p "﻿" at bounding box center [477, 237] width 359 height 9
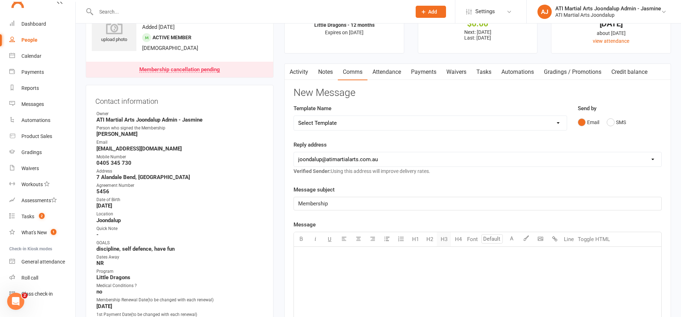
scroll to position [45, 0]
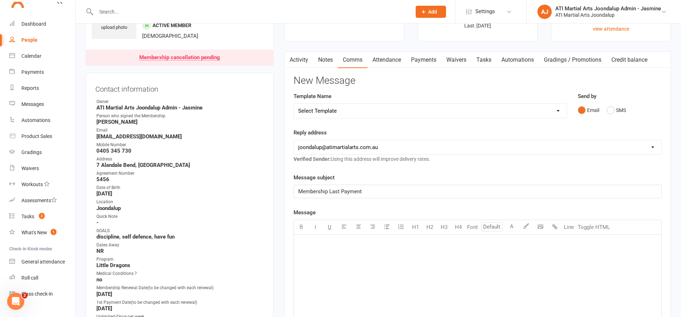
click at [384, 255] on div "﻿" at bounding box center [477, 288] width 367 height 107
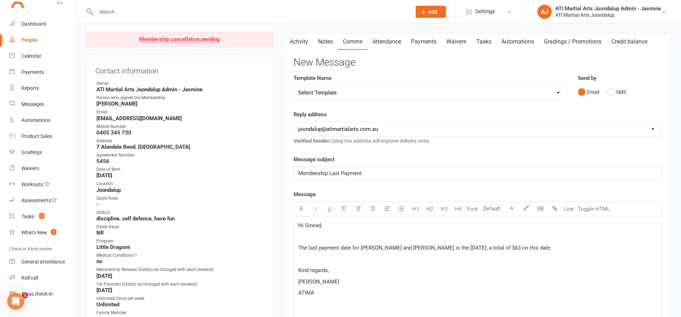
click at [511, 244] on p "The last payment date for Iyla and Killian is the 7th of October, a total of $6…" at bounding box center [477, 248] width 359 height 9
drag, startPoint x: 388, startPoint y: 278, endPoint x: 381, endPoint y: 275, distance: 8.2
click at [387, 278] on p "﻿" at bounding box center [477, 282] width 359 height 9
click at [373, 273] on p "Please let me know if" at bounding box center [477, 270] width 359 height 9
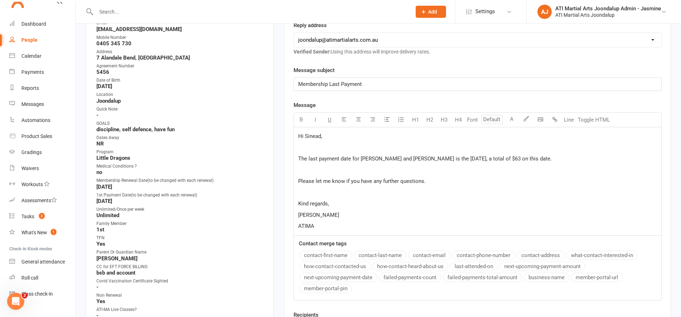
scroll to position [228, 0]
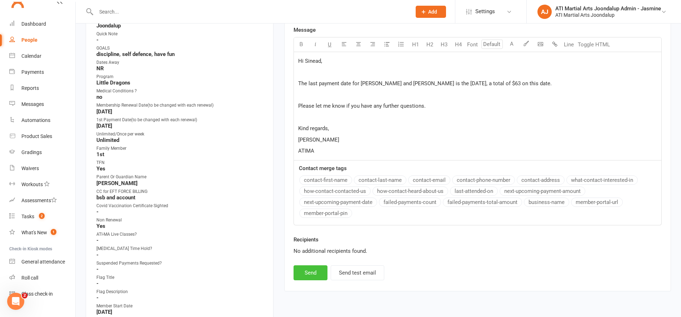
click at [310, 276] on button "Send" at bounding box center [310, 273] width 34 height 15
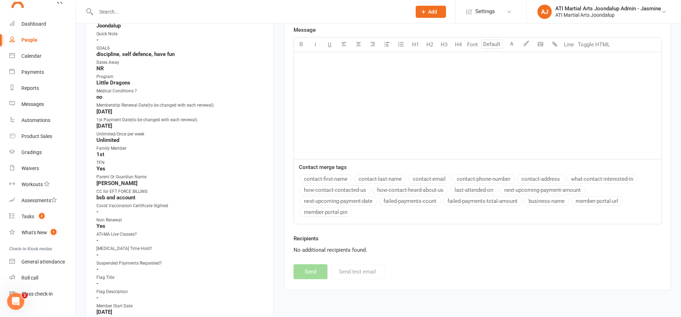
click at [145, 15] on input "text" at bounding box center [250, 12] width 312 height 10
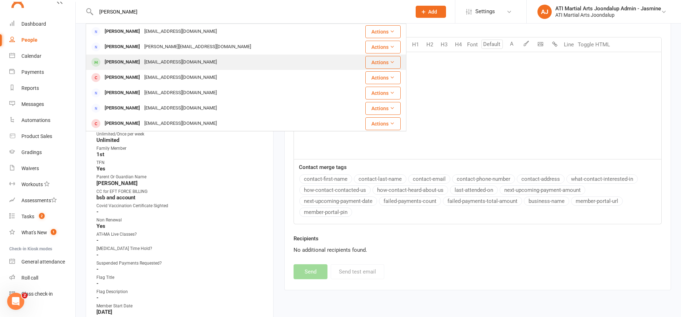
type input "Alex kret"
click at [168, 58] on div "shanedonnaerin@hotmail.com" at bounding box center [180, 62] width 77 height 10
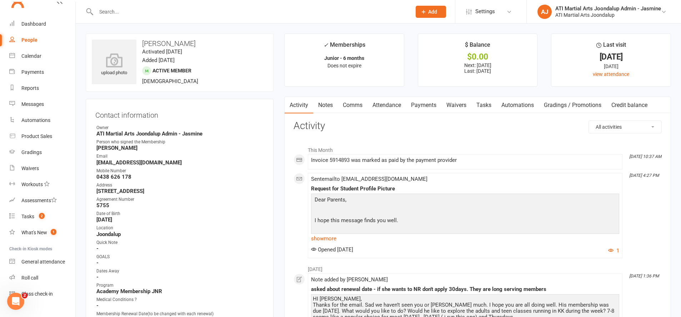
click at [397, 104] on link "Attendance" at bounding box center [386, 105] width 39 height 16
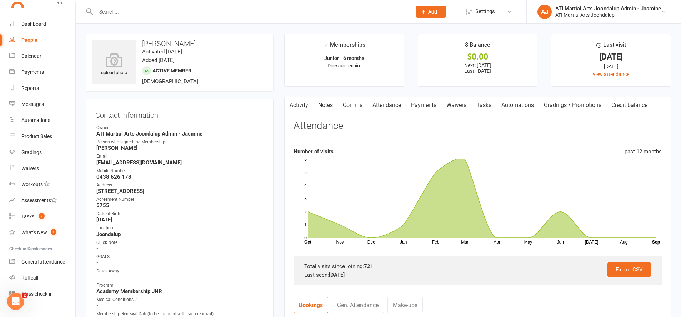
click at [122, 14] on input "text" at bounding box center [250, 12] width 312 height 10
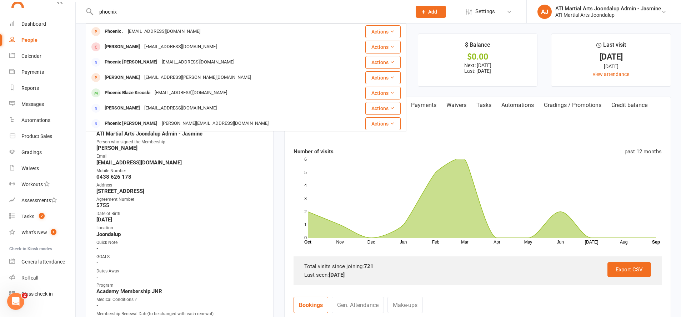
type input "phoenix"
click at [149, 95] on div "Phoenix Blaze Krcoski kskrcoski@outlook.com" at bounding box center [165, 93] width 127 height 10
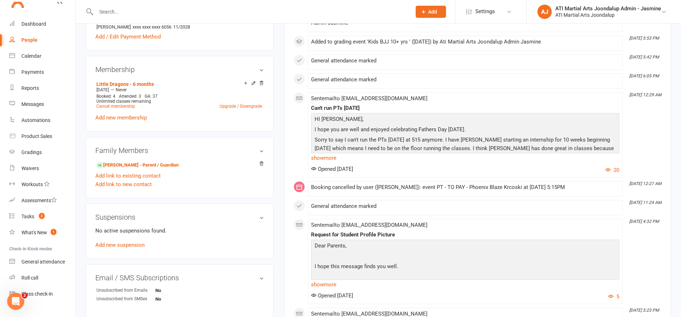
scroll to position [569, 0]
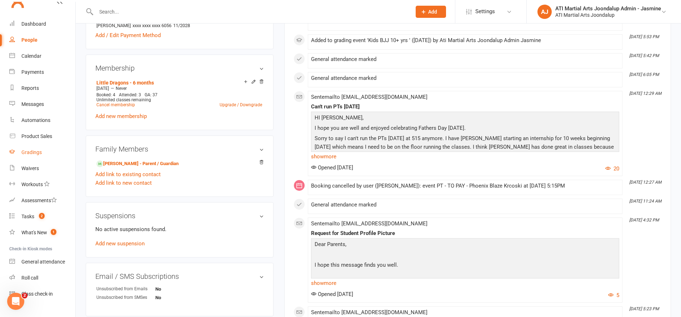
click at [33, 156] on link "Gradings" at bounding box center [42, 153] width 66 height 16
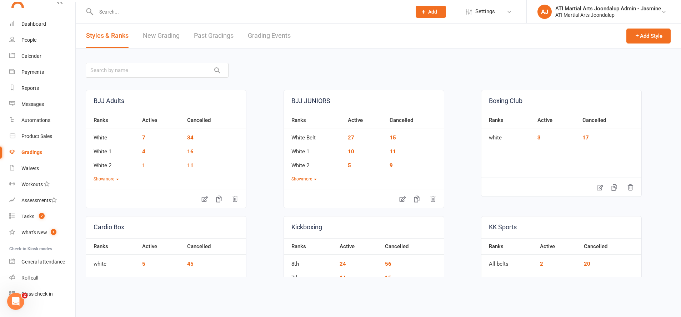
click at [267, 35] on link "Grading Events" at bounding box center [269, 36] width 43 height 25
select select "50"
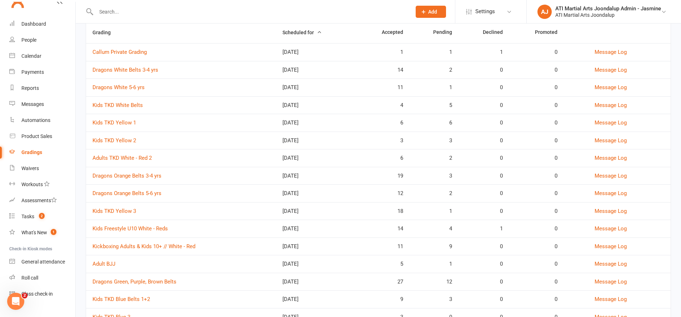
scroll to position [76, 0]
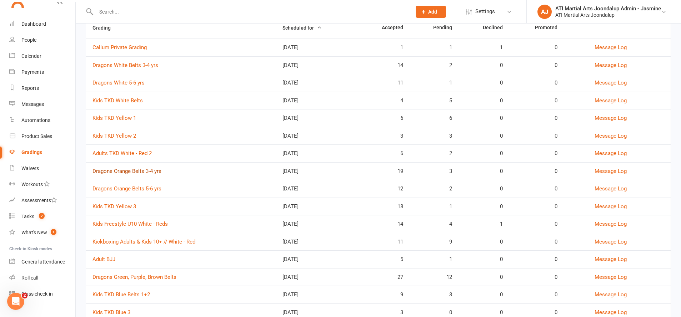
click at [146, 170] on link "Dragons Orange Belts 3-4 yrs" at bounding box center [126, 171] width 69 height 6
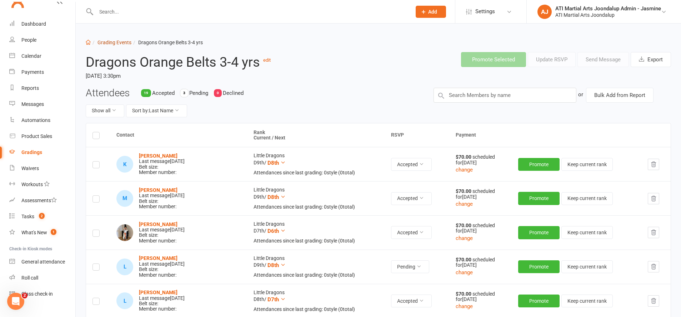
click at [112, 43] on link "Grading Events" at bounding box center [114, 43] width 34 height 6
select select "50"
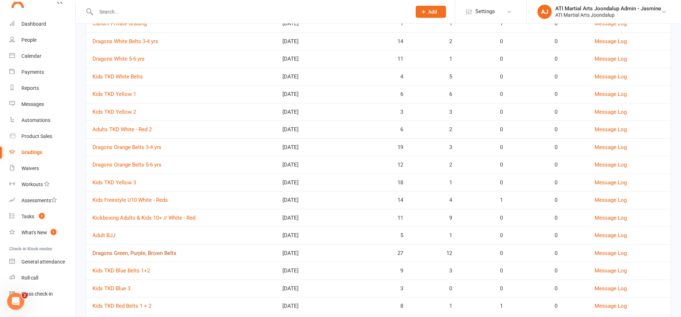
scroll to position [101, 0]
drag, startPoint x: 138, startPoint y: 253, endPoint x: 131, endPoint y: 251, distance: 7.6
click at [138, 253] on td "Dragons Green, Purple, Brown Belts" at bounding box center [181, 252] width 190 height 18
click at [132, 249] on link "Dragons Green, Purple, Brown Belts" at bounding box center [134, 252] width 84 height 6
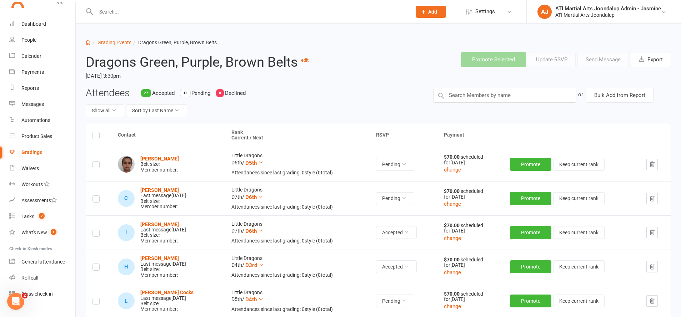
click at [206, 12] on input "text" at bounding box center [250, 12] width 312 height 10
type input "o"
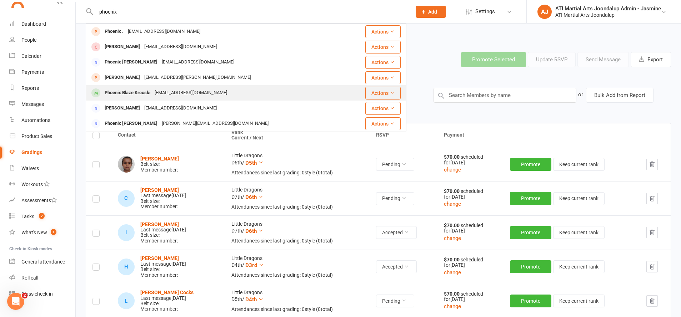
type input "phoenix"
click at [145, 91] on div "Phoenix Blaze Krcoski" at bounding box center [127, 93] width 50 height 10
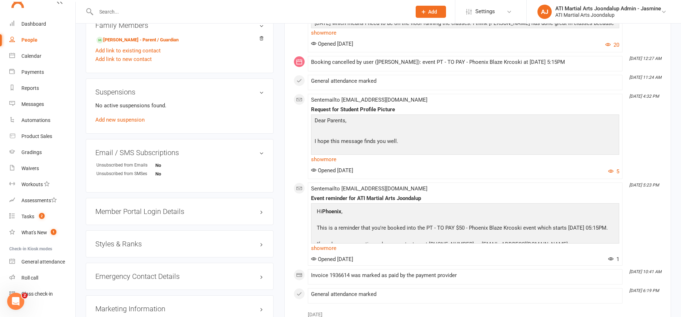
scroll to position [693, 0]
click at [181, 247] on div "Styles & Ranks" at bounding box center [180, 243] width 188 height 27
click at [183, 242] on h3 "Styles & Ranks" at bounding box center [179, 243] width 168 height 8
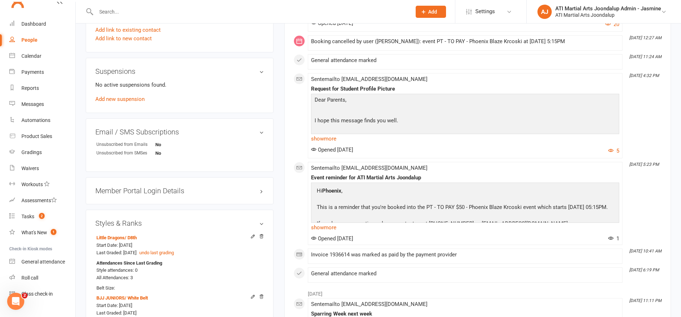
scroll to position [717, 0]
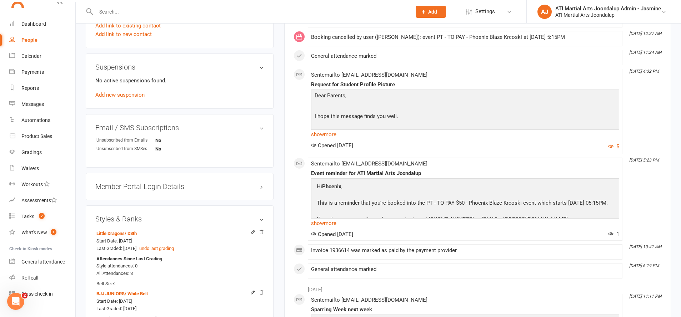
click at [271, 11] on input "text" at bounding box center [250, 12] width 312 height 10
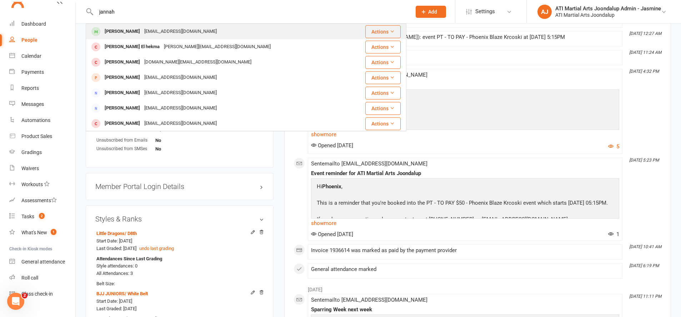
type input "jannah"
click at [283, 31] on div "[PERSON_NAME] [EMAIL_ADDRESS][DOMAIN_NAME]" at bounding box center [217, 31] width 262 height 15
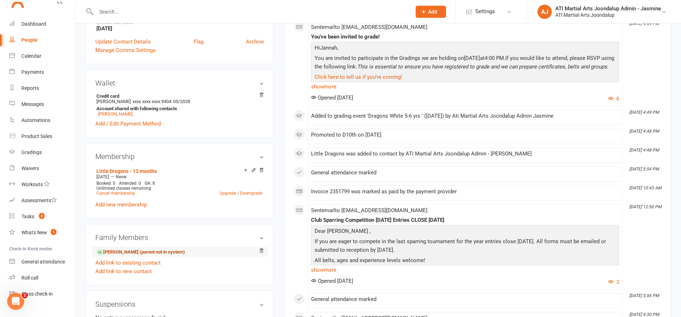
scroll to position [528, 0]
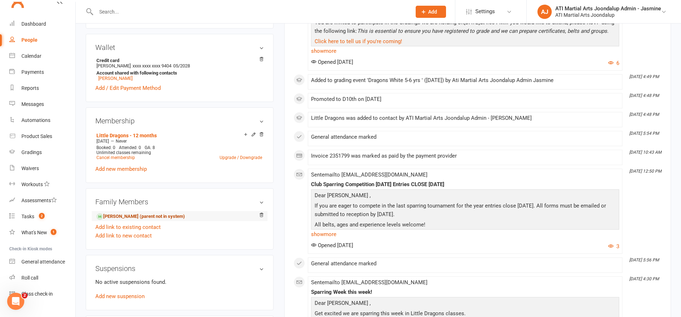
click at [135, 215] on link "[PERSON_NAME] (parent not in system)" at bounding box center [140, 216] width 89 height 7
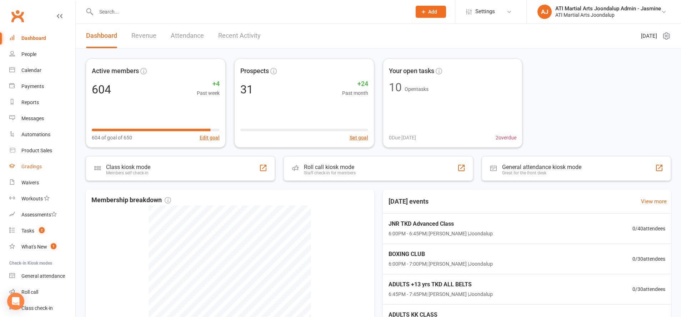
click at [55, 166] on link "Gradings" at bounding box center [42, 167] width 66 height 16
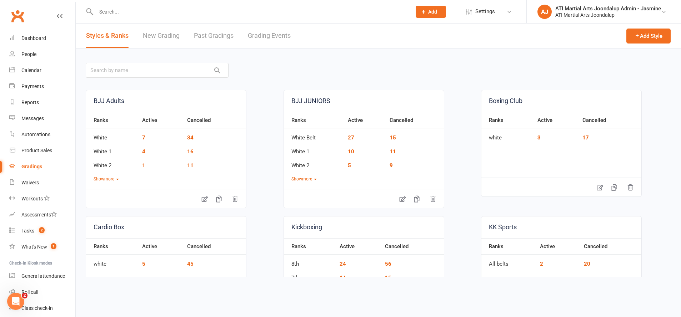
click at [268, 36] on link "Grading Events" at bounding box center [269, 36] width 43 height 25
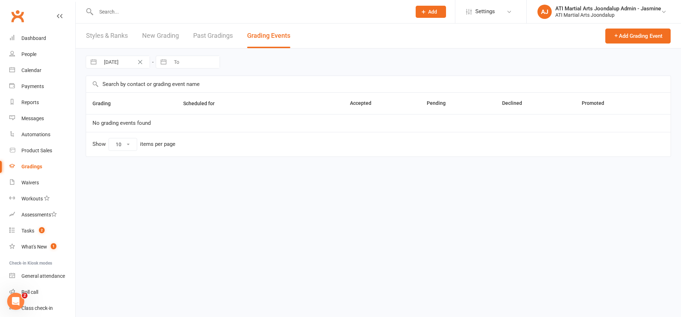
select select "50"
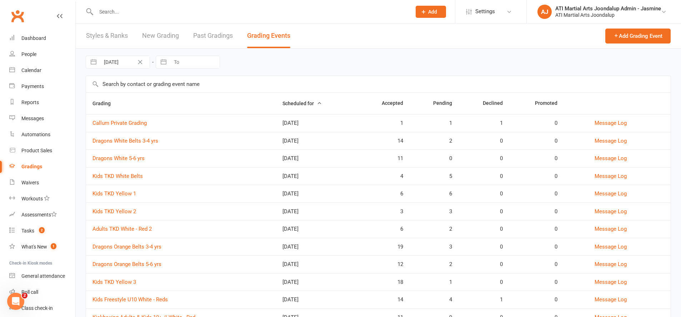
click at [136, 158] on link "Dragons White 5-6 yrs" at bounding box center [118, 158] width 52 height 6
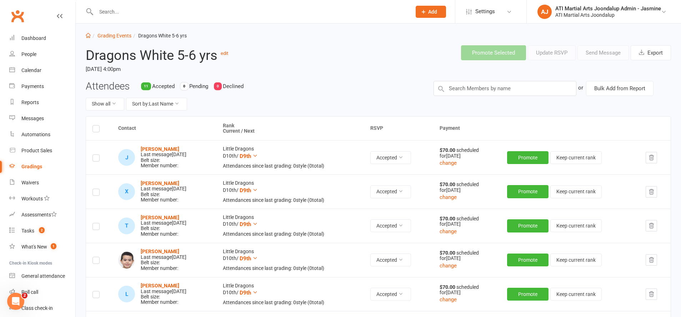
scroll to position [9, 0]
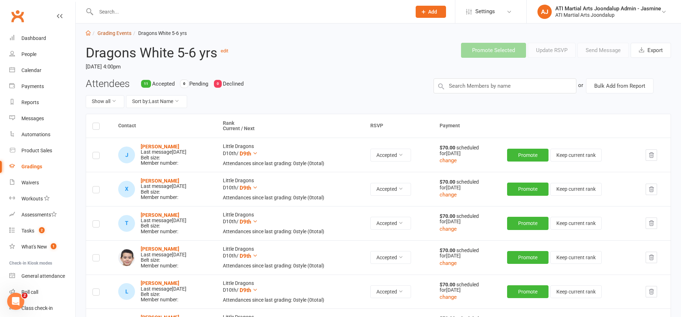
click at [106, 33] on link "Grading Events" at bounding box center [114, 33] width 34 height 6
select select "50"
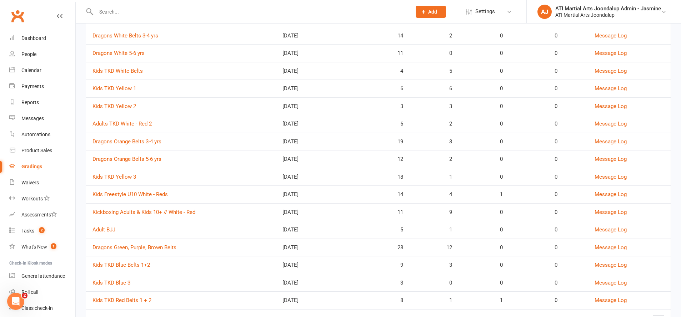
scroll to position [108, 0]
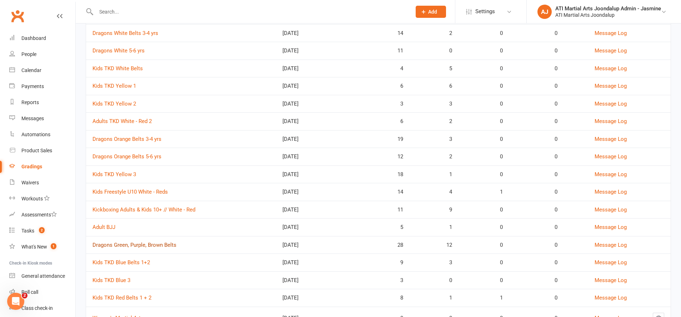
click at [131, 242] on link "Dragons Green, Purple, Brown Belts" at bounding box center [134, 245] width 84 height 6
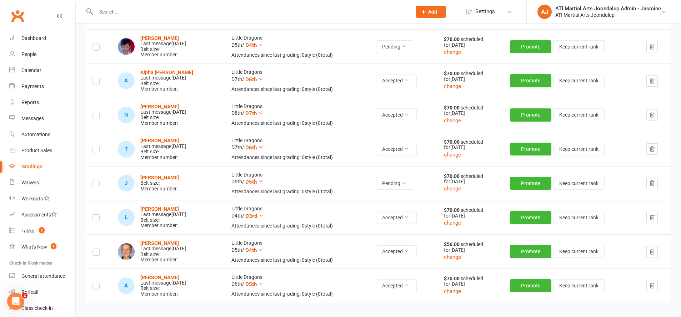
scroll to position [1211, 0]
click at [94, 117] on label at bounding box center [95, 117] width 7 height 0
click at [94, 113] on input "checkbox" at bounding box center [95, 113] width 7 height 0
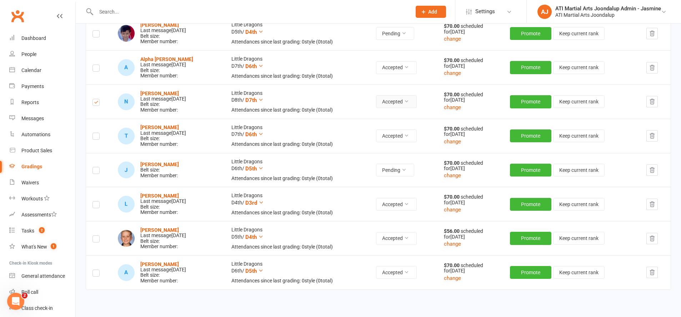
scroll to position [1226, 0]
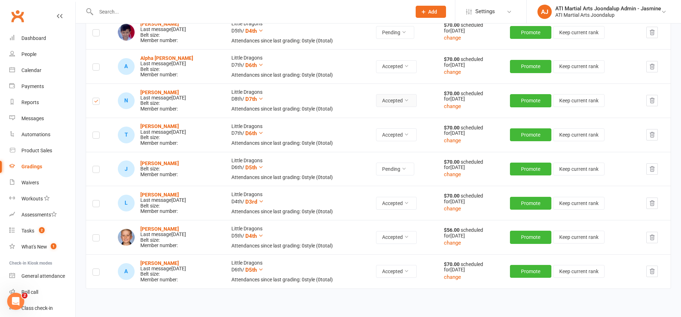
click at [409, 98] on icon at bounding box center [406, 100] width 5 height 5
click at [402, 118] on link "Declined" at bounding box center [389, 121] width 71 height 14
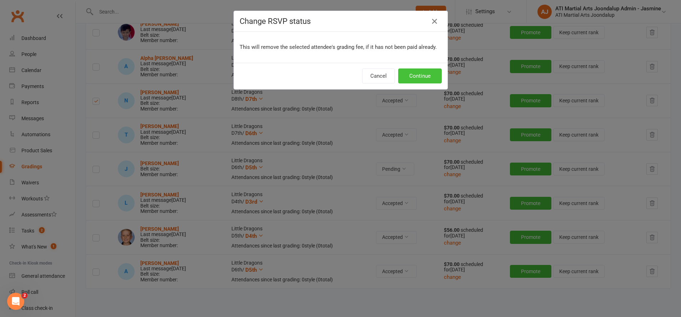
click at [424, 75] on button "Continue" at bounding box center [420, 76] width 44 height 15
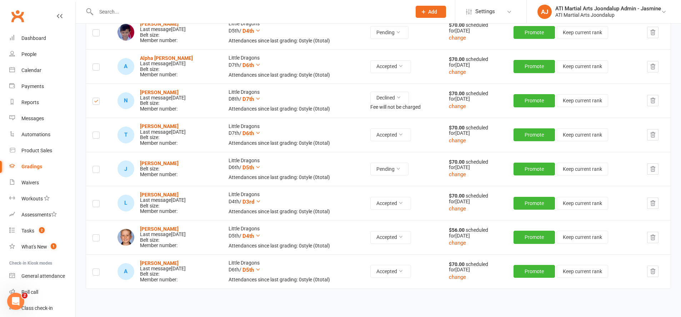
click at [652, 97] on icon "button" at bounding box center [652, 100] width 6 height 6
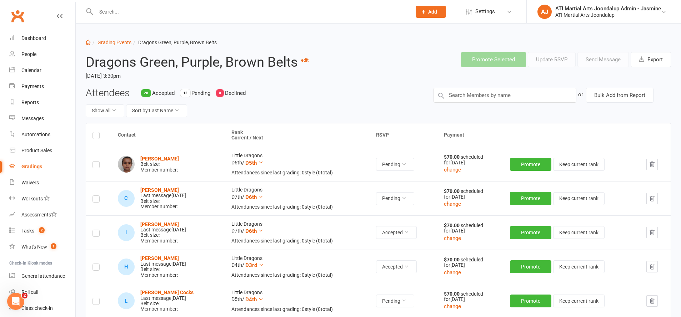
scroll to position [0, 0]
click at [116, 44] on link "Grading Events" at bounding box center [114, 43] width 34 height 6
select select "50"
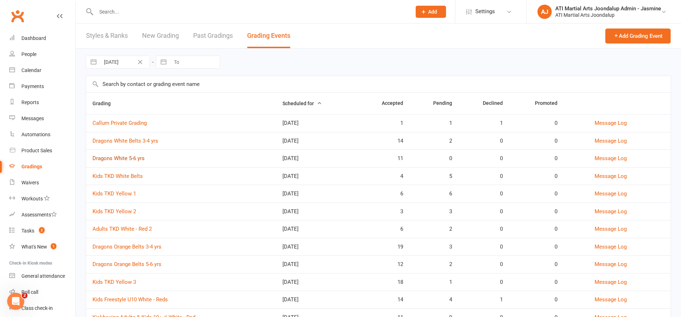
click at [135, 157] on link "Dragons White 5-6 yrs" at bounding box center [118, 158] width 52 height 6
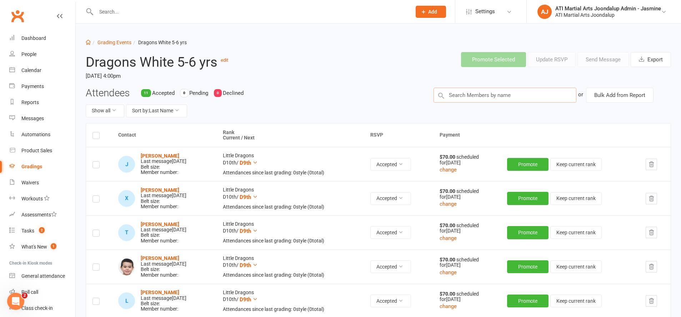
click at [460, 92] on input "text" at bounding box center [504, 95] width 143 height 15
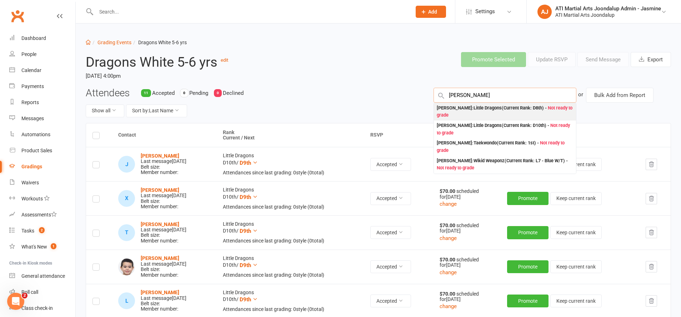
type input "[PERSON_NAME]"
click at [470, 110] on div "[PERSON_NAME] : Little Dragons (Current Rank: D8th ) - Not ready to grade" at bounding box center [504, 112] width 136 height 15
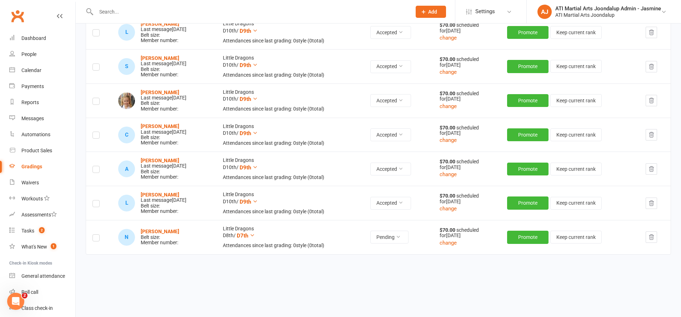
scroll to position [303, 0]
click at [96, 239] on label at bounding box center [95, 239] width 7 height 0
click at [96, 235] on input "checkbox" at bounding box center [95, 235] width 7 height 0
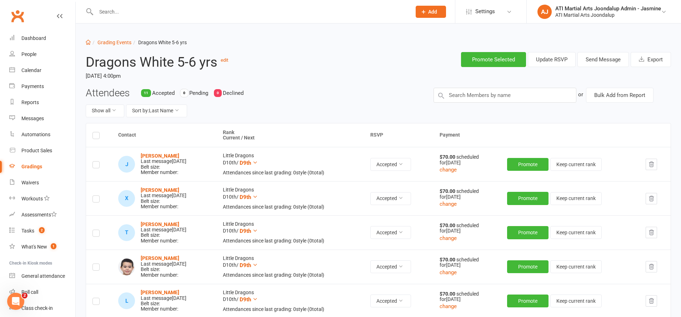
scroll to position [0, 0]
drag, startPoint x: 611, startPoint y: 62, endPoint x: 608, endPoint y: 64, distance: 4.2
click at [612, 62] on button "Send Message" at bounding box center [602, 59] width 51 height 15
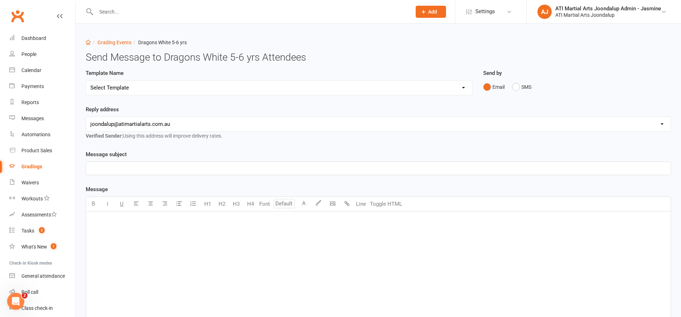
select select "3"
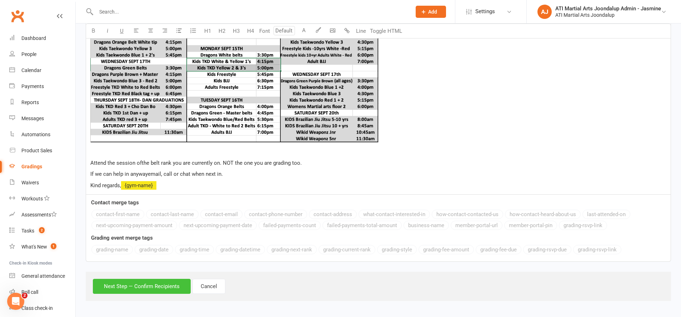
scroll to position [366, 0]
click at [158, 291] on button "Next Step — Confirm Recipients" at bounding box center [142, 286] width 98 height 15
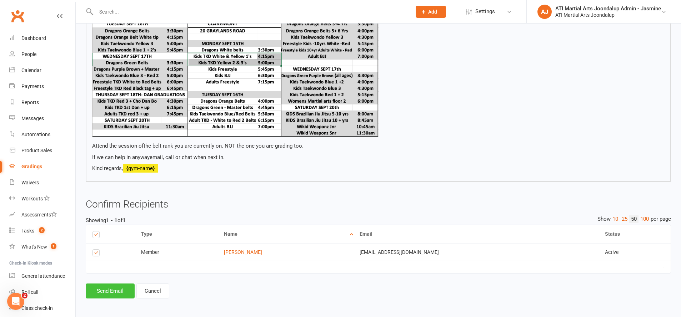
scroll to position [319, 0]
click at [117, 290] on button "Send Email" at bounding box center [110, 291] width 49 height 15
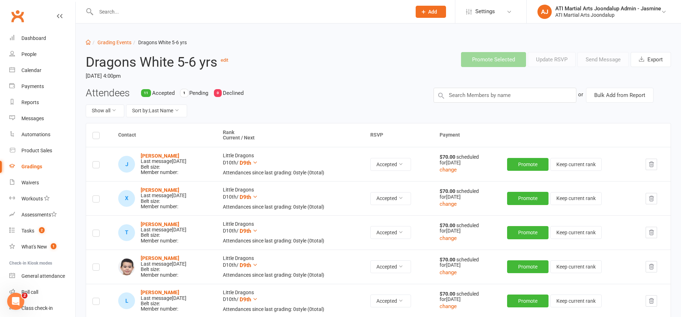
drag, startPoint x: 366, startPoint y: 13, endPoint x: 361, endPoint y: 14, distance: 5.1
click at [363, 14] on input "text" at bounding box center [250, 12] width 312 height 10
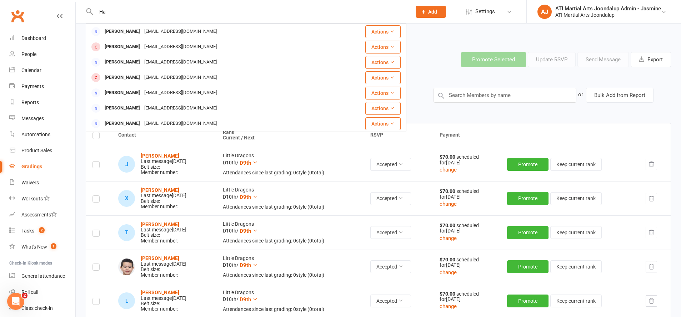
type input "H"
type input "[PERSON_NAME]"
drag, startPoint x: 361, startPoint y: 14, endPoint x: 258, endPoint y: 26, distance: 104.2
click at [258, 26] on div "[PERSON_NAME] [EMAIL_ADDRESS][DOMAIN_NAME]" at bounding box center [217, 31] width 262 height 15
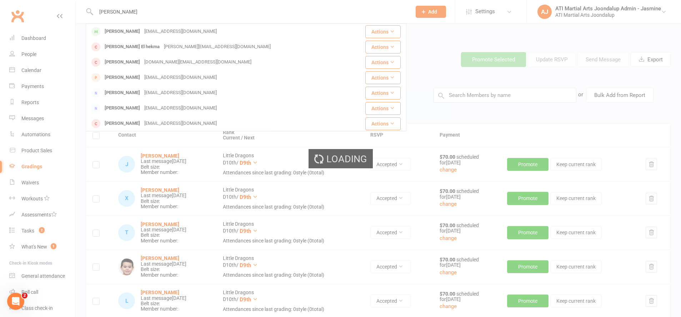
scroll to position [0, 0]
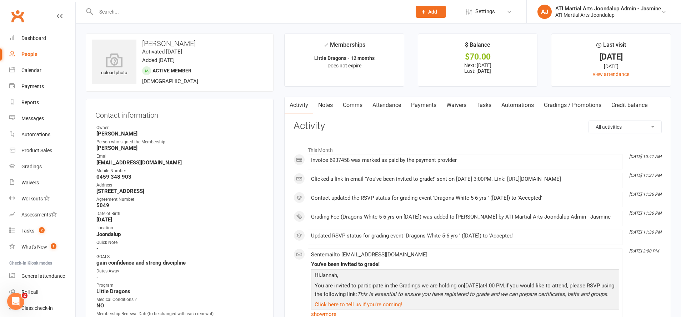
click at [252, 13] on input "text" at bounding box center [250, 12] width 312 height 10
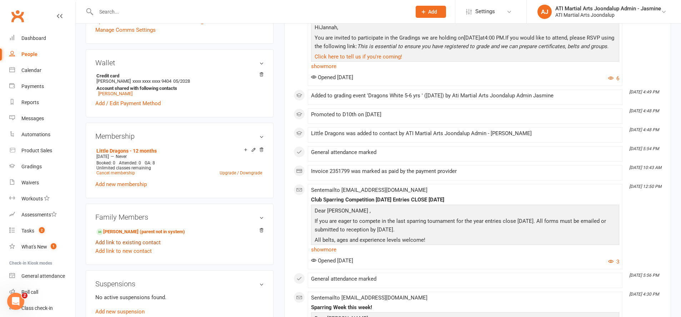
scroll to position [519, 0]
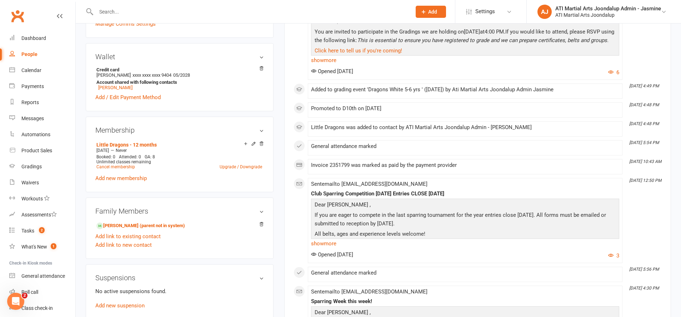
click at [145, 223] on link "[PERSON_NAME] (parent not in system)" at bounding box center [140, 225] width 89 height 7
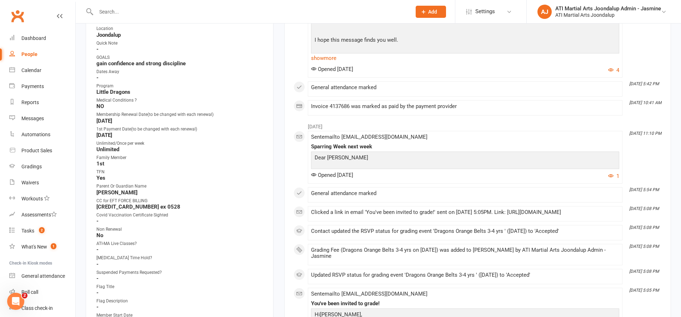
scroll to position [203, 0]
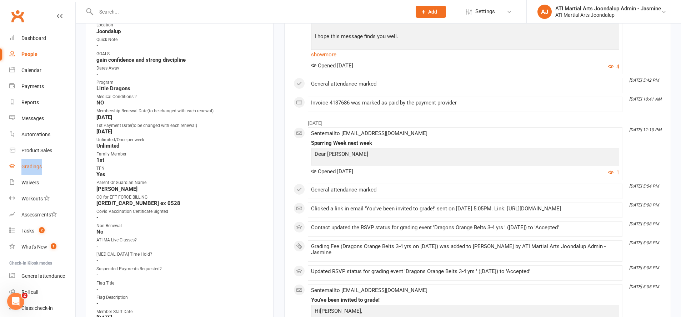
click at [26, 165] on div "Gradings" at bounding box center [31, 167] width 20 height 6
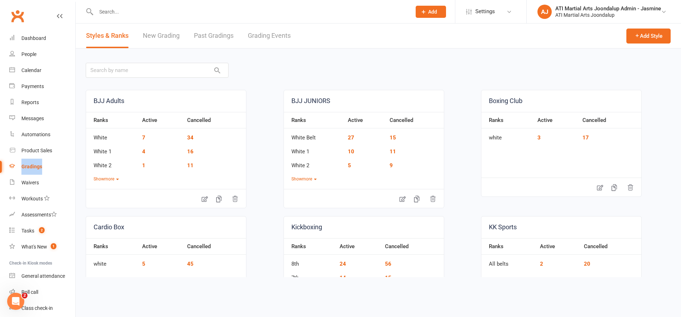
click at [279, 37] on link "Grading Events" at bounding box center [269, 36] width 43 height 25
select select "50"
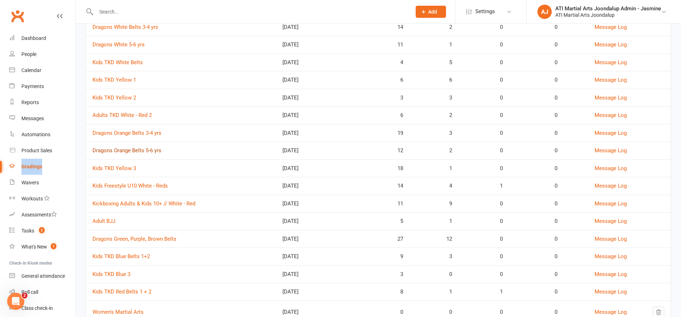
scroll to position [115, 0]
click at [138, 146] on link "Dragons Orange Belts 5-6 yrs" at bounding box center [126, 149] width 69 height 6
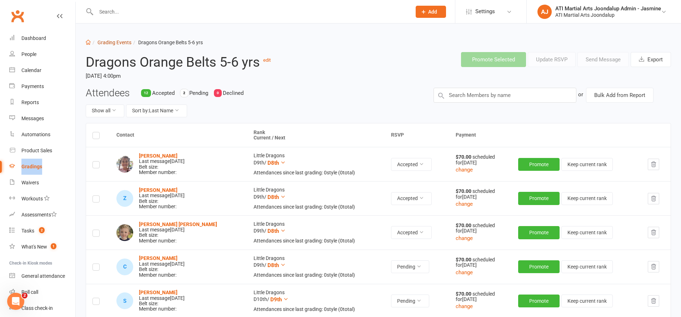
click at [118, 42] on link "Grading Events" at bounding box center [114, 43] width 34 height 6
select select "50"
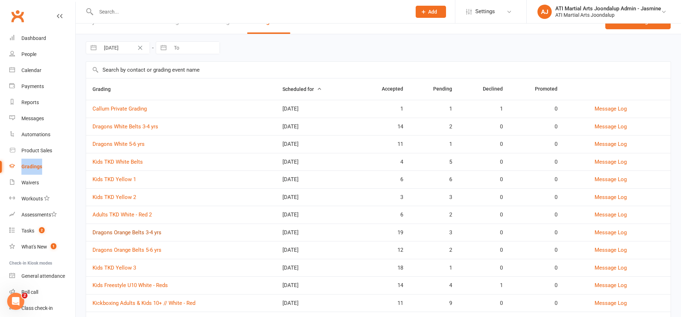
scroll to position [16, 0]
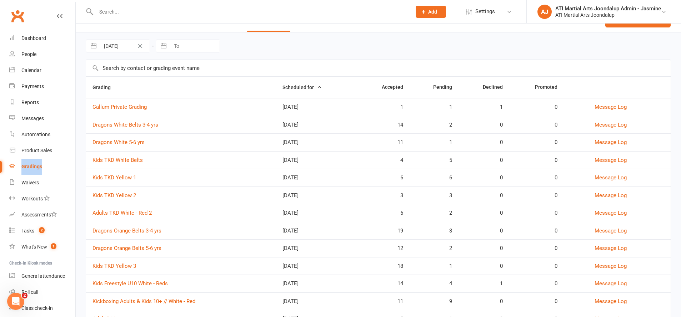
click at [138, 228] on link "Dragons Orange Belts 3-4 yrs" at bounding box center [126, 231] width 69 height 6
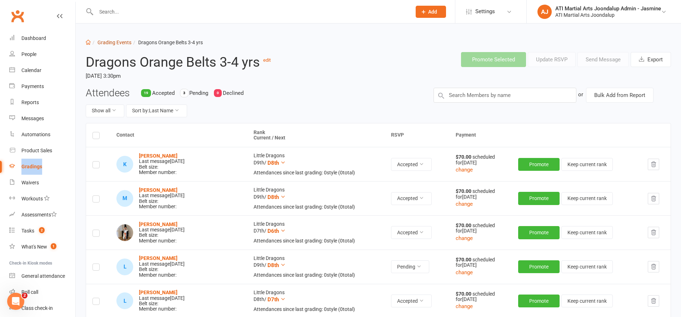
click at [125, 41] on link "Grading Events" at bounding box center [114, 43] width 34 height 6
select select "50"
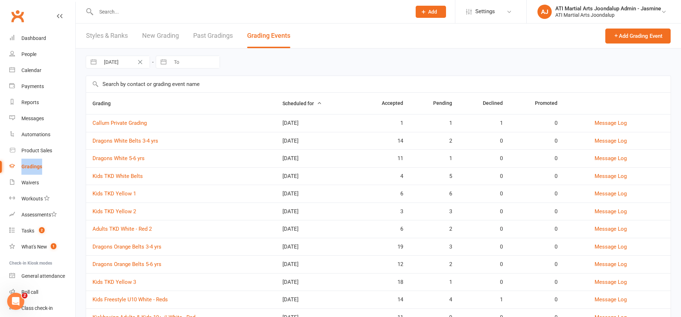
click at [157, 244] on link "Dragons Orange Belts 3-4 yrs" at bounding box center [126, 247] width 69 height 6
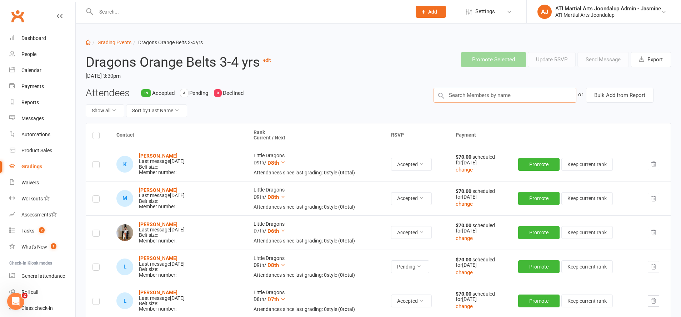
click at [484, 93] on input "text" at bounding box center [504, 95] width 143 height 15
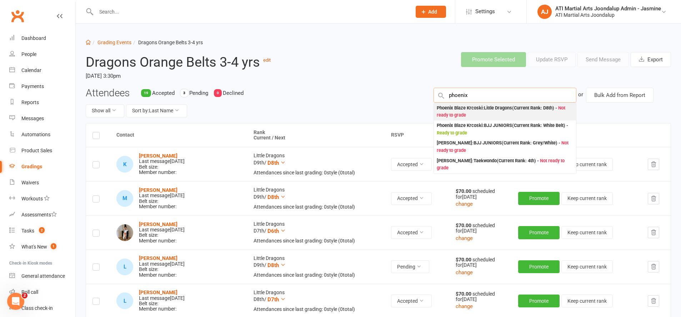
type input "phoenix"
click at [474, 110] on div "Phoenix Blaze Krcoski : Little Dragons (Current Rank: D8th ) - Not ready to gra…" at bounding box center [504, 112] width 136 height 15
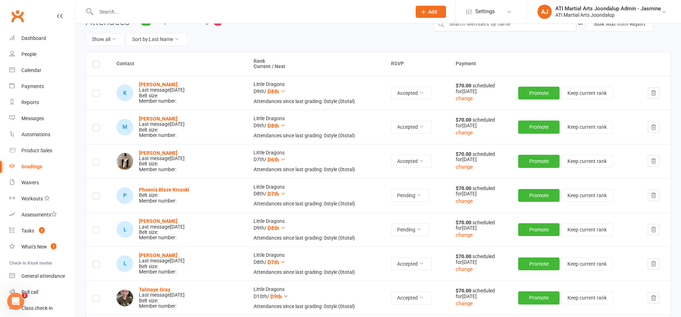
scroll to position [81, 0]
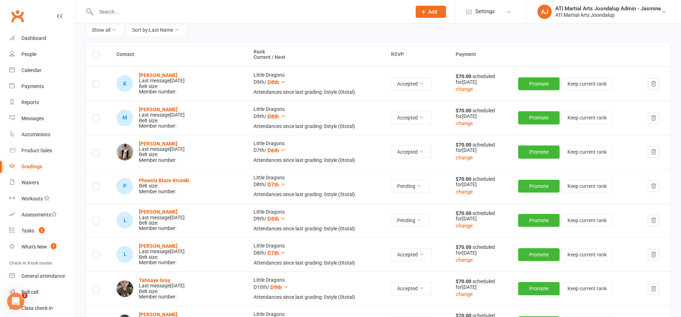
click at [97, 188] on label at bounding box center [95, 188] width 7 height 0
click at [97, 183] on input "checkbox" at bounding box center [95, 183] width 7 height 0
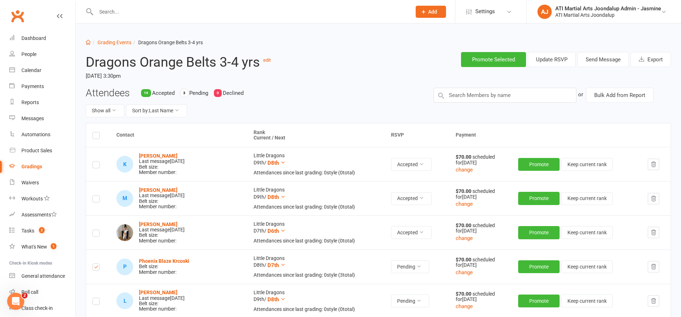
scroll to position [0, 0]
click at [592, 59] on button "Send Message" at bounding box center [602, 59] width 51 height 15
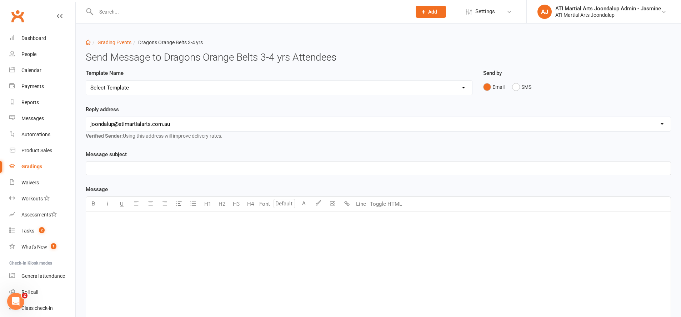
select select "3"
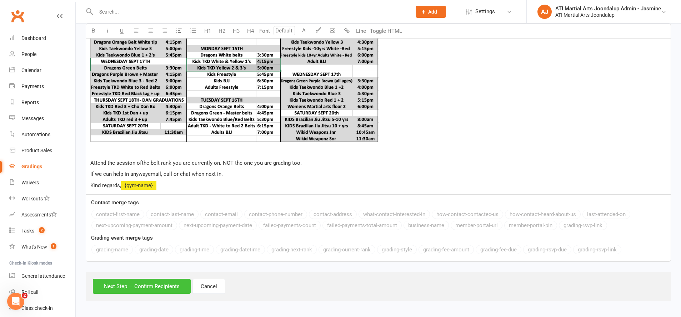
scroll to position [366, 0]
click at [136, 287] on button "Next Step — Confirm Recipients" at bounding box center [142, 286] width 98 height 15
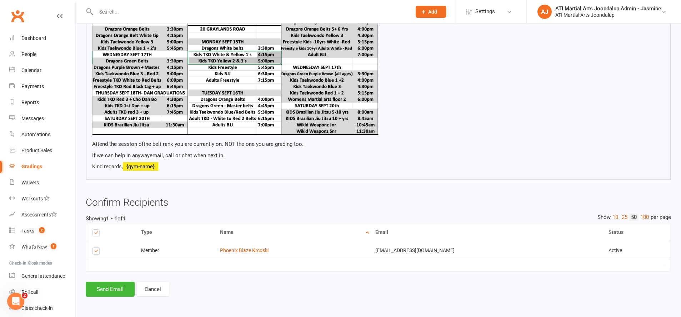
scroll to position [320, 0]
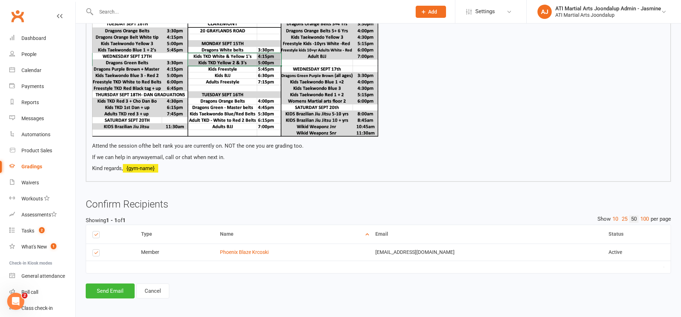
click at [117, 287] on button "Send Email" at bounding box center [110, 291] width 49 height 15
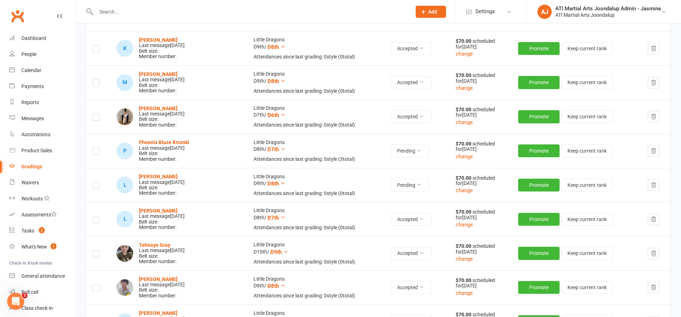
scroll to position [118, 0]
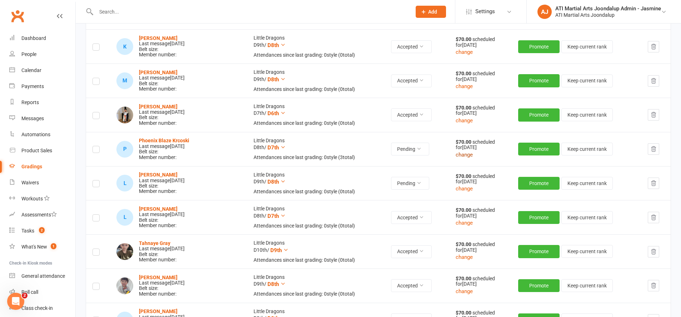
click at [458, 152] on button "change" at bounding box center [463, 155] width 17 height 9
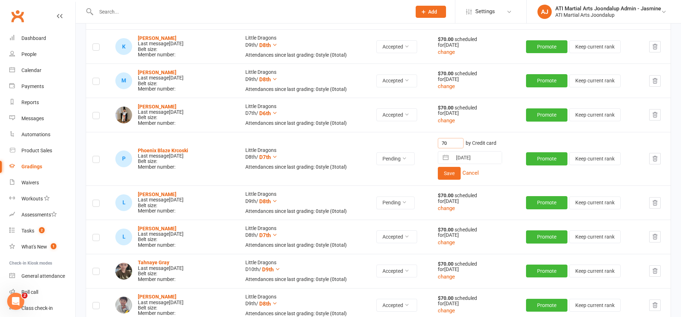
click at [448, 143] on input "70" at bounding box center [451, 143] width 26 height 10
click at [449, 141] on input "70" at bounding box center [451, 143] width 26 height 10
type input "56"
click at [446, 171] on button "Save" at bounding box center [449, 173] width 23 height 13
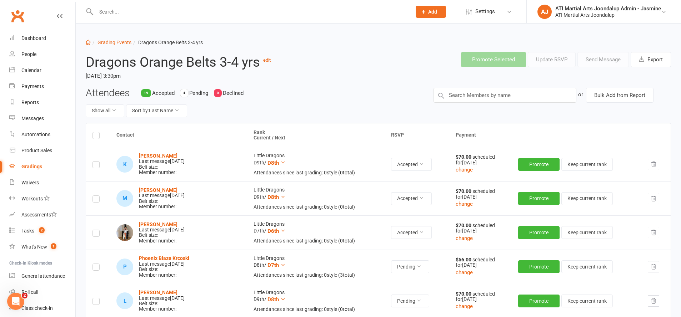
scroll to position [0, 0]
click at [176, 12] on input "text" at bounding box center [250, 12] width 312 height 10
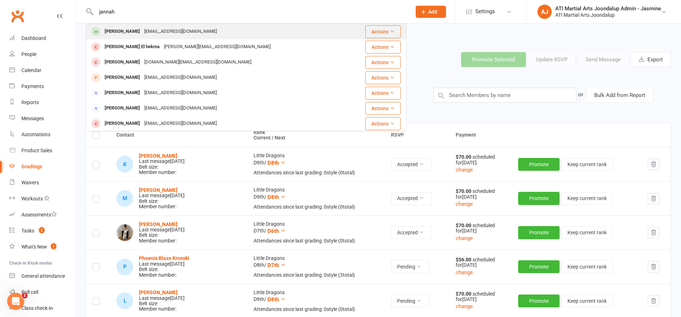
type input "jannah"
click at [115, 31] on div "[PERSON_NAME]" at bounding box center [122, 31] width 40 height 10
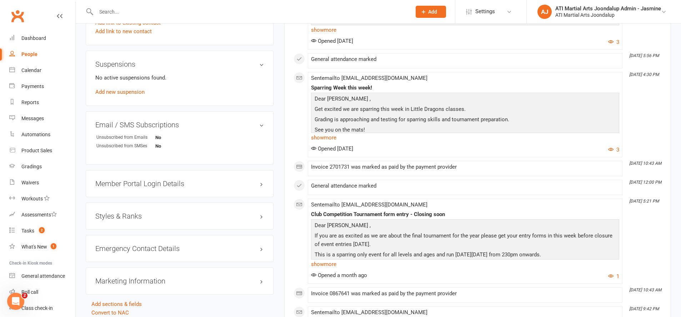
scroll to position [739, 0]
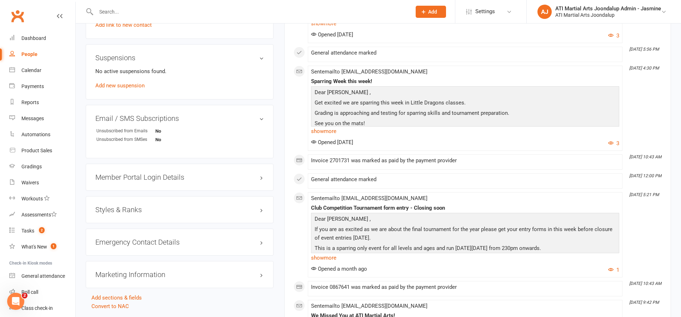
click at [213, 210] on h3 "Styles & Ranks" at bounding box center [179, 210] width 168 height 8
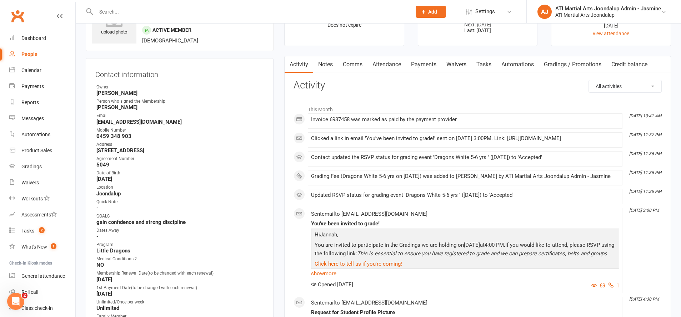
scroll to position [28, 0]
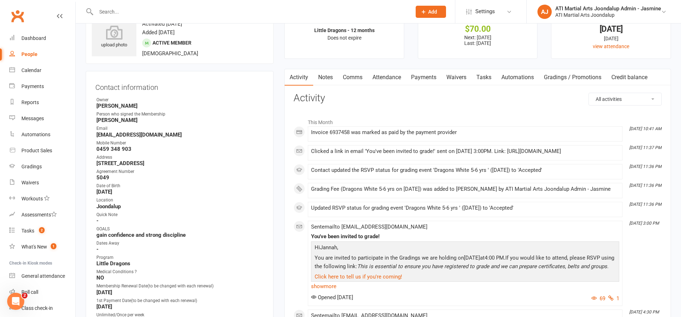
click at [304, 11] on input "text" at bounding box center [250, 12] width 312 height 10
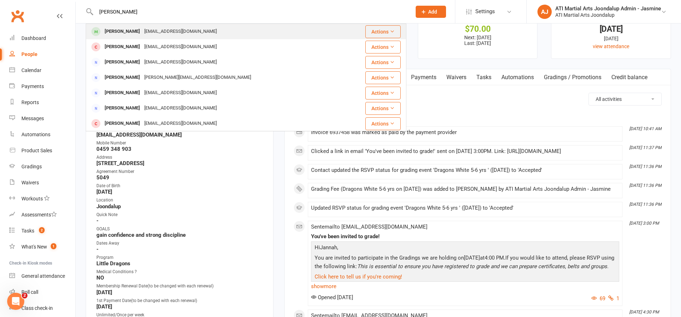
type input "[PERSON_NAME]"
click at [272, 30] on div "[PERSON_NAME] [EMAIL_ADDRESS][DOMAIN_NAME]" at bounding box center [219, 31] width 266 height 15
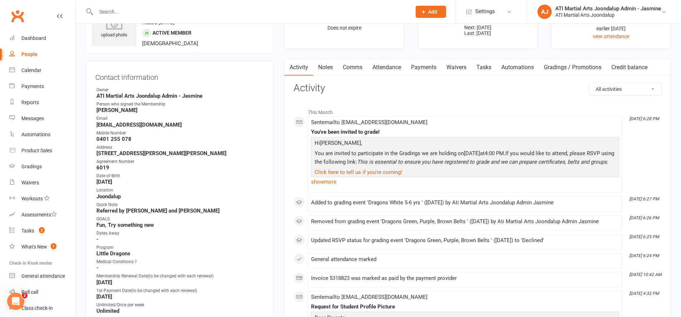
scroll to position [42, 0]
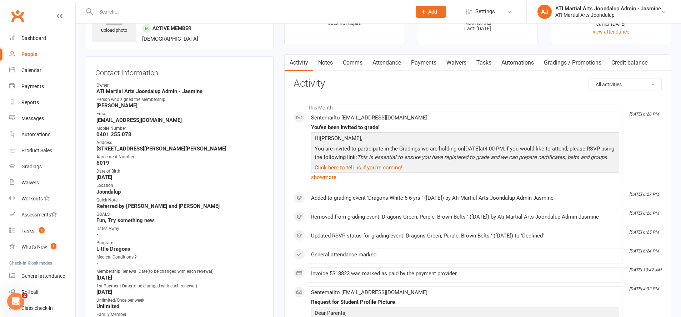
click at [335, 178] on link "show more" at bounding box center [465, 177] width 308 height 10
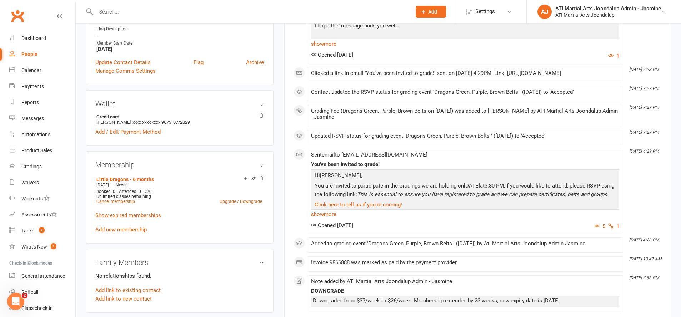
scroll to position [473, 0]
click at [261, 11] on input "text" at bounding box center [250, 12] width 312 height 10
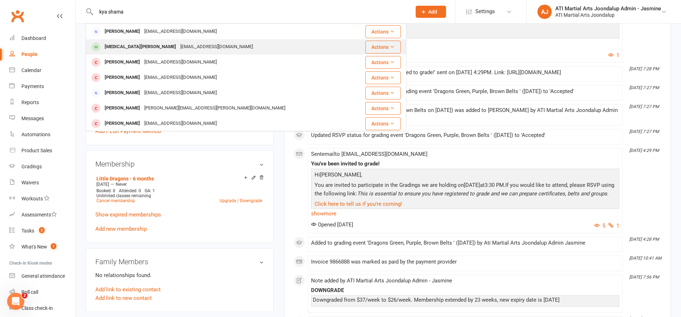
type input "kya shama"
click at [178, 46] on div "[EMAIL_ADDRESS][DOMAIN_NAME]" at bounding box center [216, 47] width 77 height 10
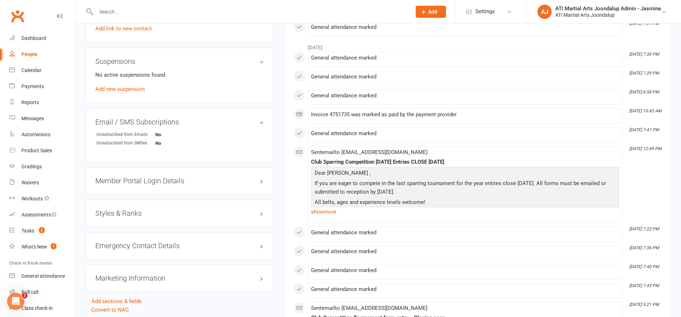
scroll to position [747, 0]
drag, startPoint x: 191, startPoint y: 210, endPoint x: 195, endPoint y: 209, distance: 3.7
click at [192, 210] on h3 "Styles & Ranks" at bounding box center [179, 213] width 168 height 8
